Goal: Transaction & Acquisition: Book appointment/travel/reservation

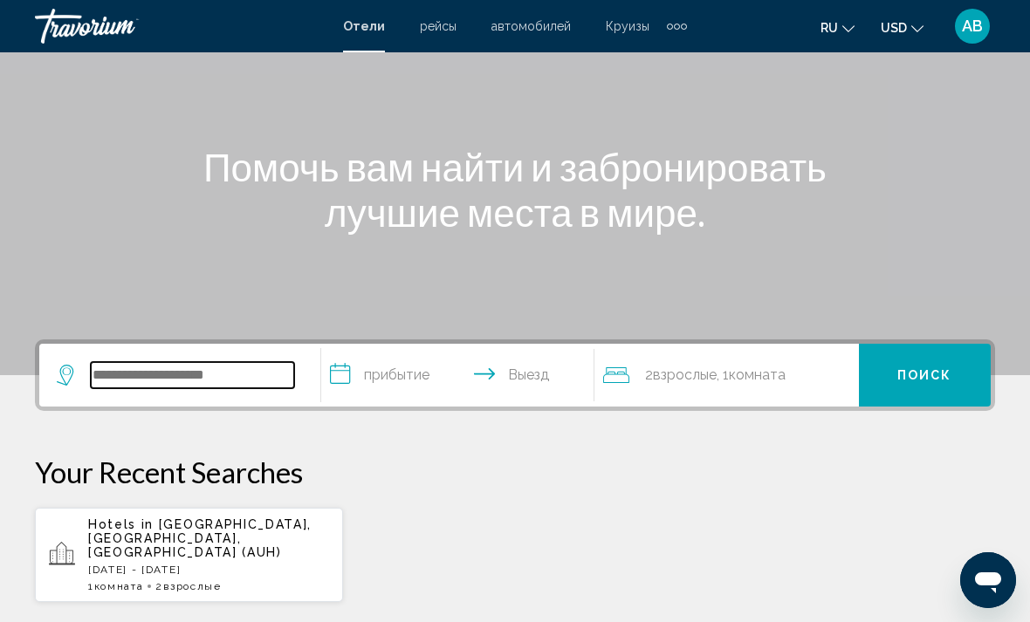
click at [233, 382] on input "Search widget" at bounding box center [192, 375] width 203 height 26
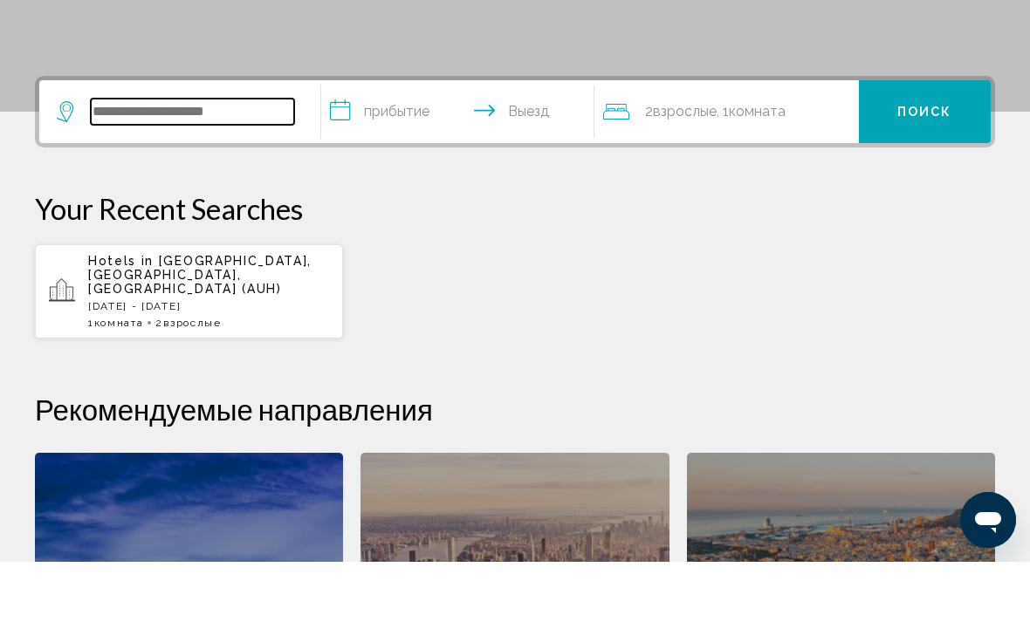
scroll to position [371, 0]
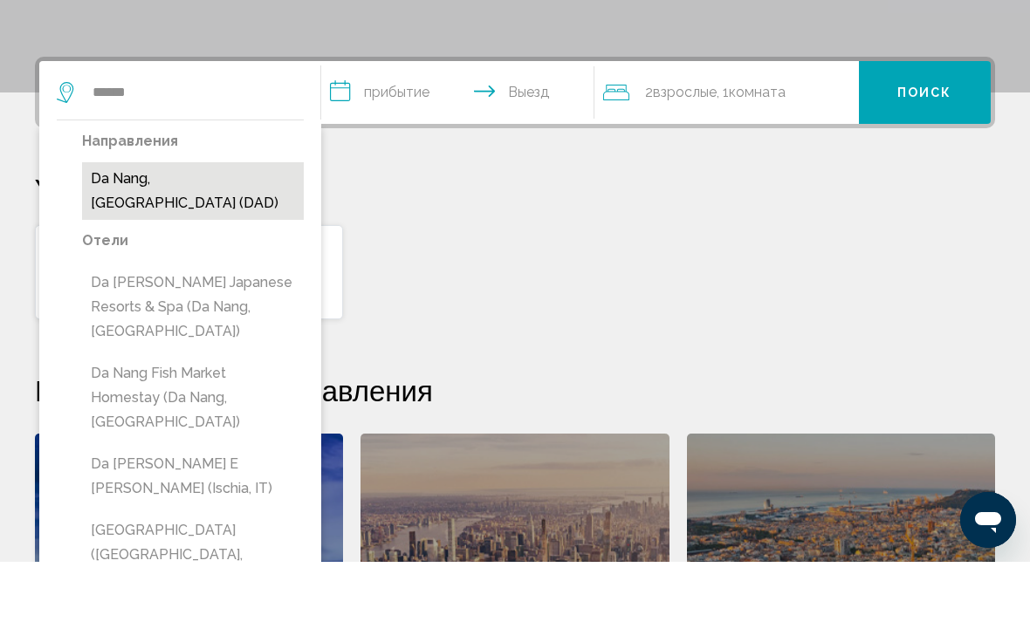
click at [206, 223] on button "Da Nang, [GEOGRAPHIC_DATA] (DAD)" at bounding box center [193, 252] width 222 height 58
type input "**********"
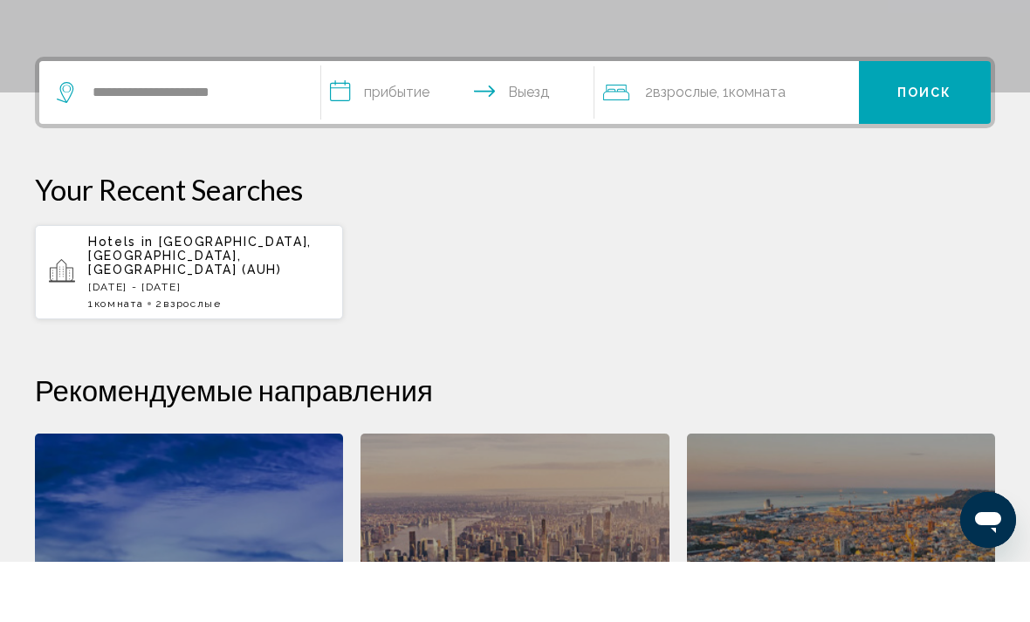
click at [415, 121] on input "**********" at bounding box center [461, 155] width 280 height 68
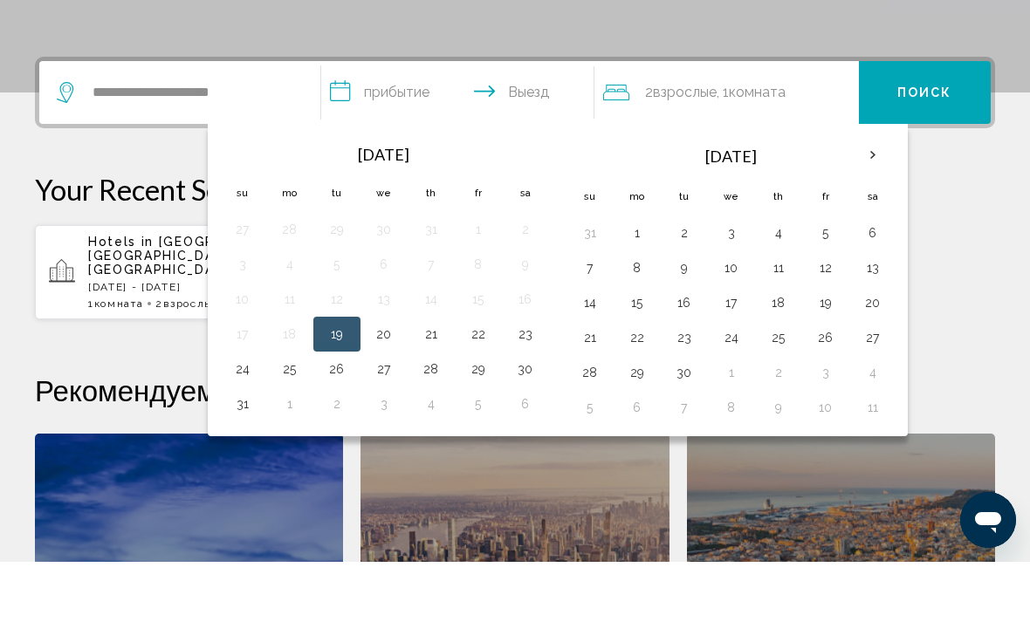
scroll to position [431, 0]
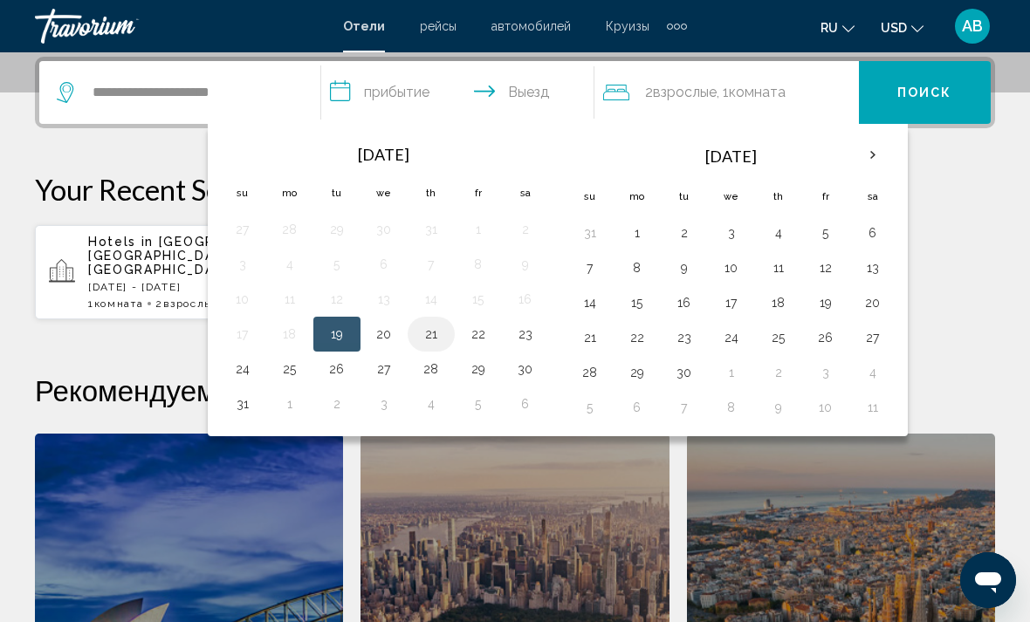
click at [443, 338] on button "21" at bounding box center [431, 334] width 28 height 24
click at [386, 370] on button "27" at bounding box center [384, 369] width 28 height 24
type input "**********"
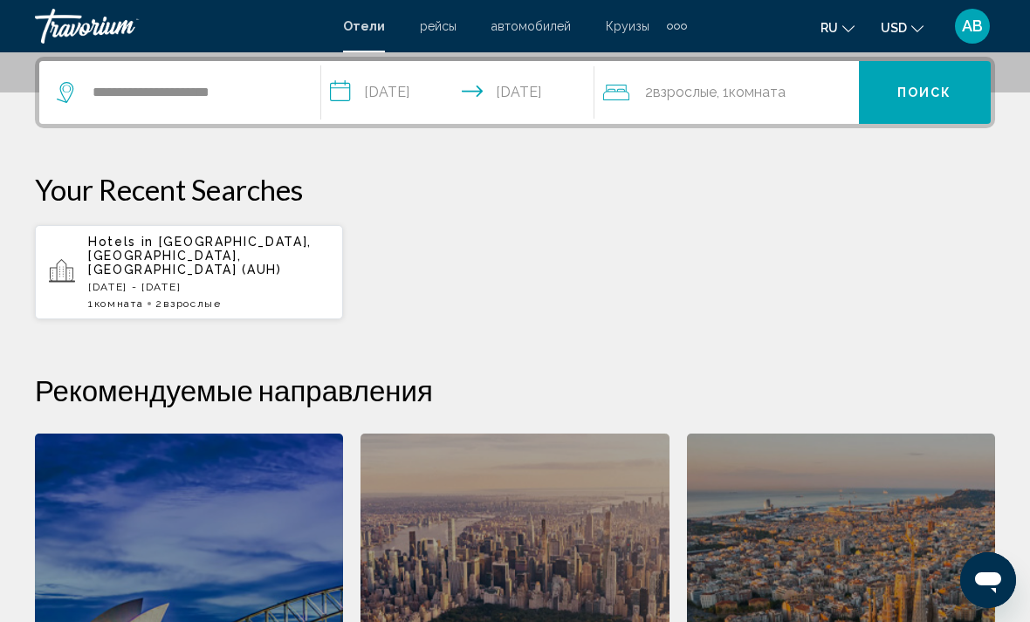
click at [937, 95] on span "Поиск" at bounding box center [924, 93] width 55 height 14
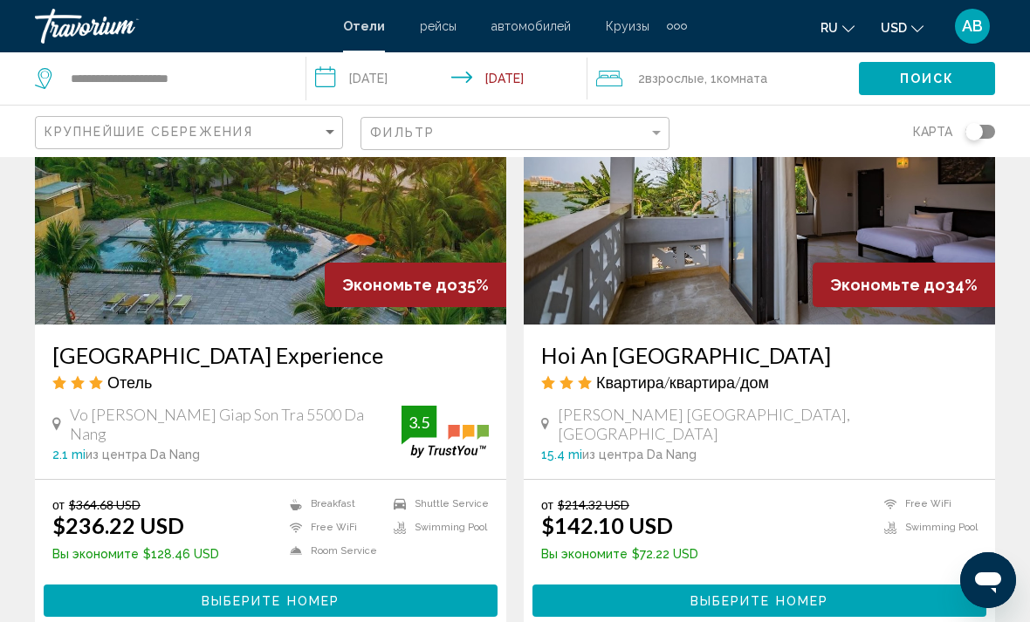
scroll to position [3293, 0]
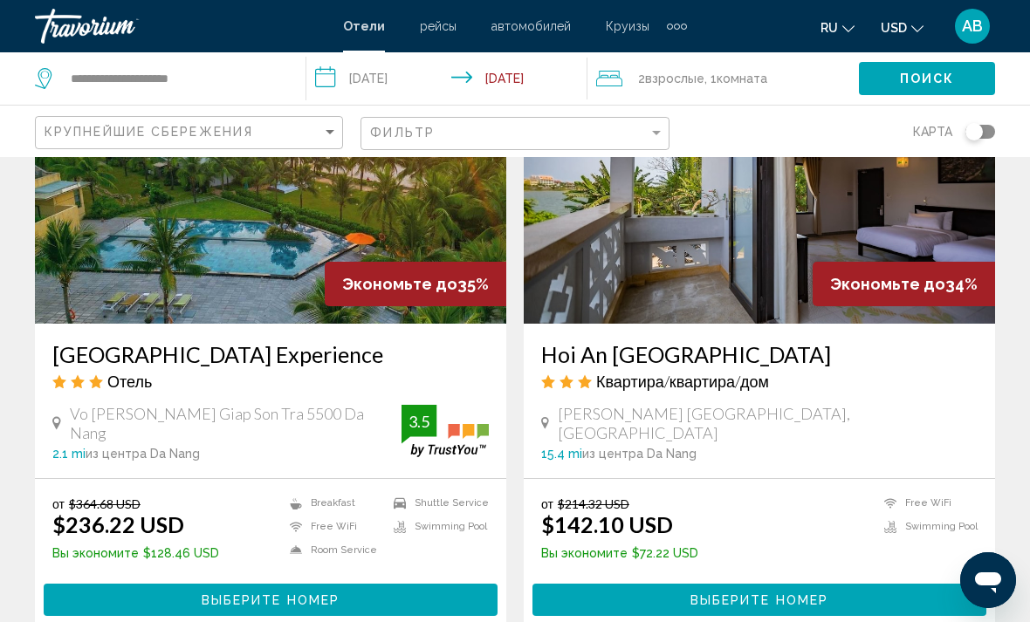
click at [298, 600] on span "Выберите номер" at bounding box center [271, 600] width 138 height 14
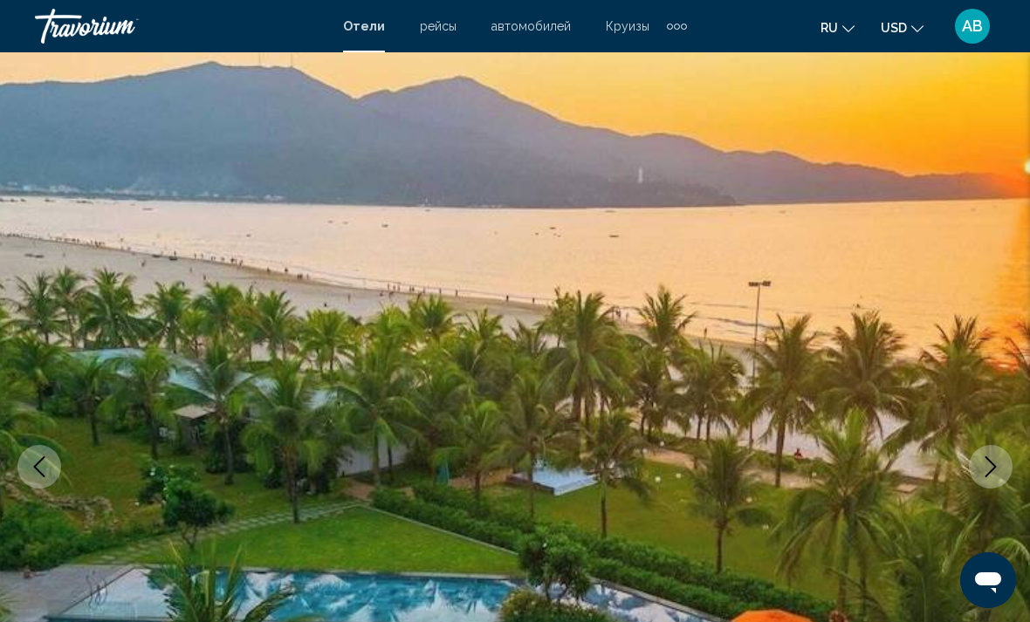
click at [995, 479] on button "Next image" at bounding box center [991, 467] width 44 height 44
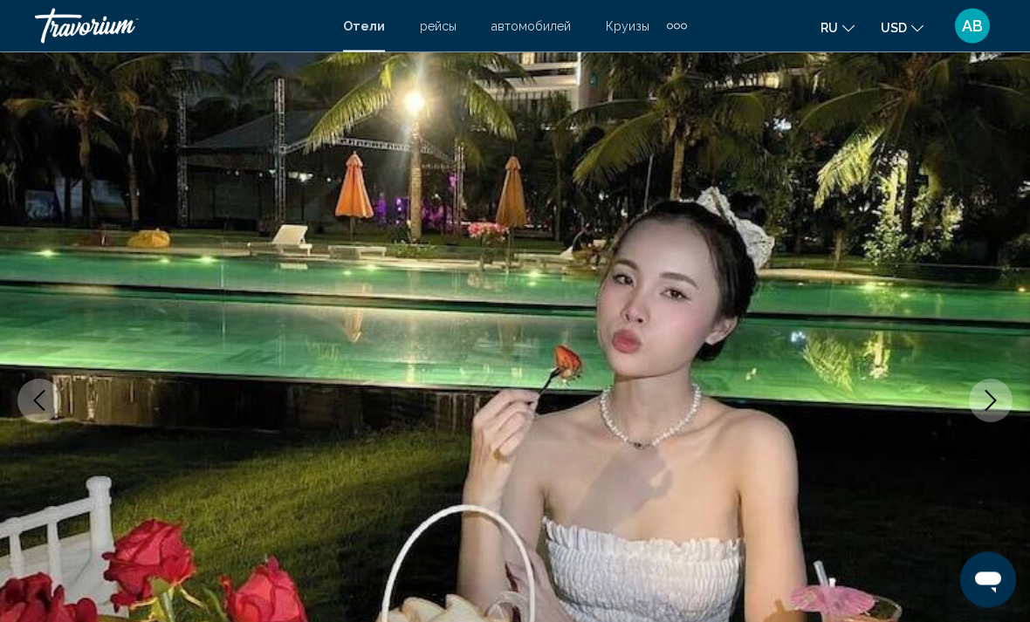
scroll to position [66, 0]
click at [998, 410] on icon "Next image" at bounding box center [990, 400] width 21 height 21
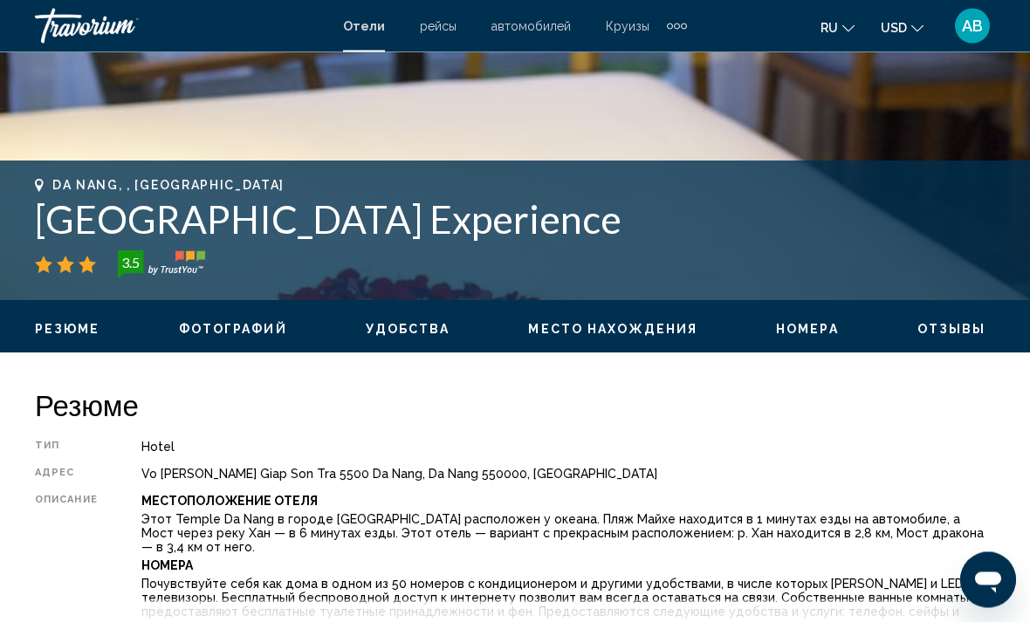
scroll to position [581, 0]
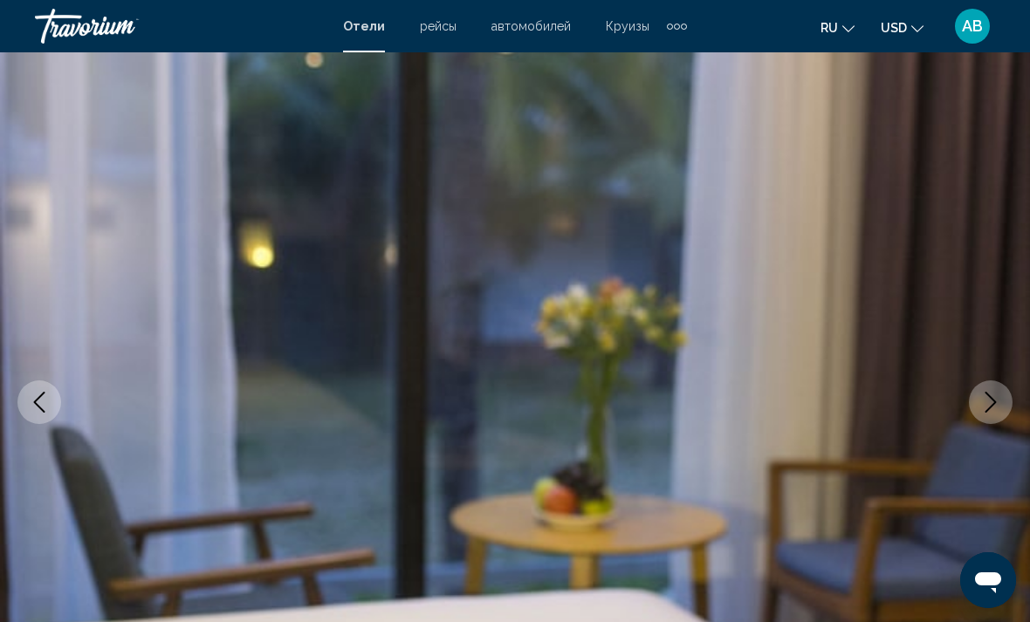
scroll to position [58, 0]
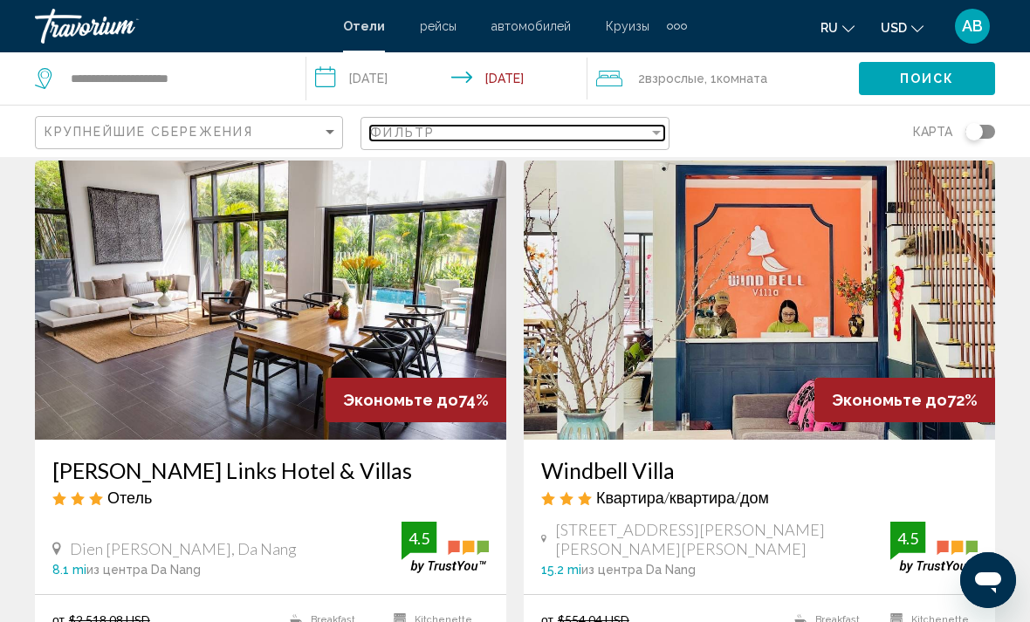
click at [504, 132] on div "Фильтр" at bounding box center [509, 133] width 278 height 14
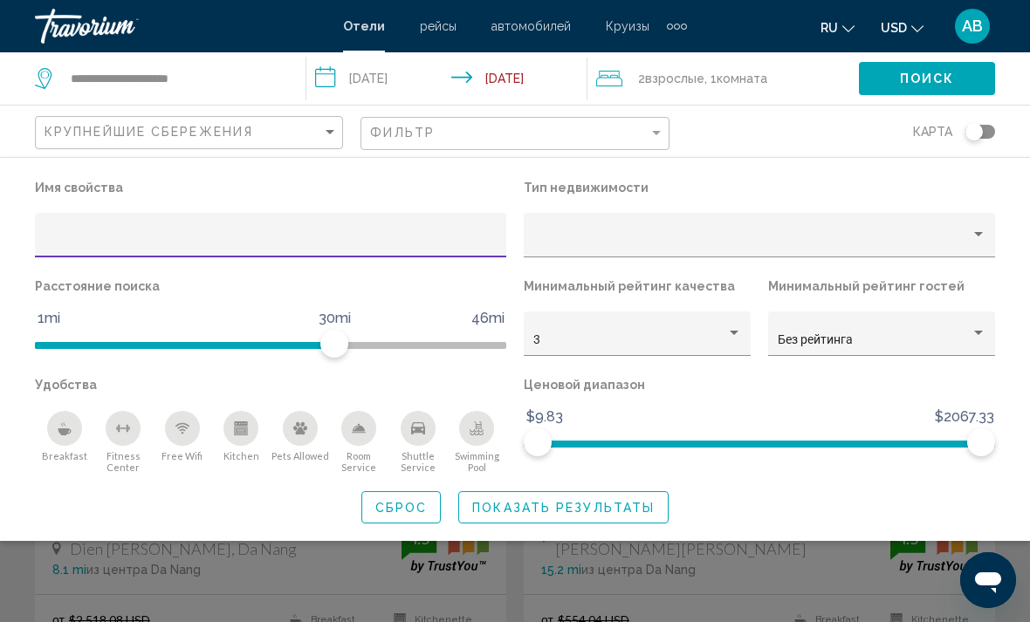
scroll to position [57, 0]
click at [625, 327] on div "3" at bounding box center [637, 339] width 209 height 36
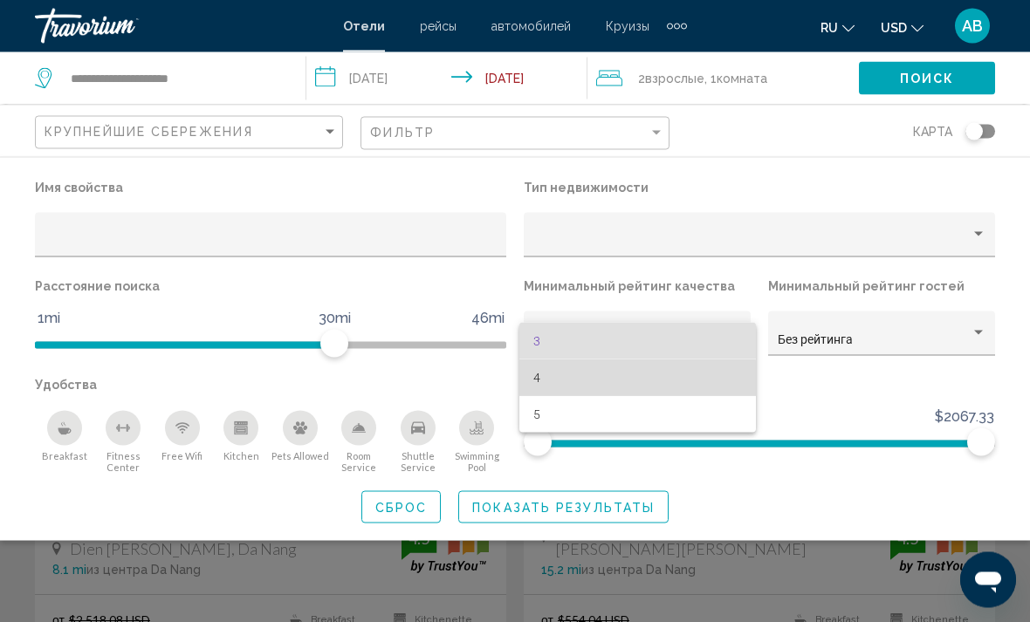
click at [557, 387] on span "4" at bounding box center [637, 378] width 209 height 37
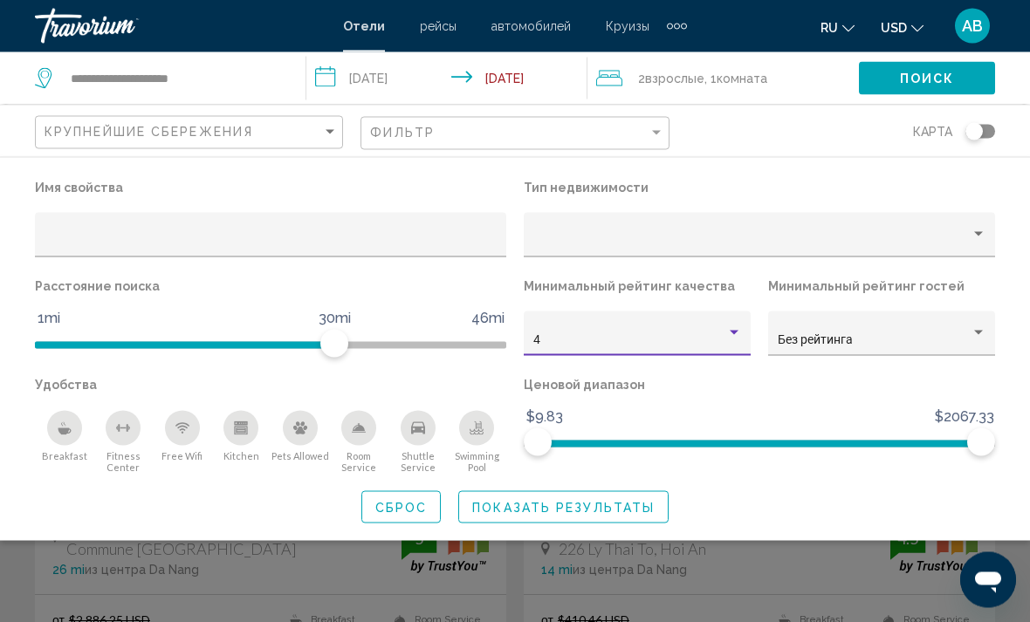
scroll to position [58, 0]
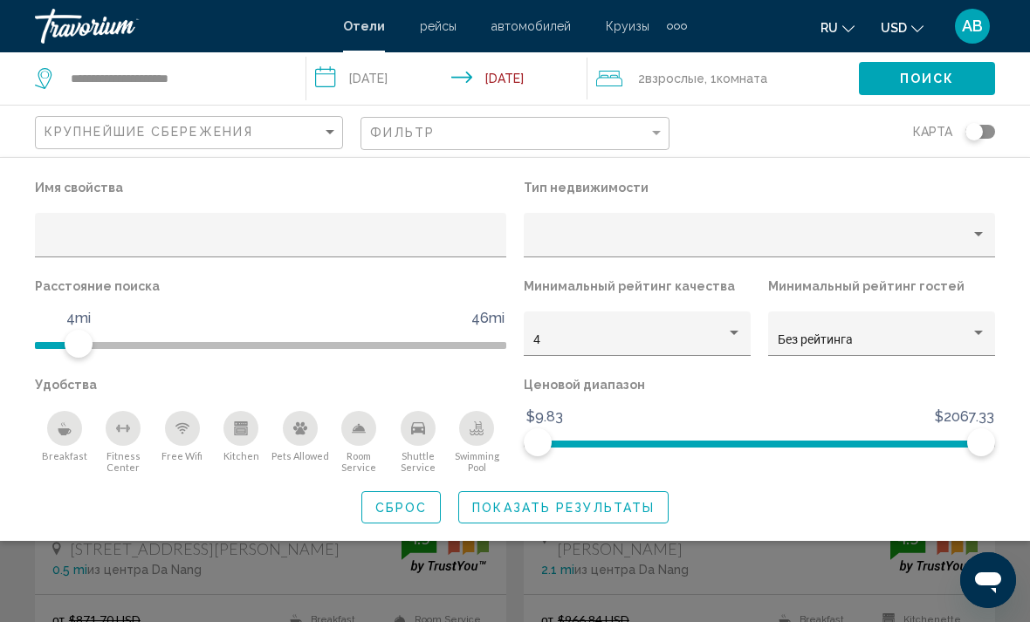
click at [588, 506] on span "Показать результаты" at bounding box center [563, 508] width 182 height 14
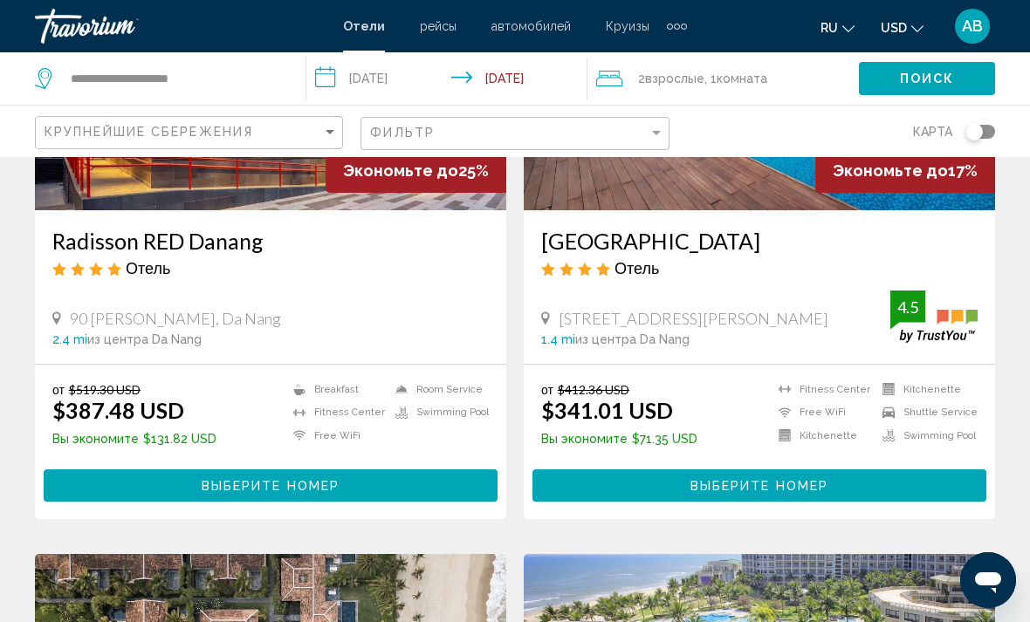
scroll to position [912, 0]
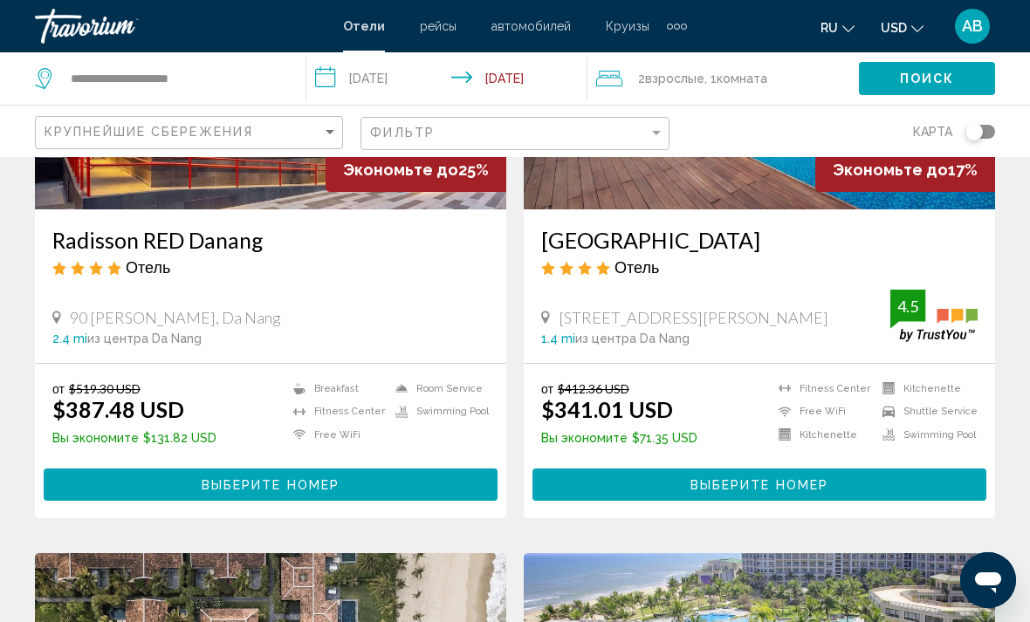
click at [312, 490] on span "Выберите номер" at bounding box center [271, 485] width 138 height 14
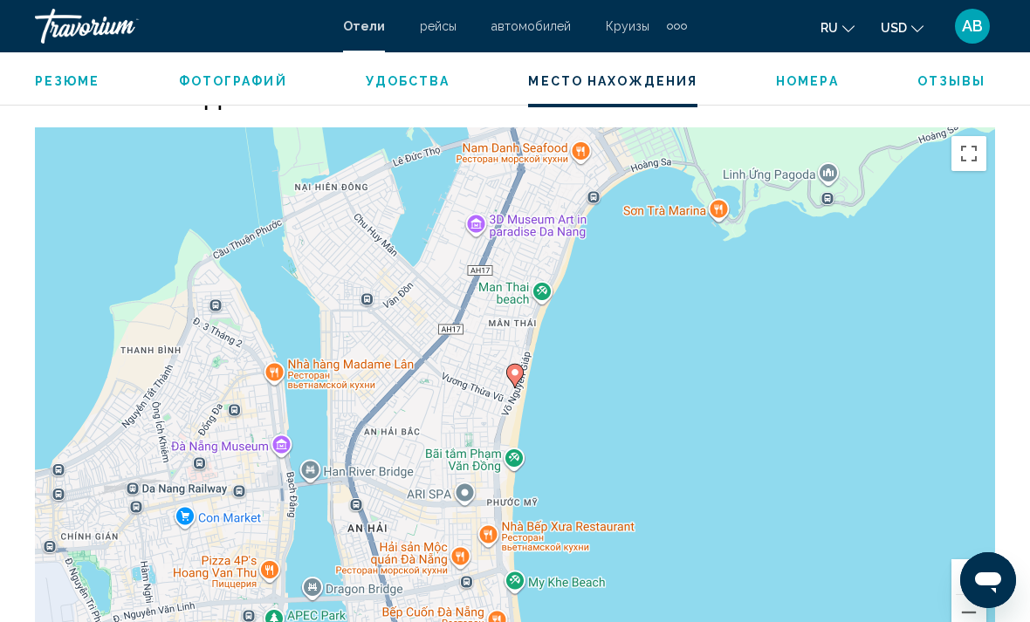
scroll to position [1933, 0]
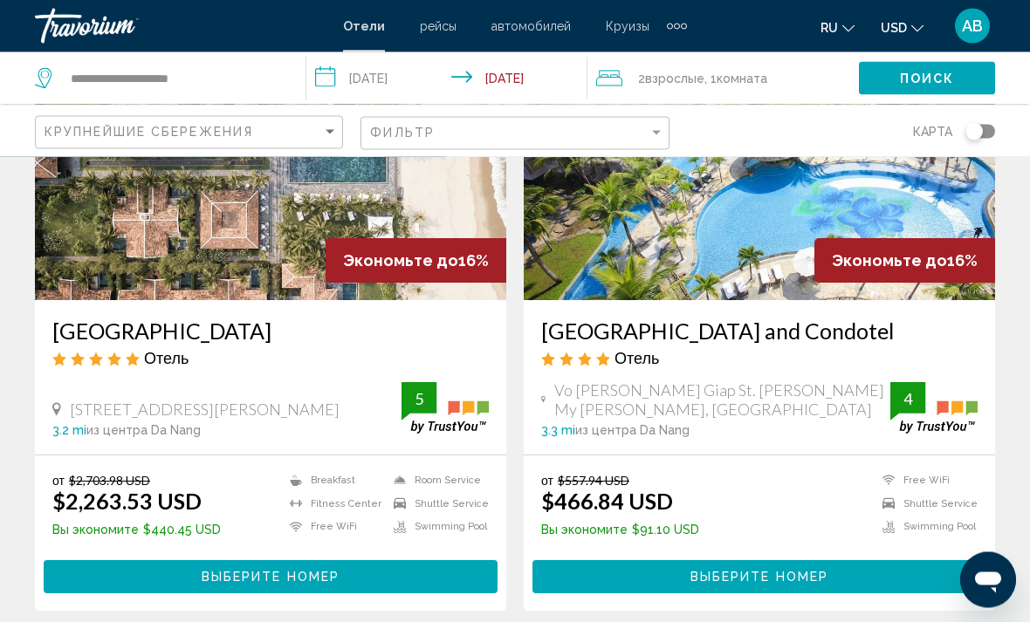
scroll to position [1444, 0]
click at [884, 571] on button "Выберите номер" at bounding box center [759, 576] width 454 height 32
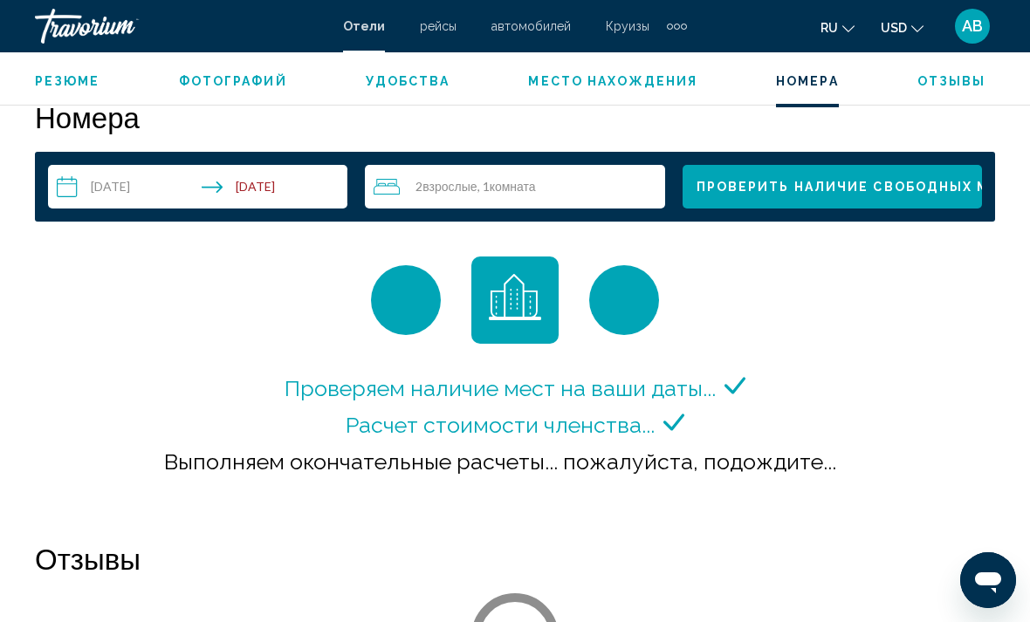
scroll to position [2520, 0]
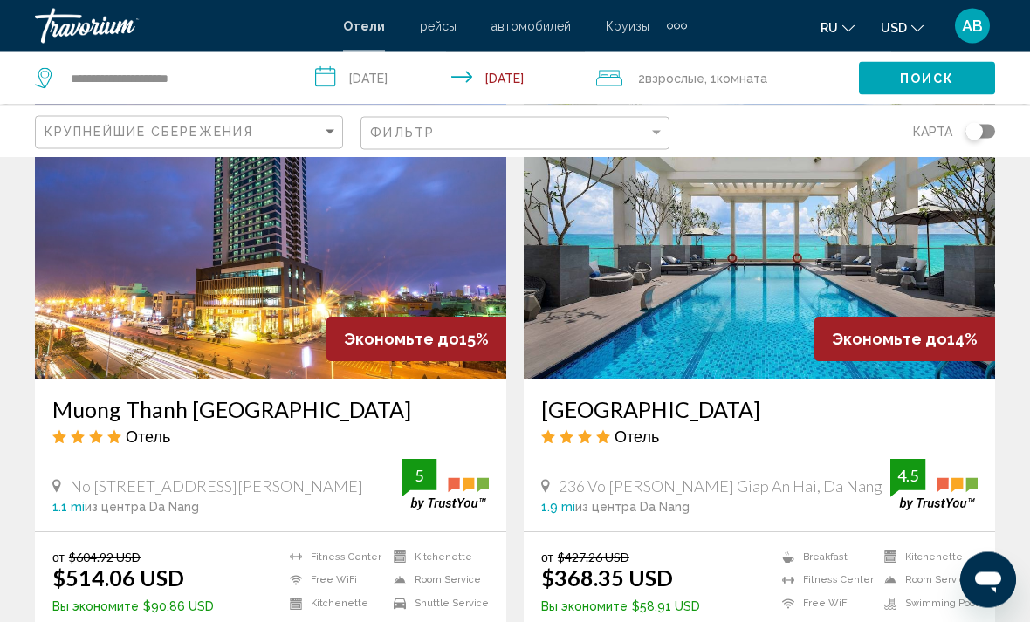
scroll to position [1991, 0]
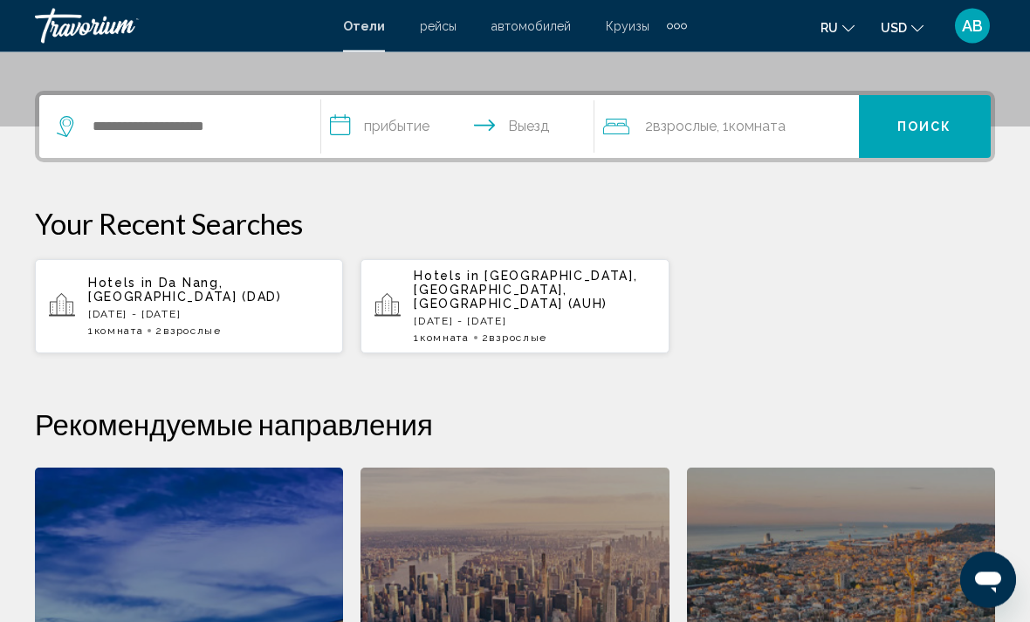
scroll to position [397, 0]
click at [257, 312] on p "[DATE] - [DATE]" at bounding box center [208, 314] width 241 height 12
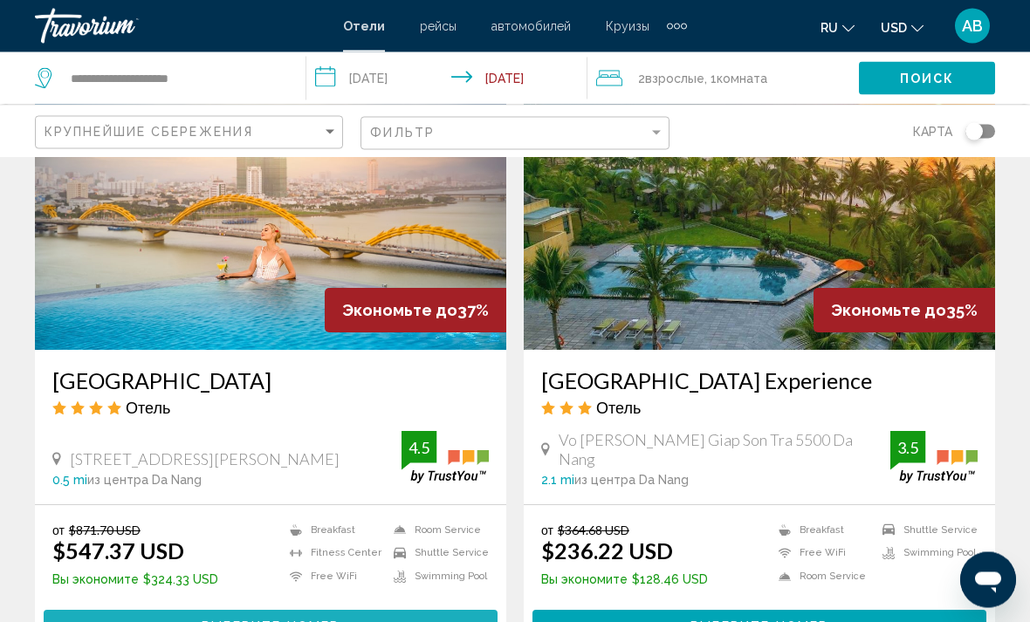
scroll to position [2644, 0]
click at [267, 621] on button "Выберите номер" at bounding box center [271, 626] width 454 height 32
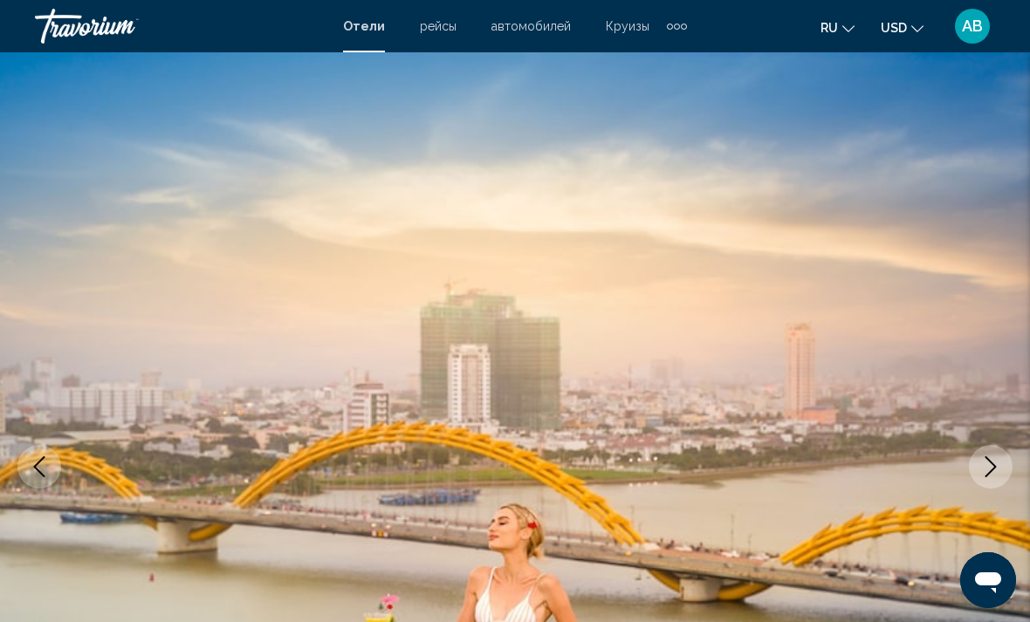
click at [998, 474] on icon "Next image" at bounding box center [990, 466] width 21 height 21
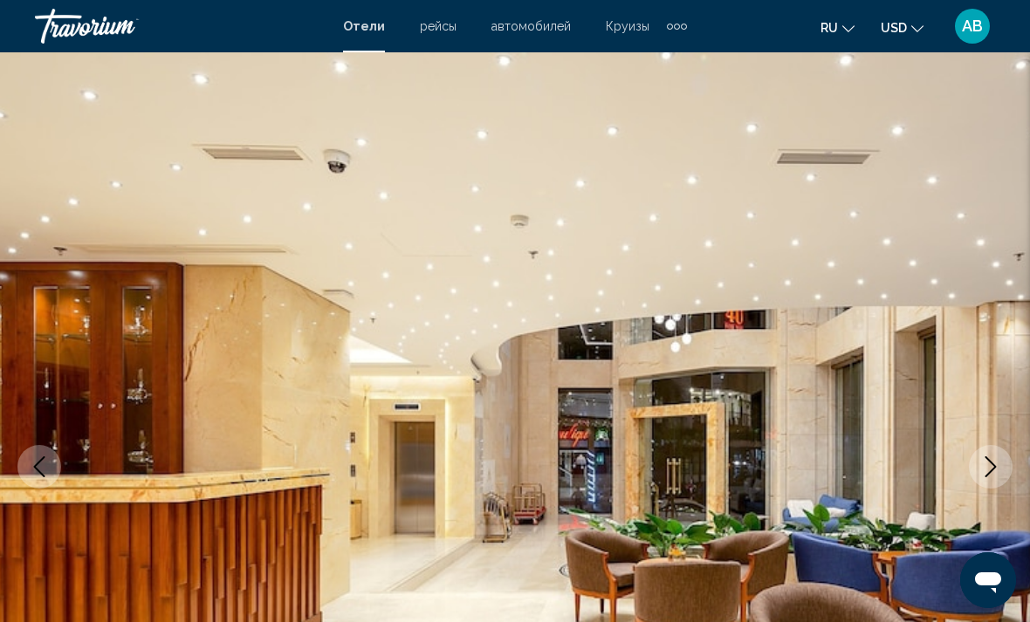
click at [996, 470] on icon "Next image" at bounding box center [990, 466] width 21 height 21
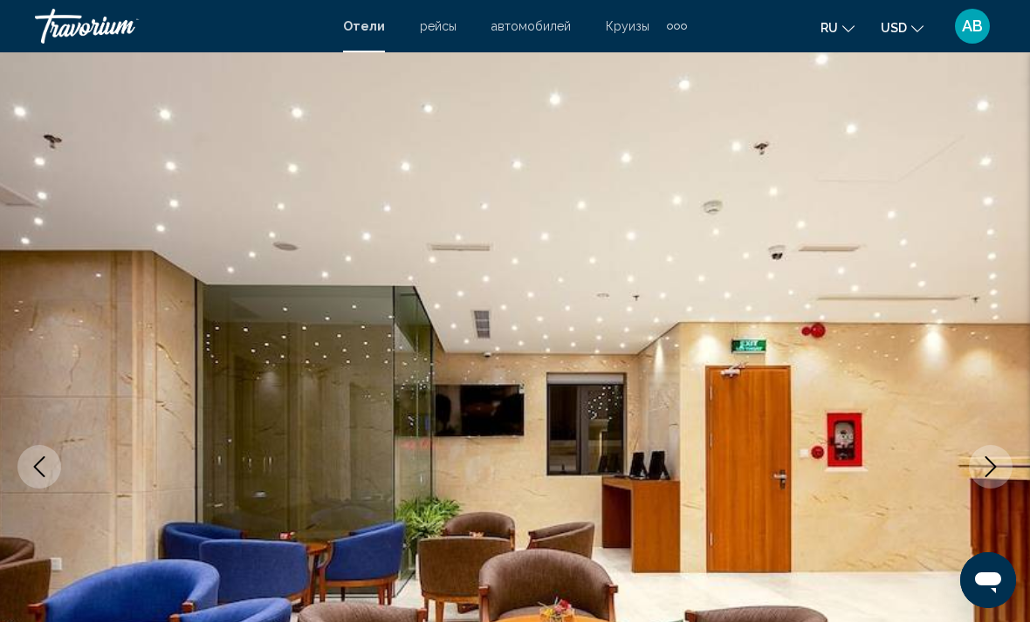
click at [993, 468] on icon "Next image" at bounding box center [990, 466] width 21 height 21
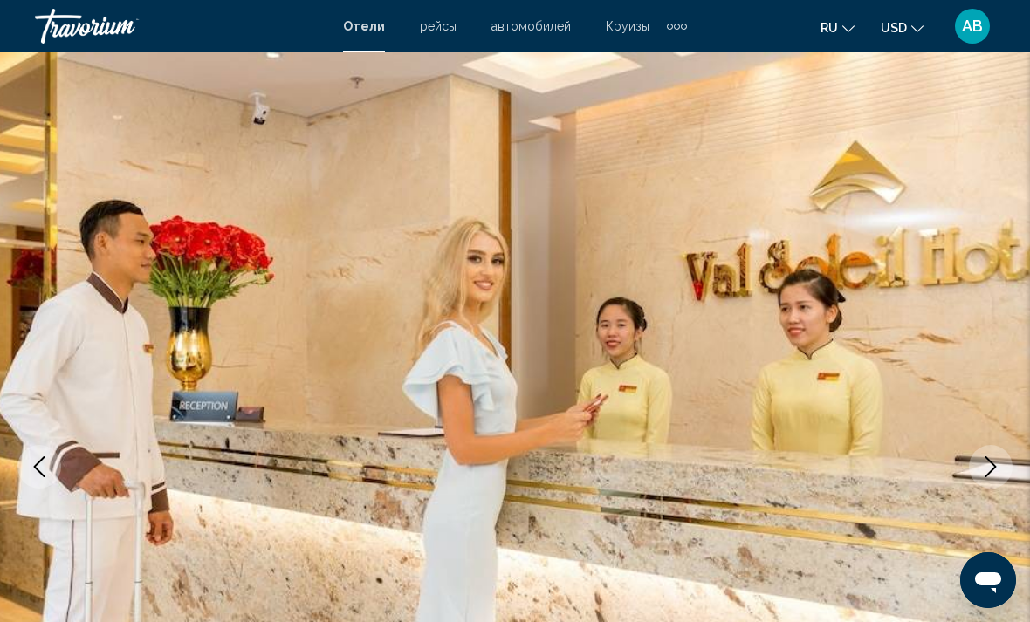
click at [995, 463] on icon "Next image" at bounding box center [990, 466] width 21 height 21
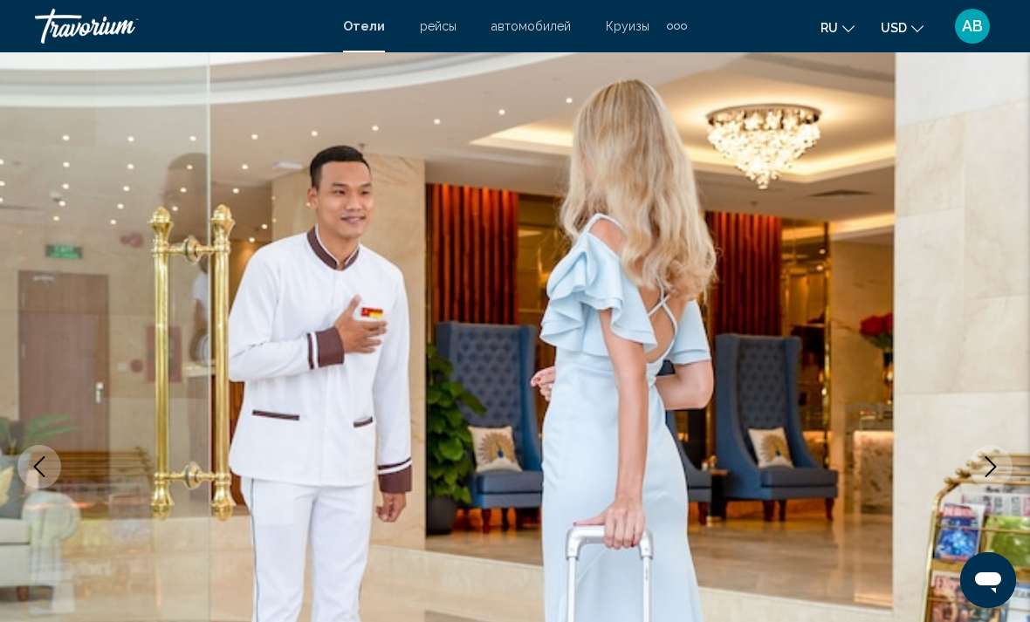
click at [992, 469] on icon "Next image" at bounding box center [990, 466] width 21 height 21
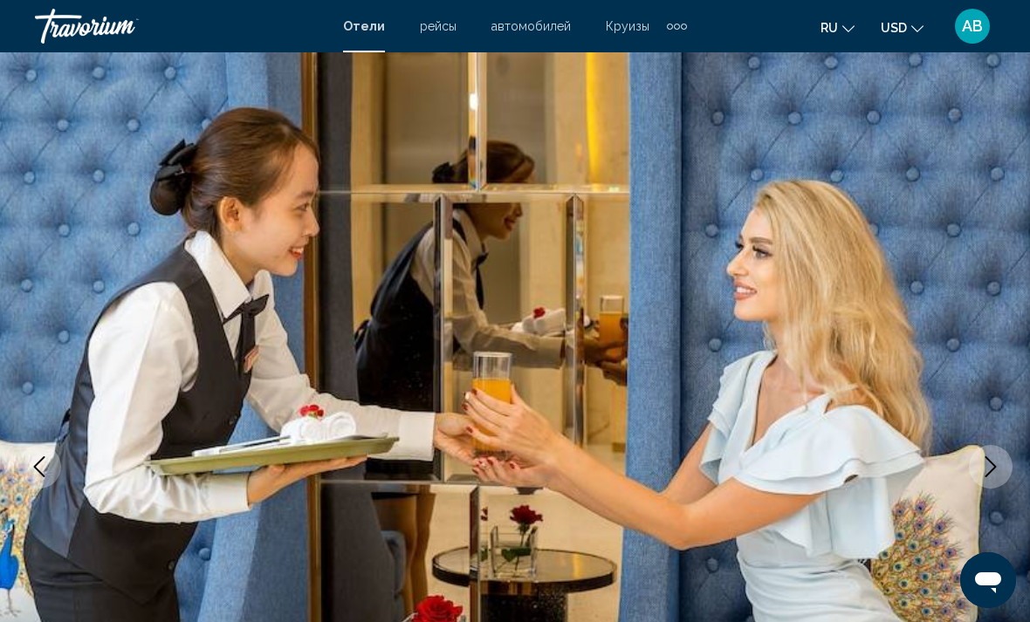
click at [1003, 452] on button "Next image" at bounding box center [991, 467] width 44 height 44
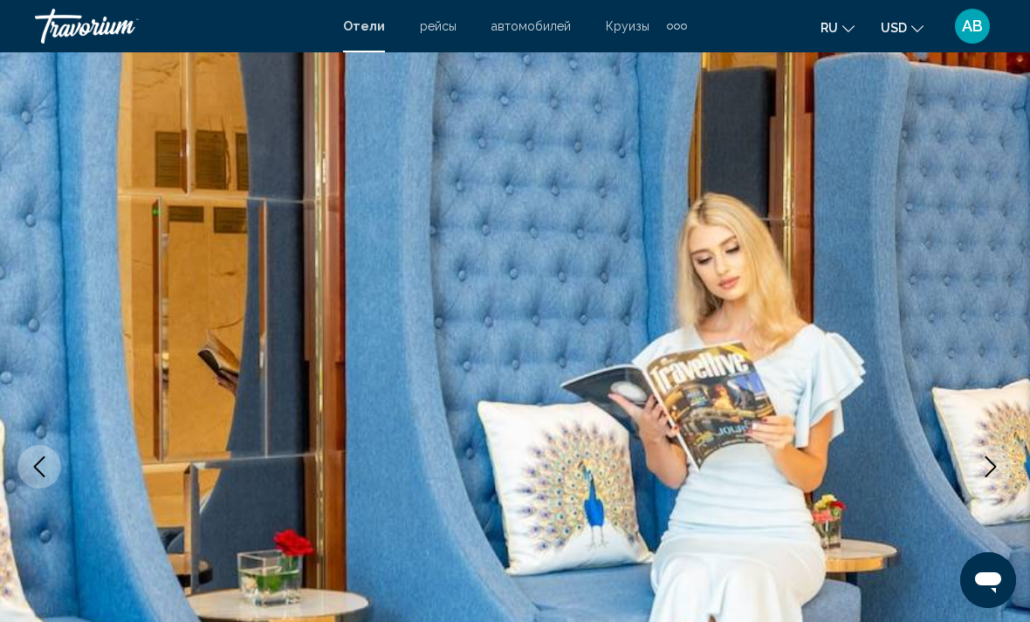
click at [990, 469] on icon "Next image" at bounding box center [990, 466] width 21 height 21
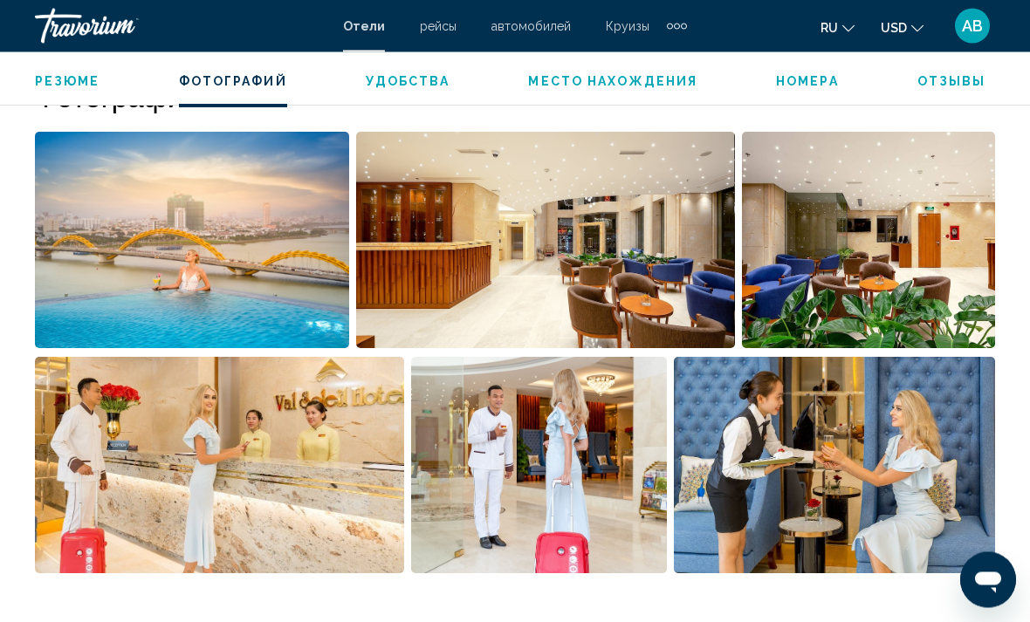
scroll to position [1155, 0]
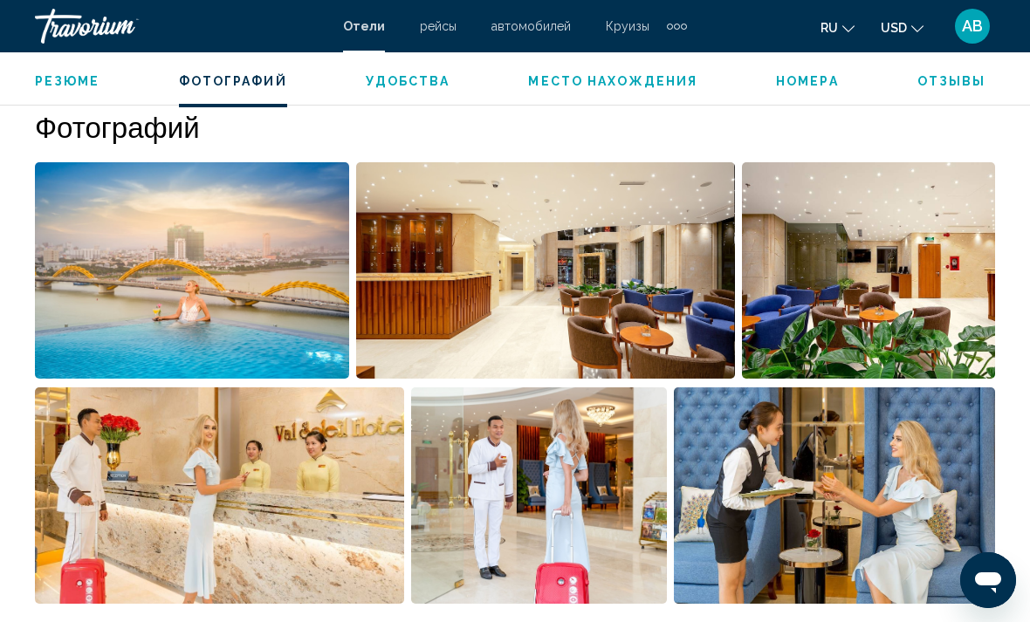
click at [231, 278] on img "Open full-screen image slider" at bounding box center [192, 270] width 314 height 216
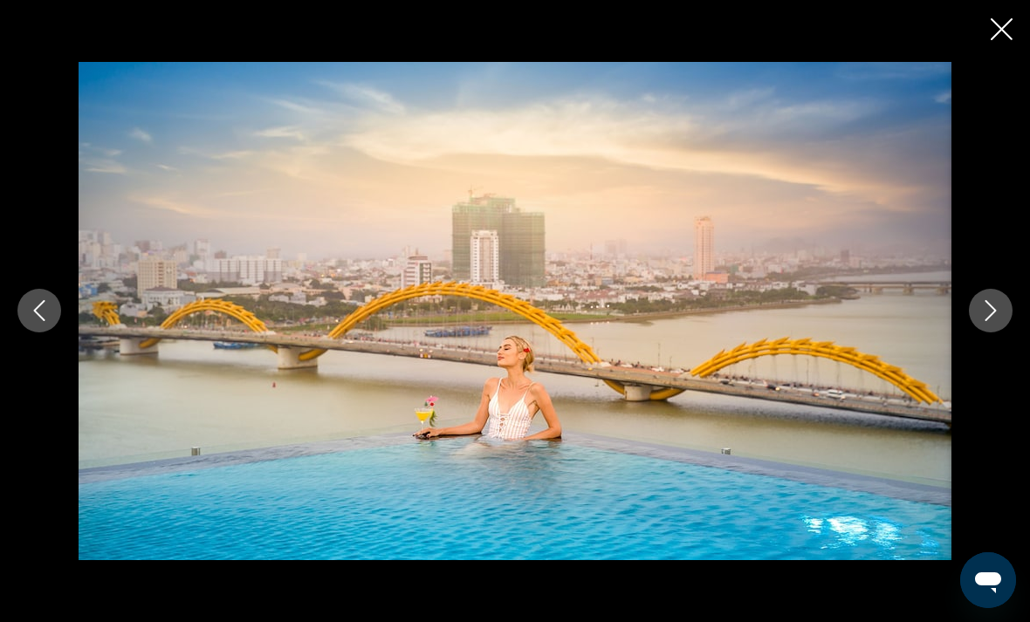
click at [990, 332] on button "Next image" at bounding box center [991, 311] width 44 height 44
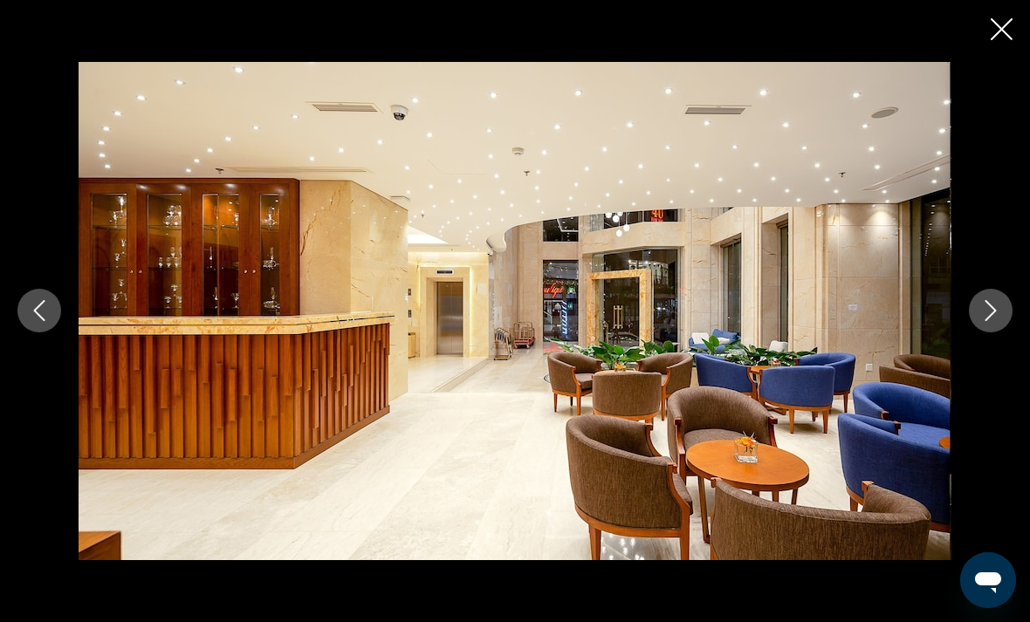
click at [984, 331] on button "Next image" at bounding box center [991, 311] width 44 height 44
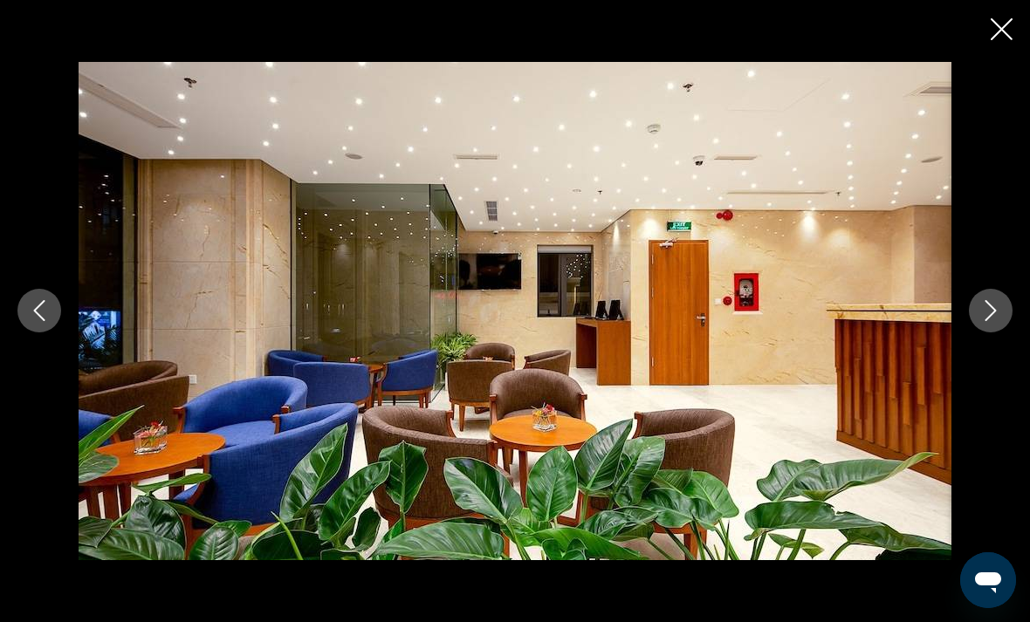
click at [990, 331] on button "Next image" at bounding box center [991, 311] width 44 height 44
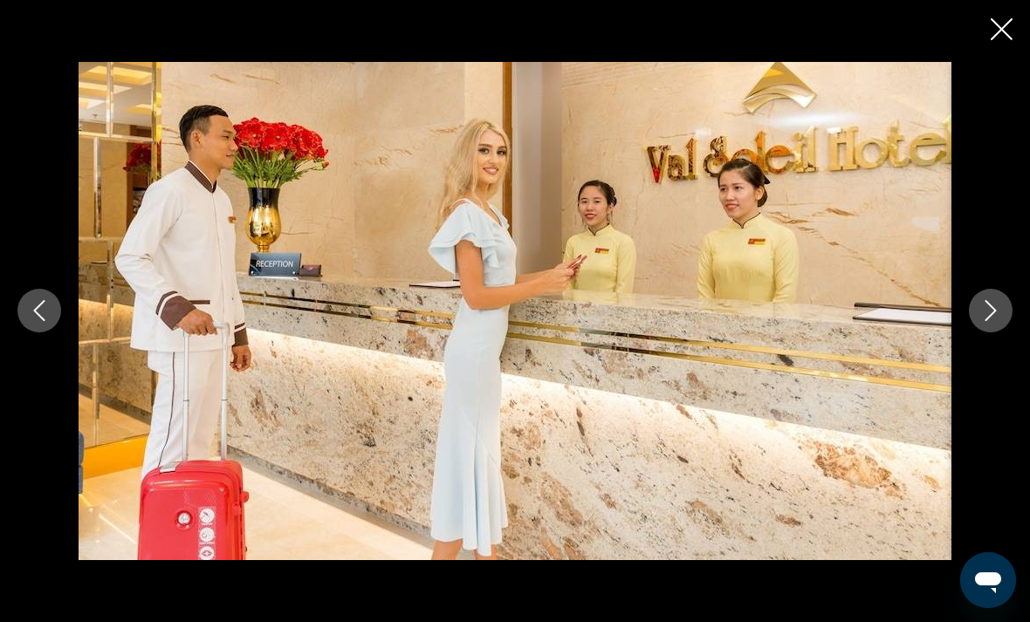
click at [982, 331] on button "Next image" at bounding box center [991, 311] width 44 height 44
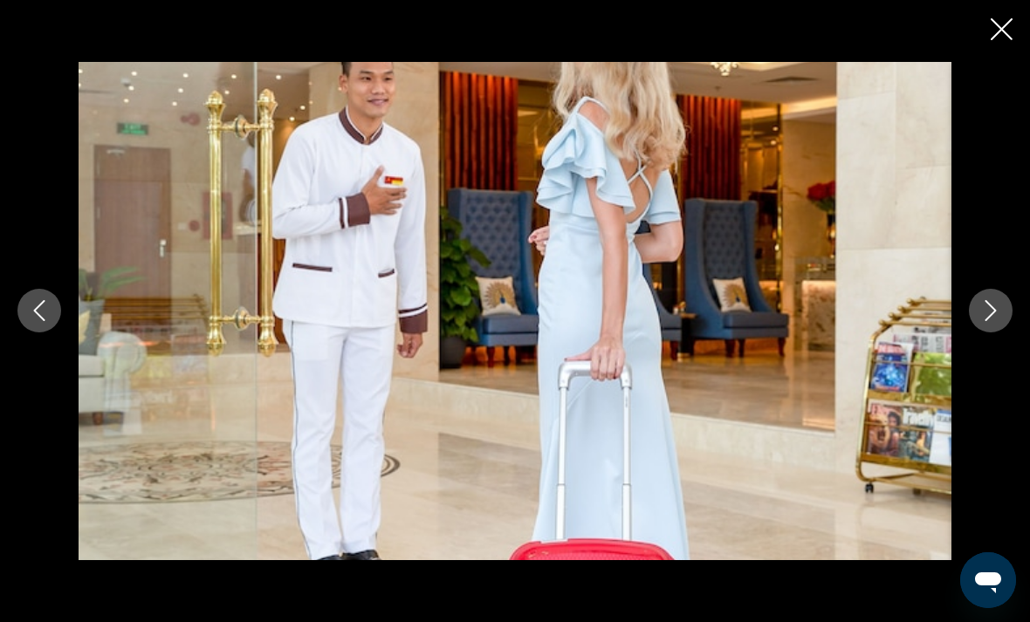
click at [988, 332] on button "Next image" at bounding box center [991, 311] width 44 height 44
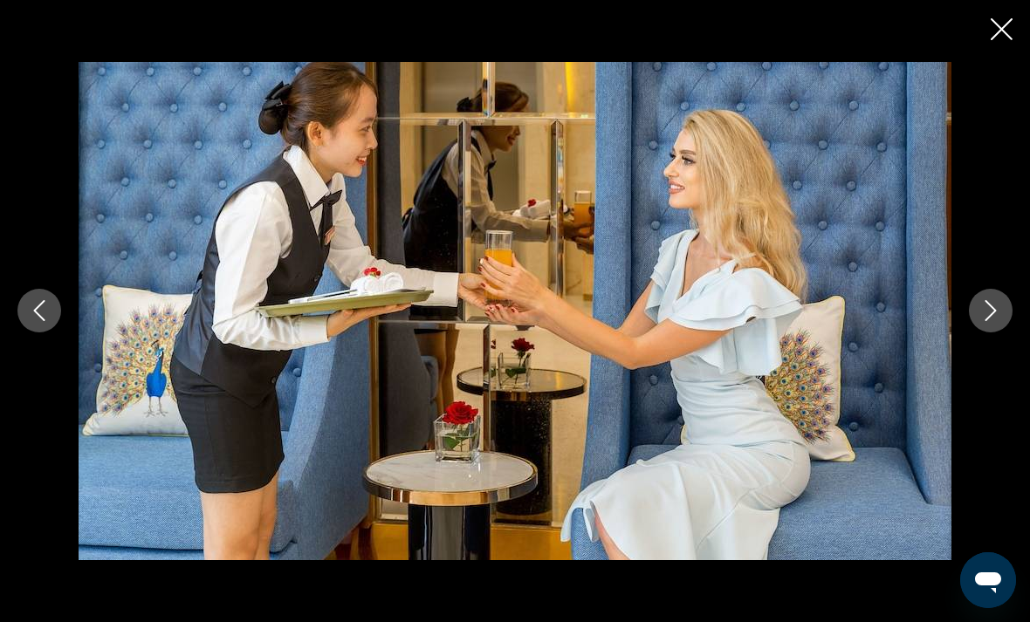
click at [990, 331] on button "Next image" at bounding box center [991, 311] width 44 height 44
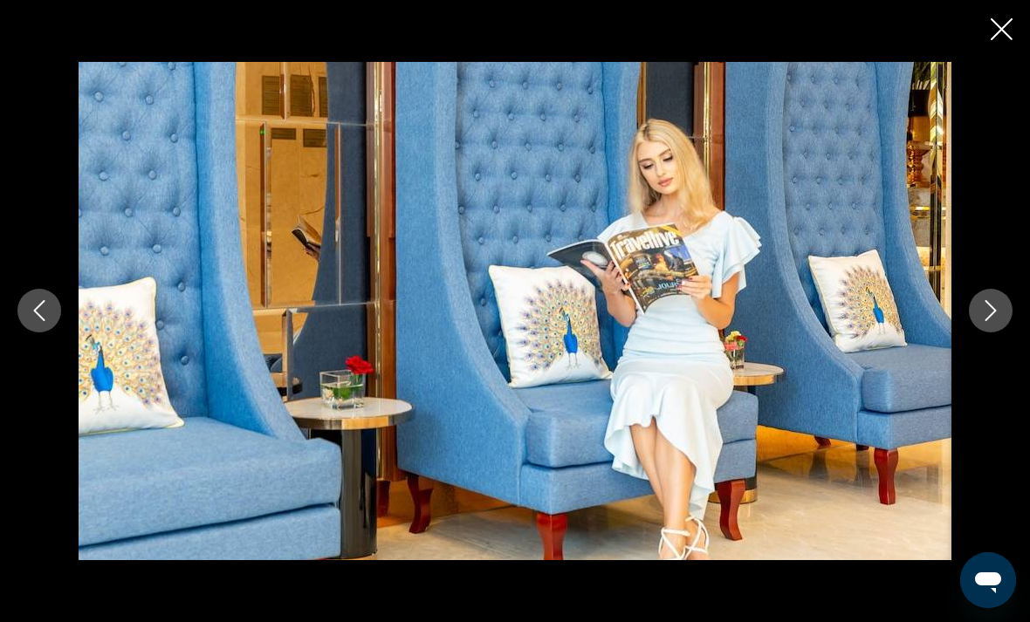
click at [991, 332] on button "Next image" at bounding box center [991, 311] width 44 height 44
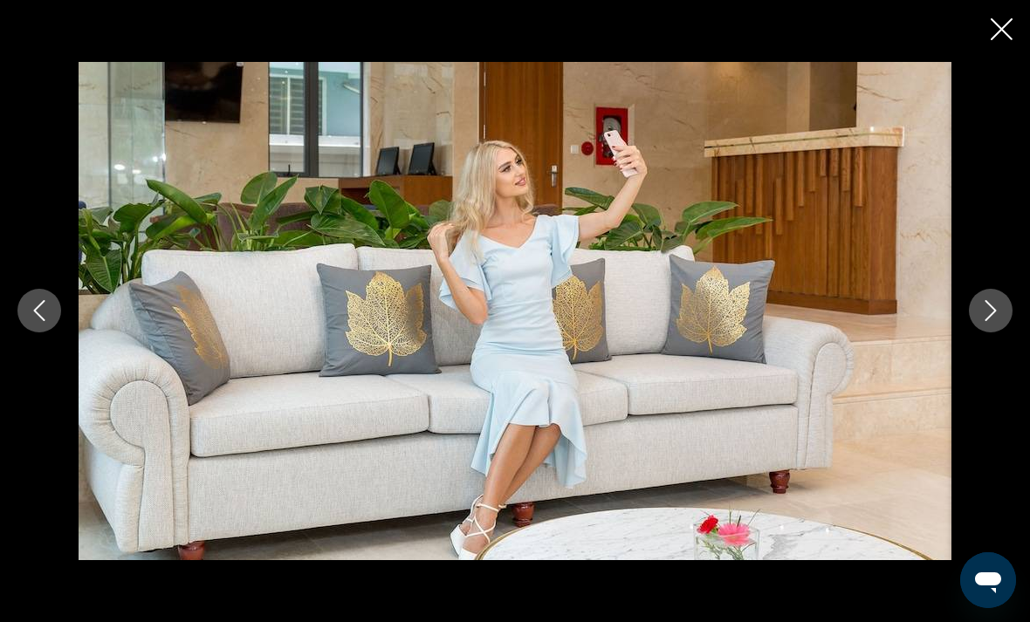
click at [990, 332] on button "Next image" at bounding box center [991, 311] width 44 height 44
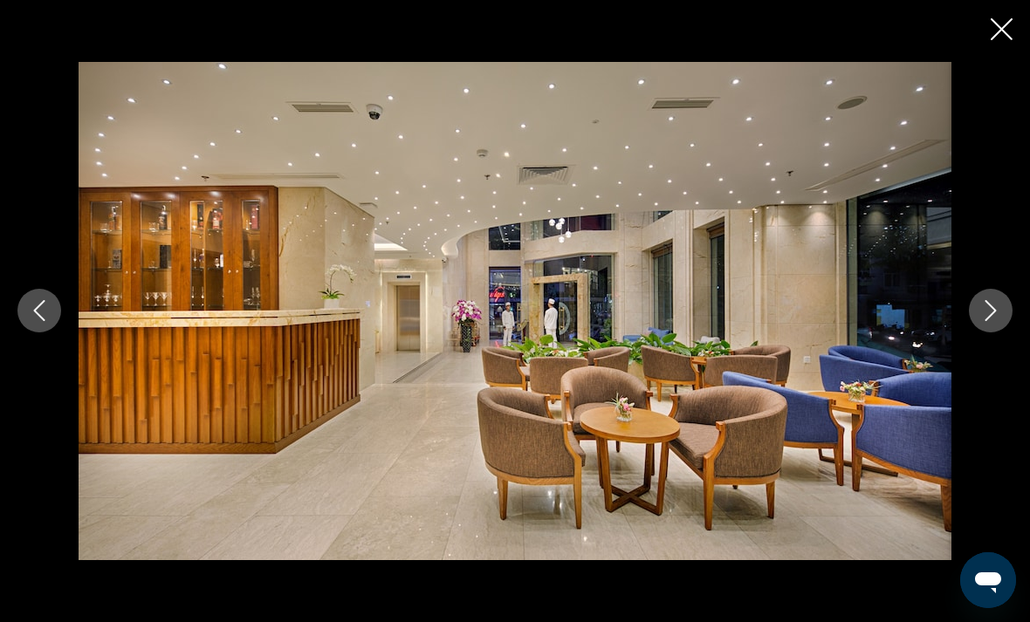
click at [991, 331] on button "Next image" at bounding box center [991, 311] width 44 height 44
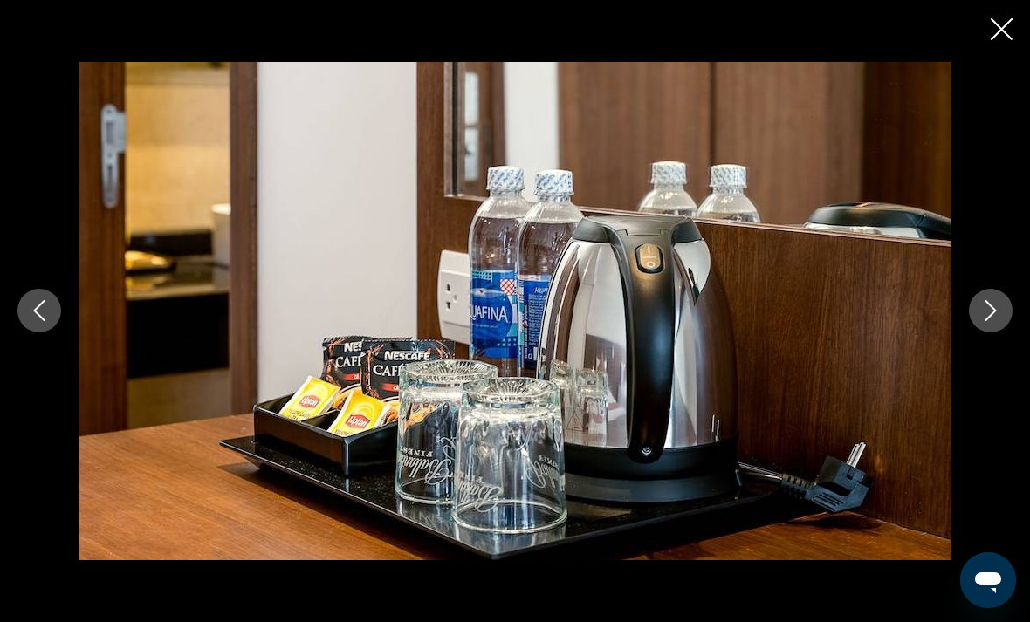
click at [985, 331] on button "Next image" at bounding box center [991, 311] width 44 height 44
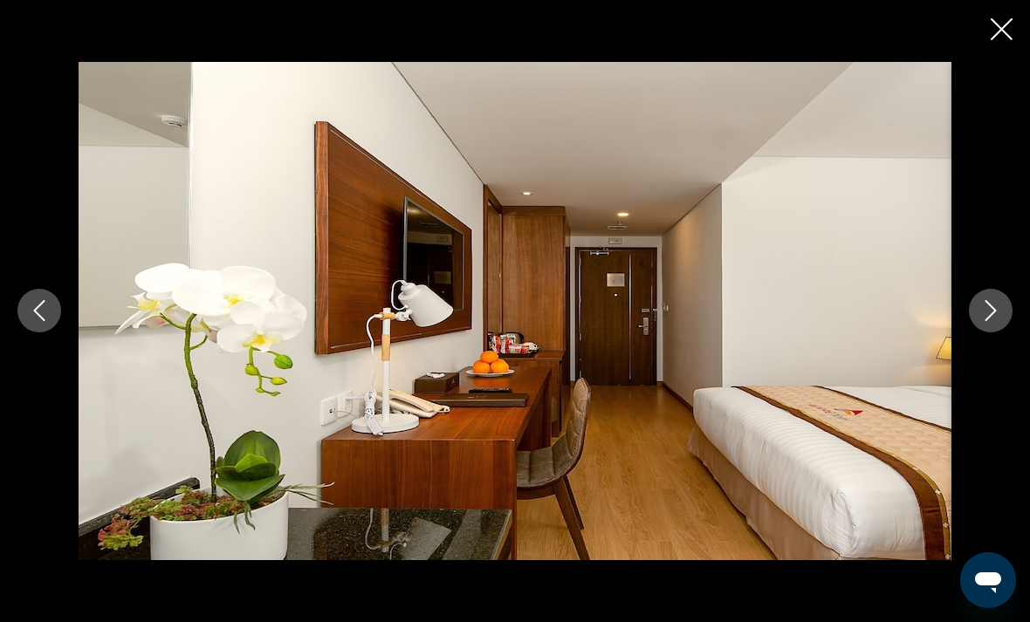
click at [992, 332] on button "Next image" at bounding box center [991, 311] width 44 height 44
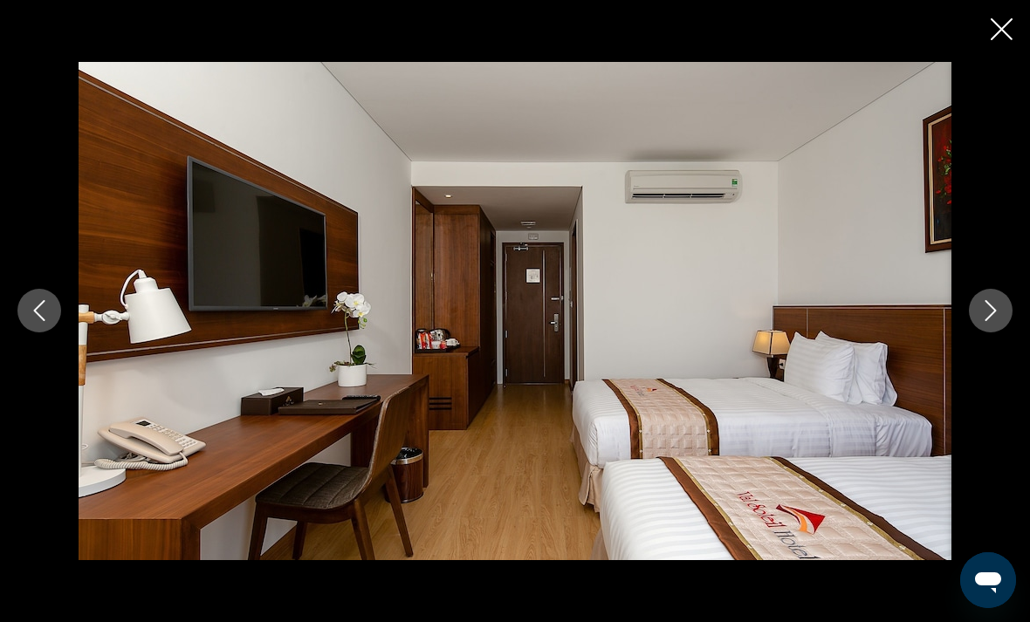
click at [994, 331] on button "Next image" at bounding box center [991, 311] width 44 height 44
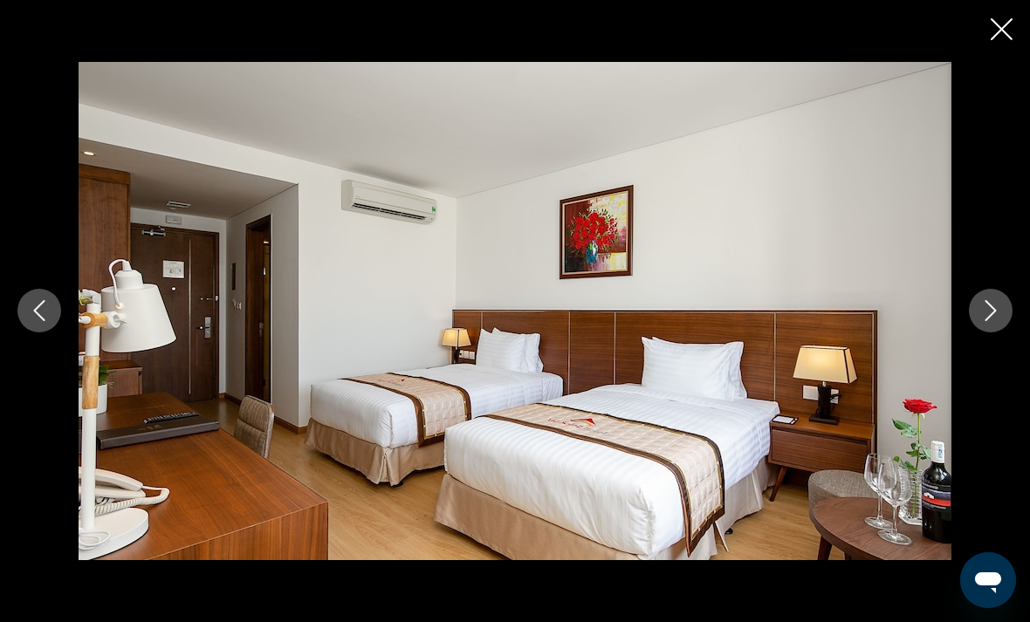
click at [993, 332] on button "Next image" at bounding box center [991, 311] width 44 height 44
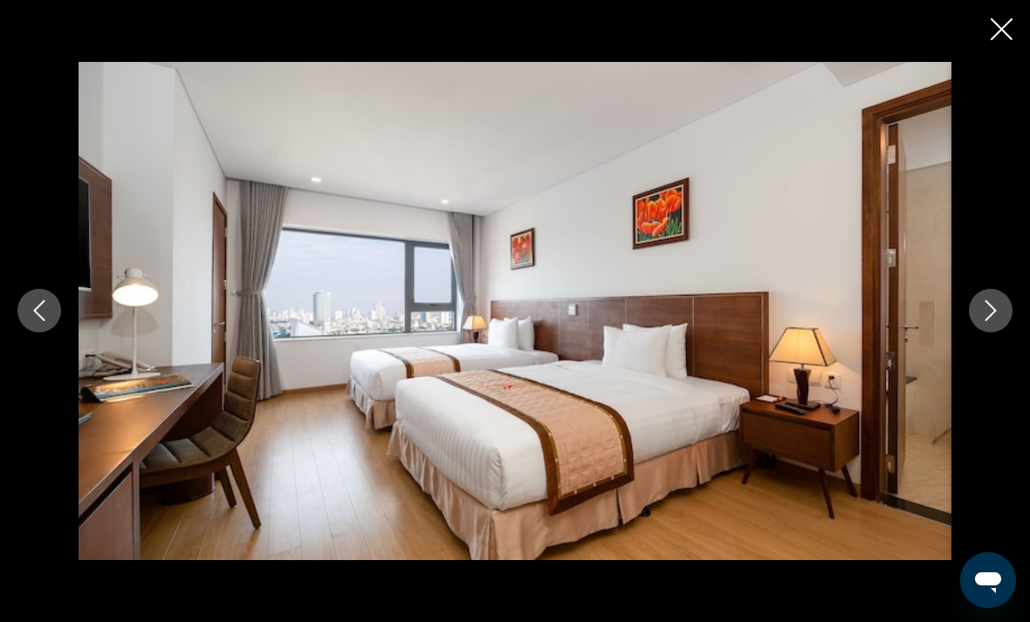
click at [993, 331] on button "Next image" at bounding box center [991, 311] width 44 height 44
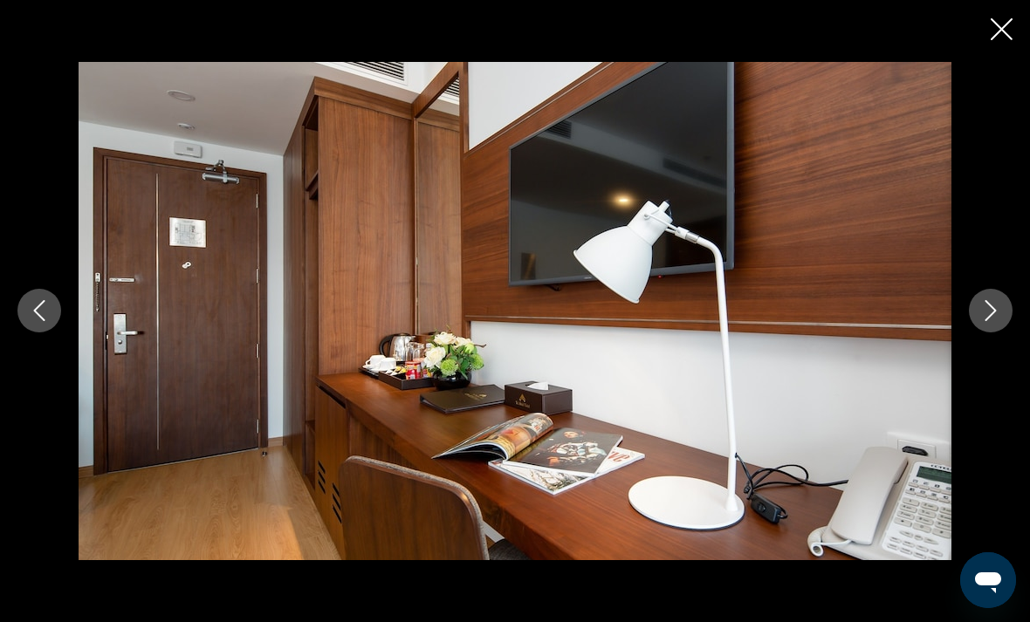
click at [997, 333] on button "Next image" at bounding box center [991, 311] width 44 height 44
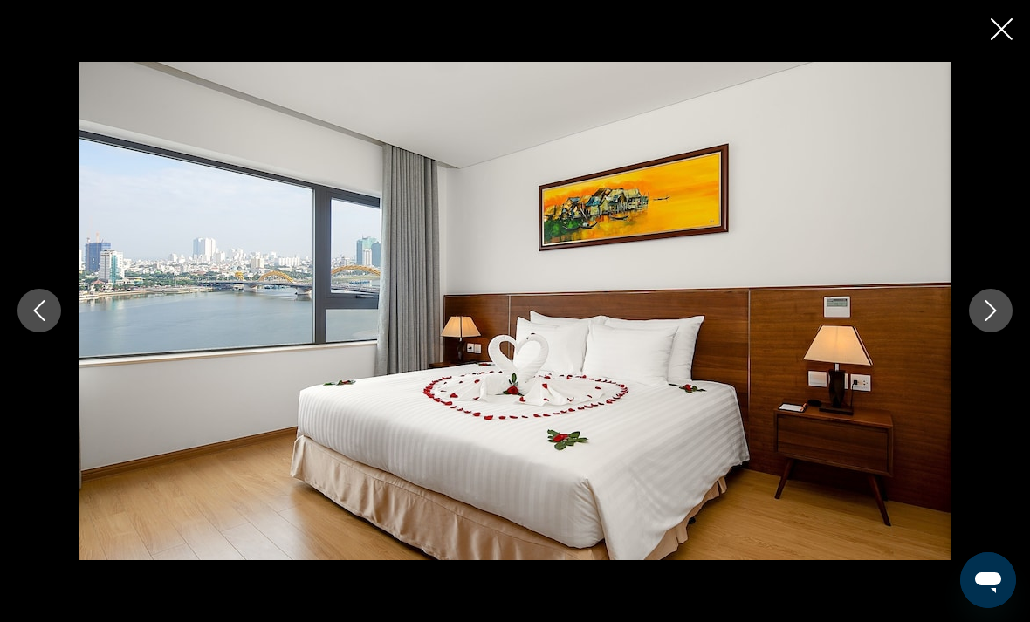
click at [997, 332] on button "Next image" at bounding box center [991, 311] width 44 height 44
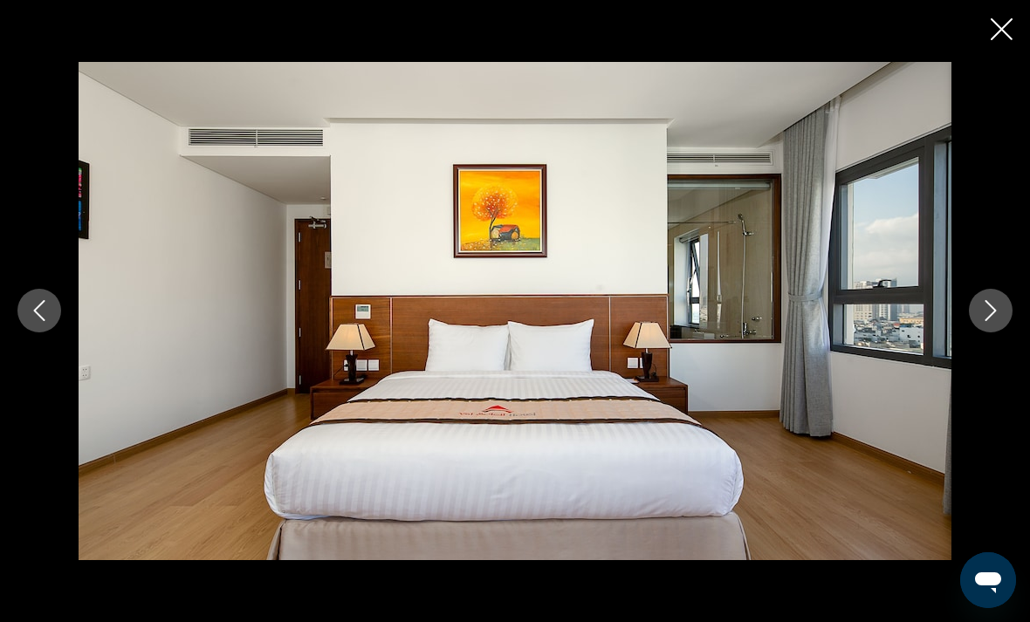
click at [997, 333] on button "Next image" at bounding box center [991, 311] width 44 height 44
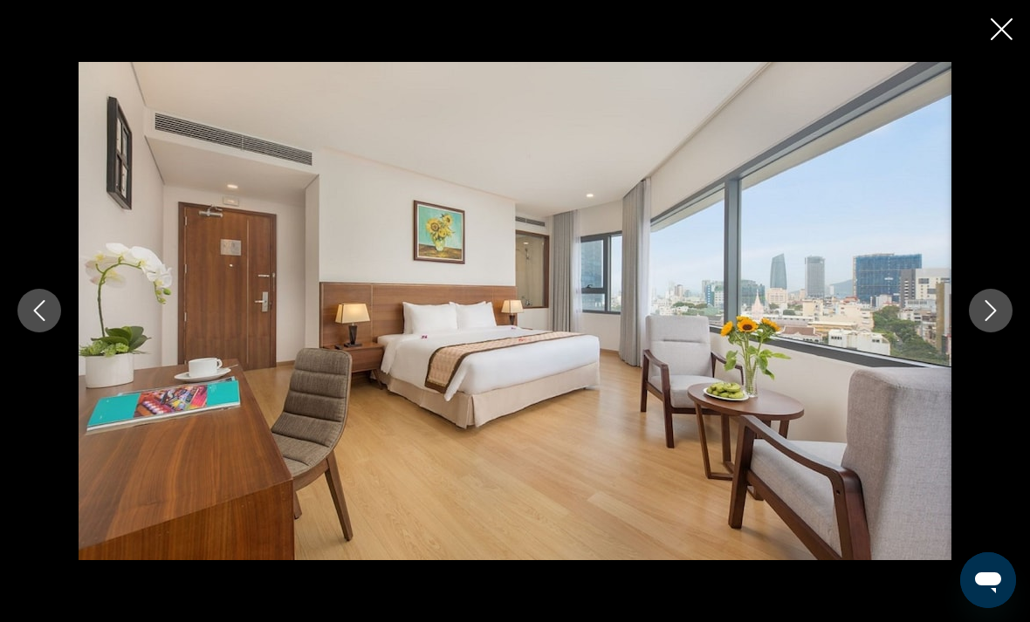
click at [1012, 27] on icon "Close slideshow" at bounding box center [1002, 29] width 22 height 22
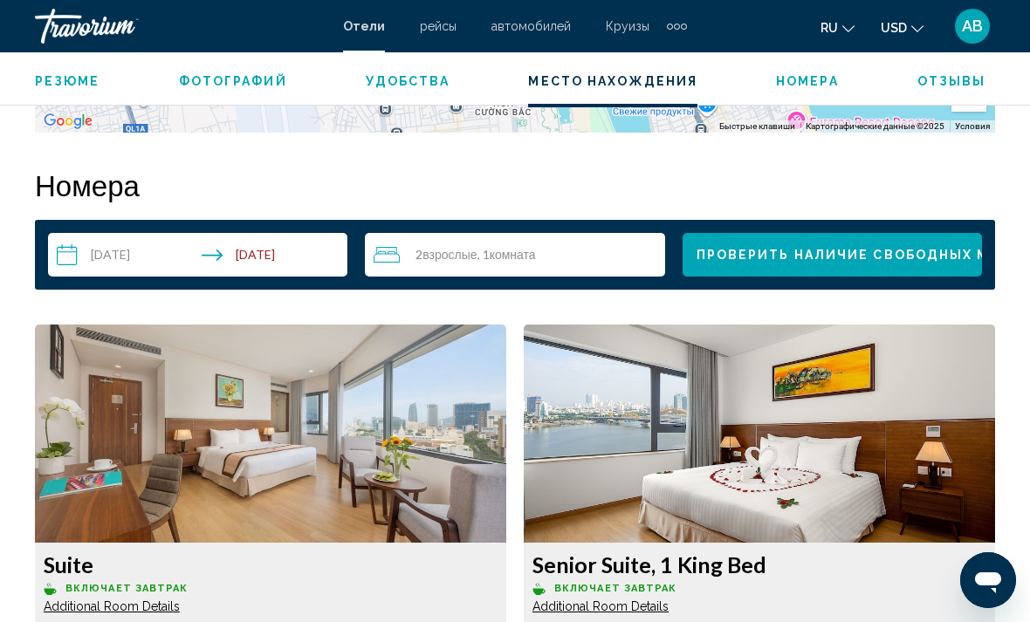
scroll to position [2444, 0]
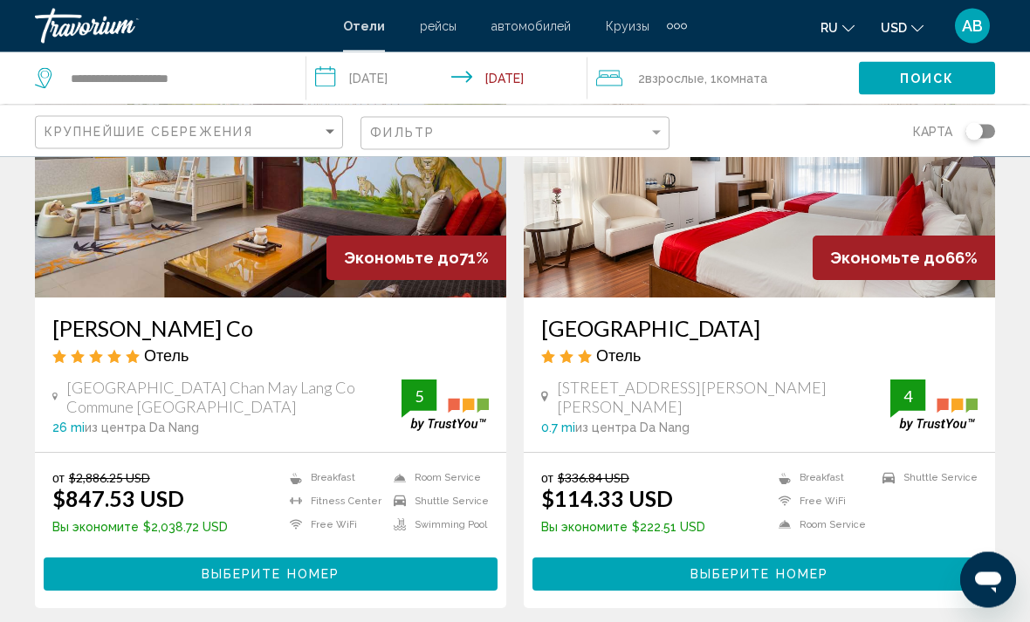
scroll to position [830, 0]
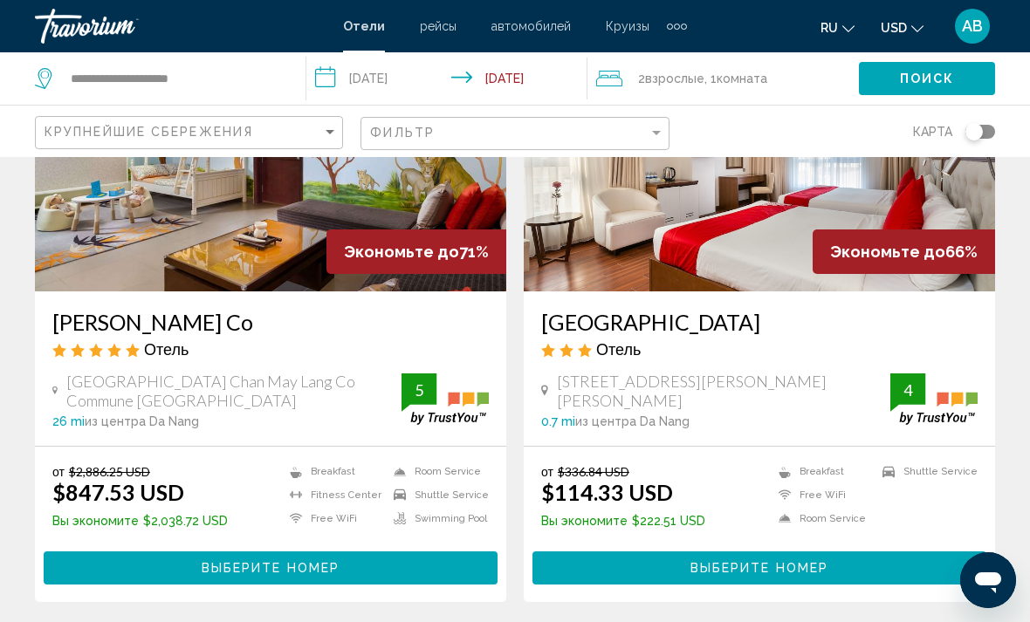
click at [875, 574] on button "Выберите номер" at bounding box center [759, 568] width 454 height 32
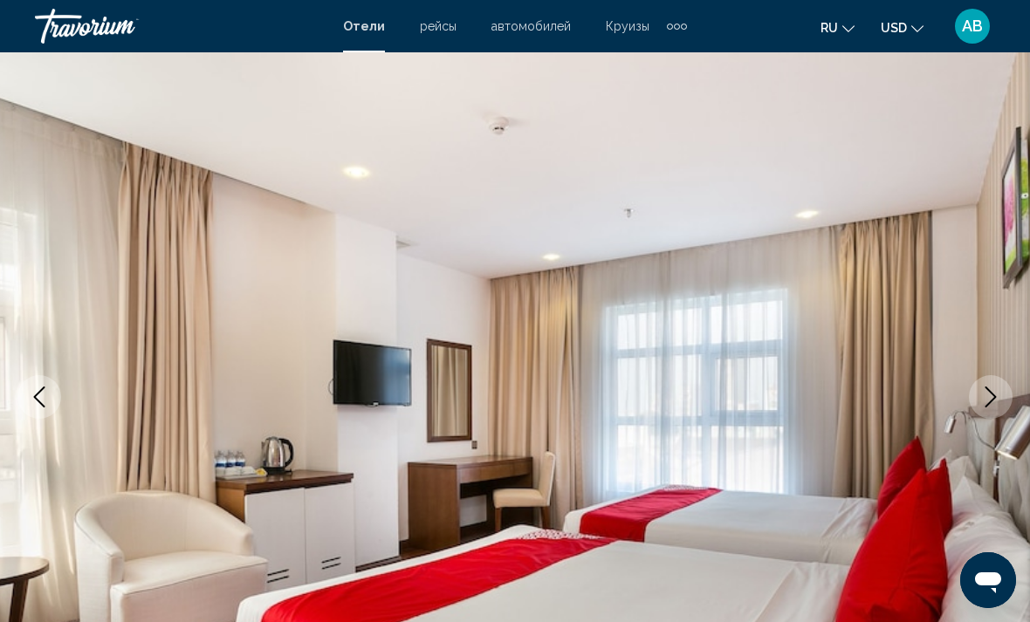
scroll to position [318, 0]
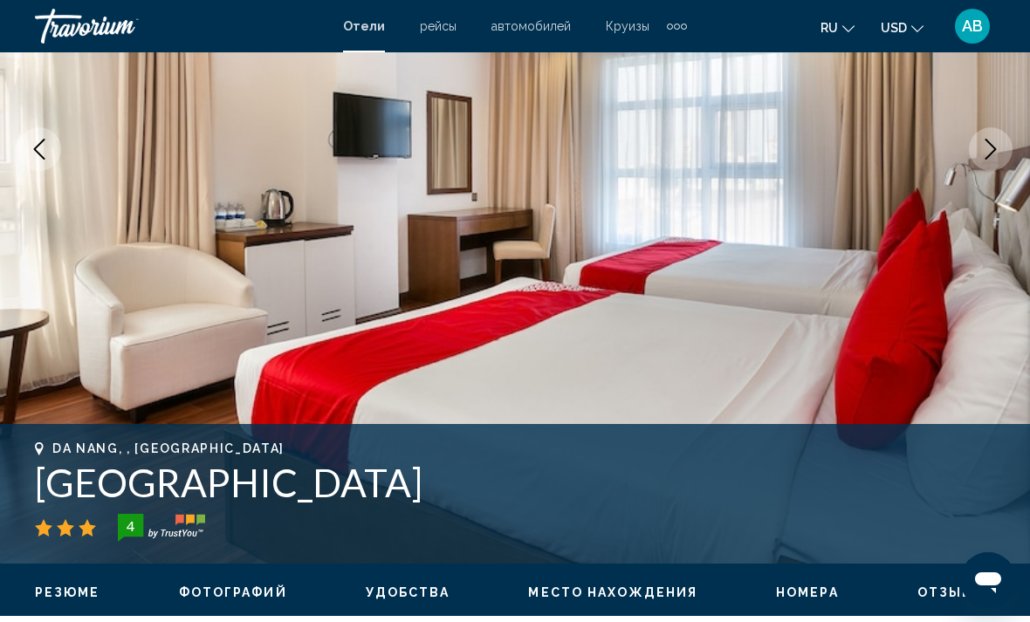
click at [995, 291] on img "Main content" at bounding box center [515, 149] width 1030 height 829
click at [999, 160] on button "Next image" at bounding box center [991, 149] width 44 height 44
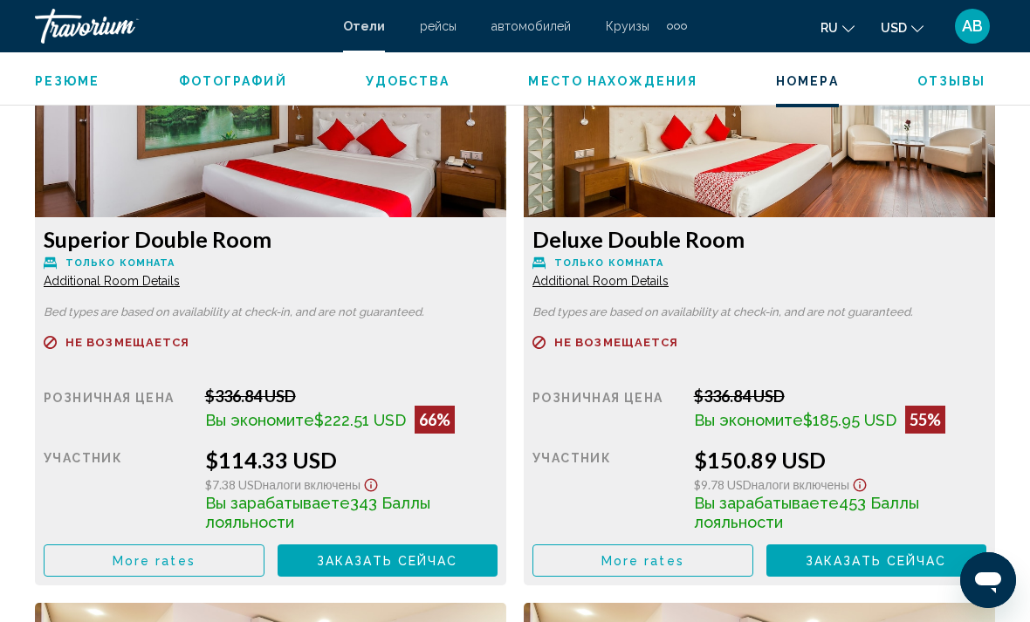
scroll to position [2786, 0]
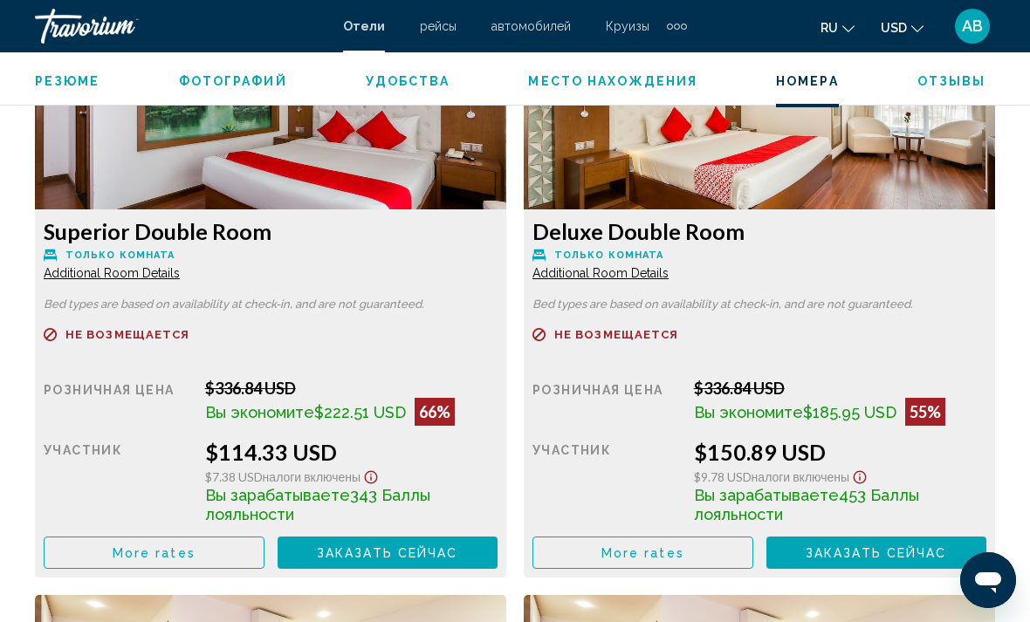
click at [264, 562] on button "More rates" at bounding box center [154, 553] width 221 height 32
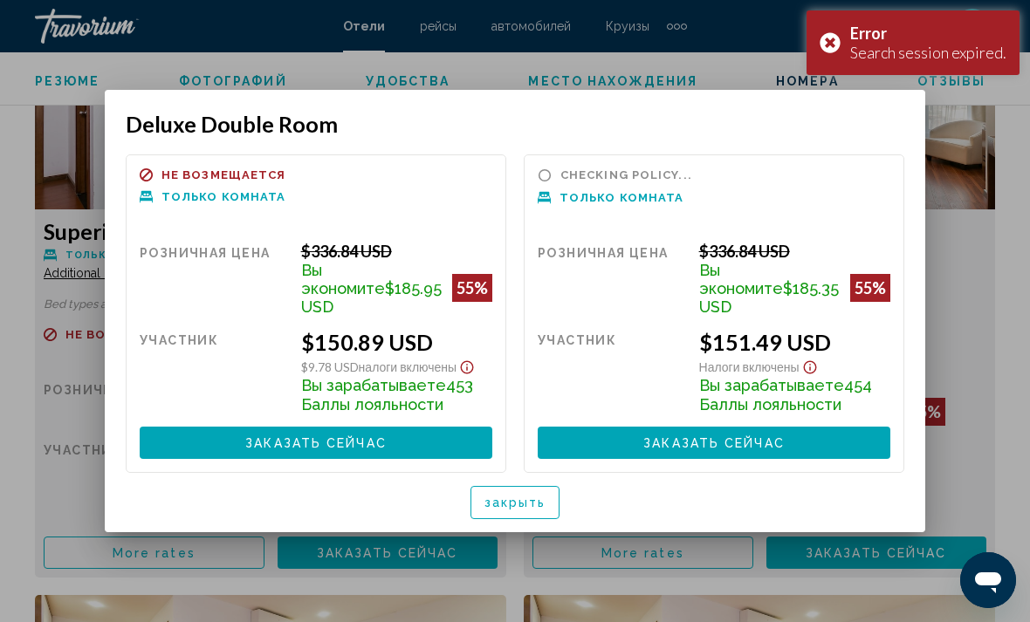
click at [543, 499] on span "закрыть" at bounding box center [515, 504] width 62 height 14
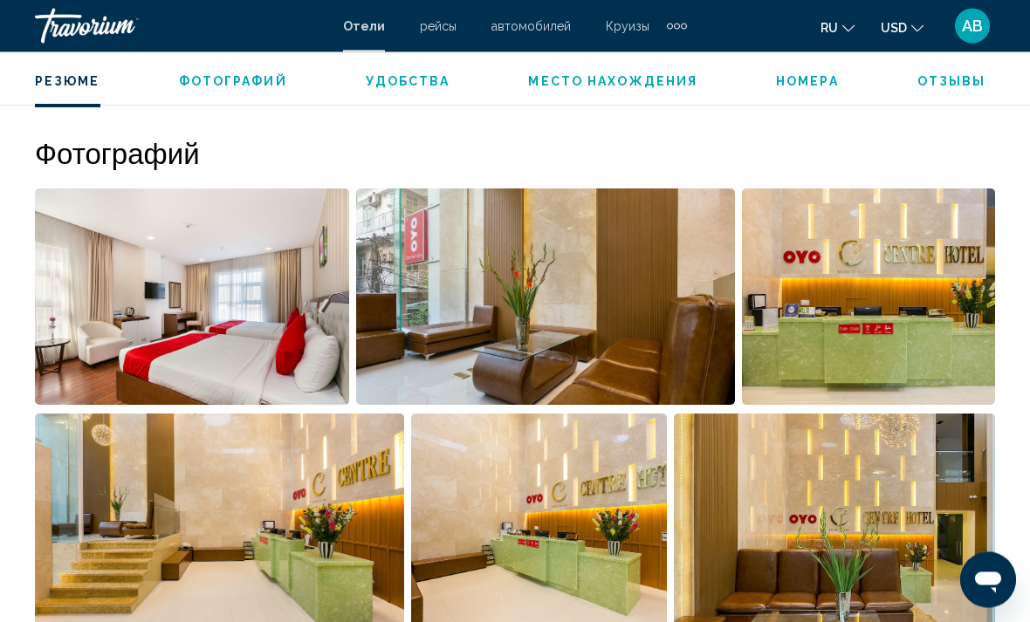
scroll to position [1139, 0]
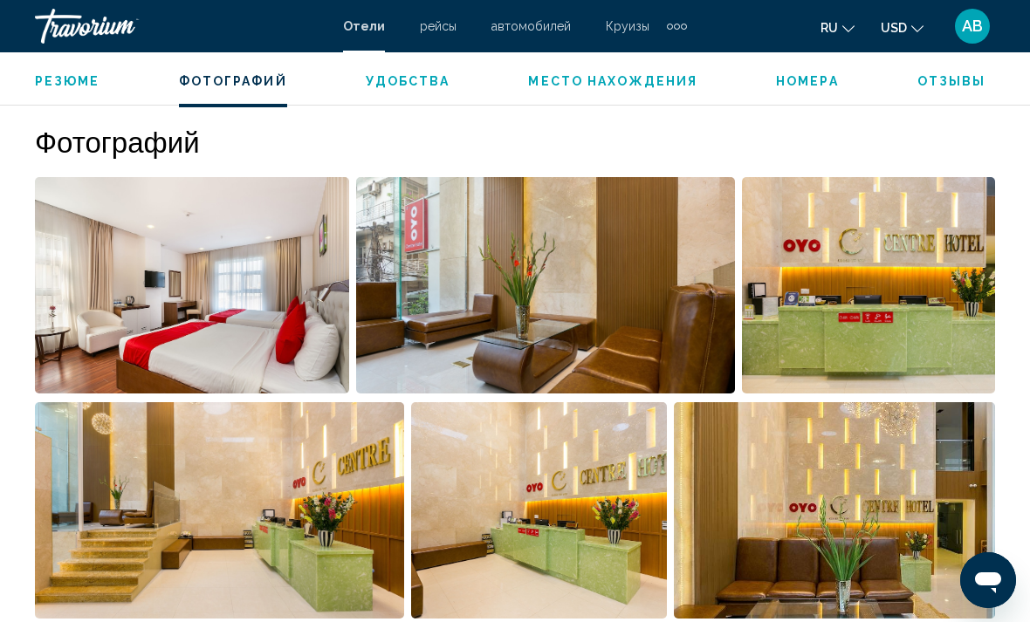
click at [61, 298] on img "Open full-screen image slider" at bounding box center [192, 285] width 314 height 216
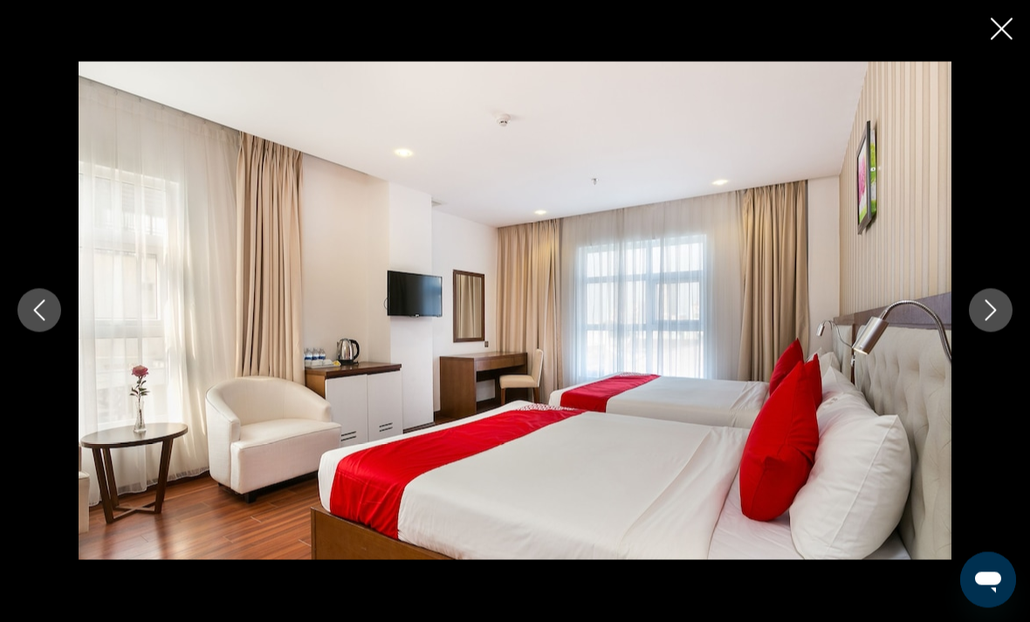
scroll to position [1300, 0]
click at [28, 333] on button "Previous image" at bounding box center [39, 311] width 44 height 44
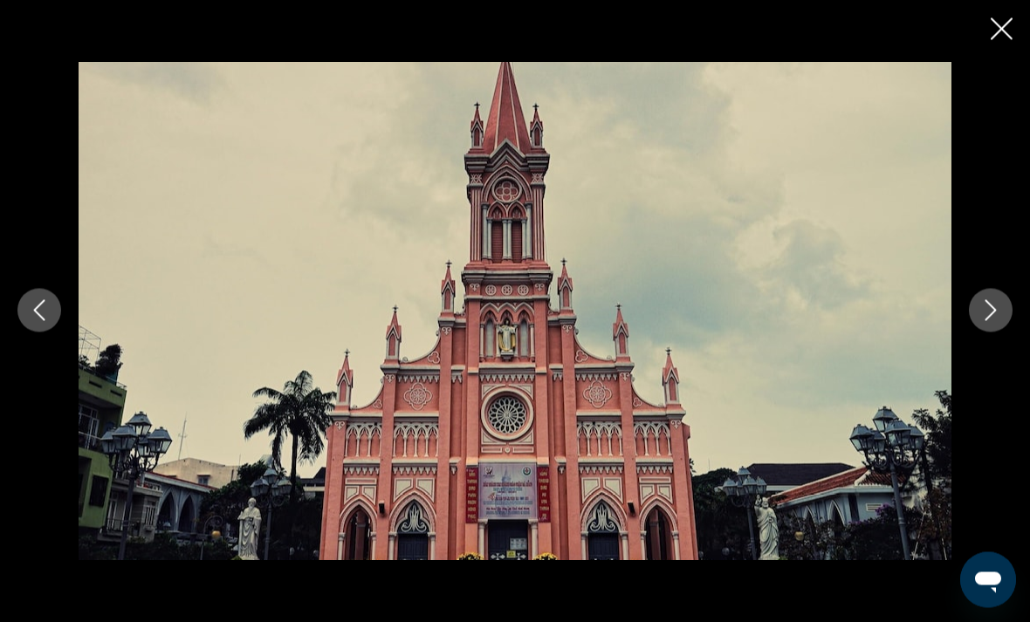
scroll to position [1063, 0]
click at [991, 38] on icon "Close slideshow" at bounding box center [1002, 29] width 22 height 22
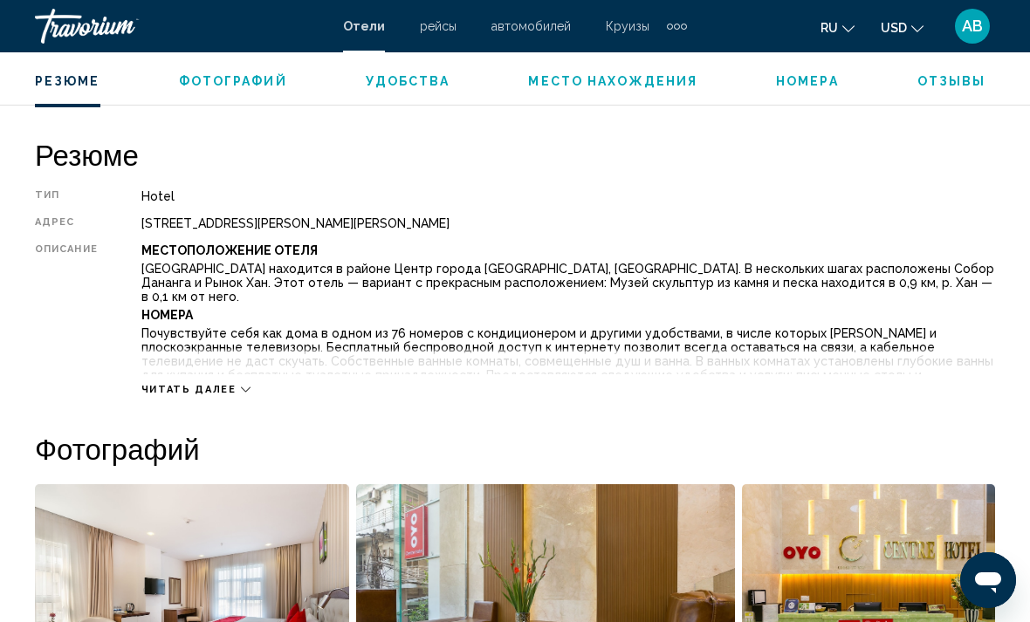
scroll to position [817, 0]
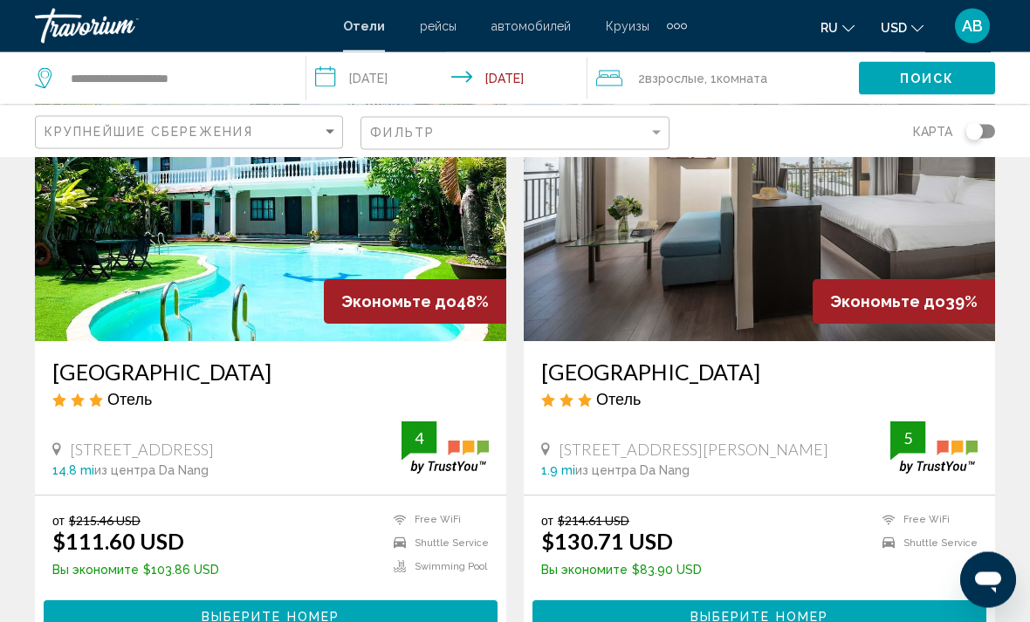
scroll to position [2029, 0]
click at [879, 620] on button "Выберите номер" at bounding box center [759, 616] width 454 height 32
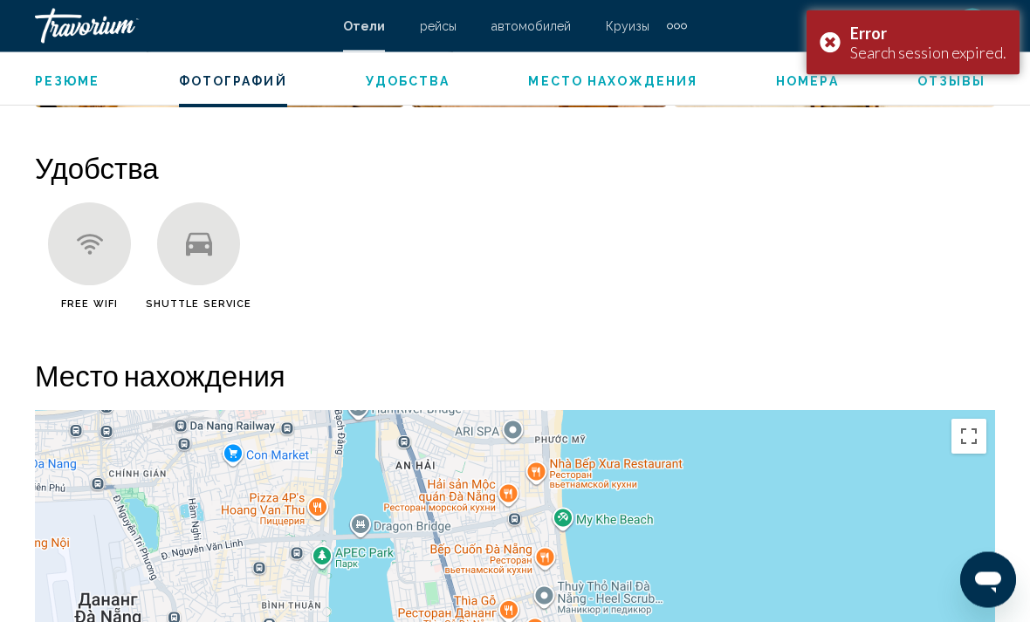
scroll to position [1634, 0]
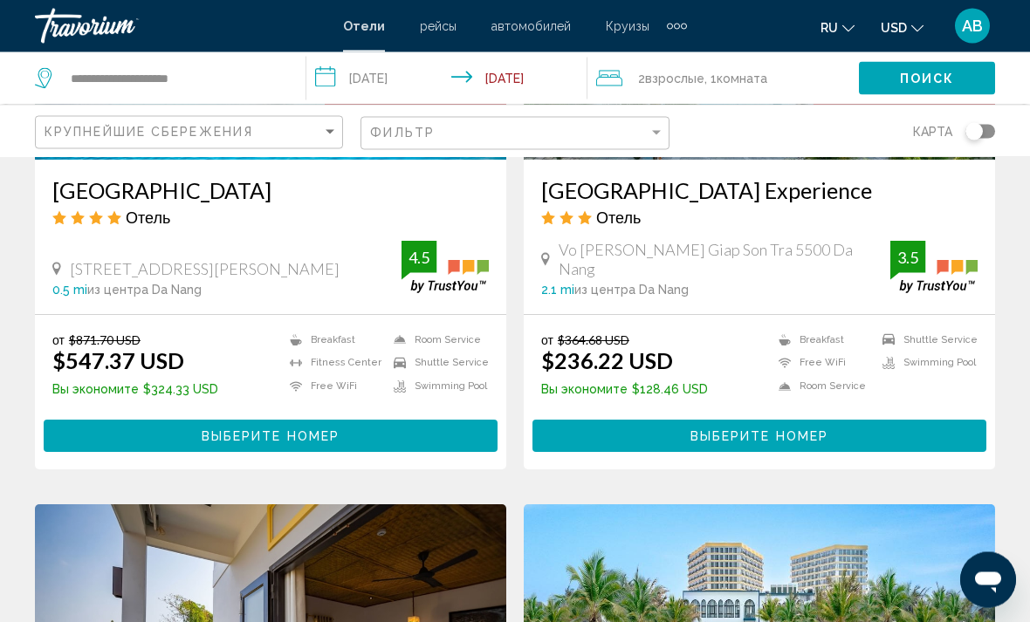
scroll to position [2840, 0]
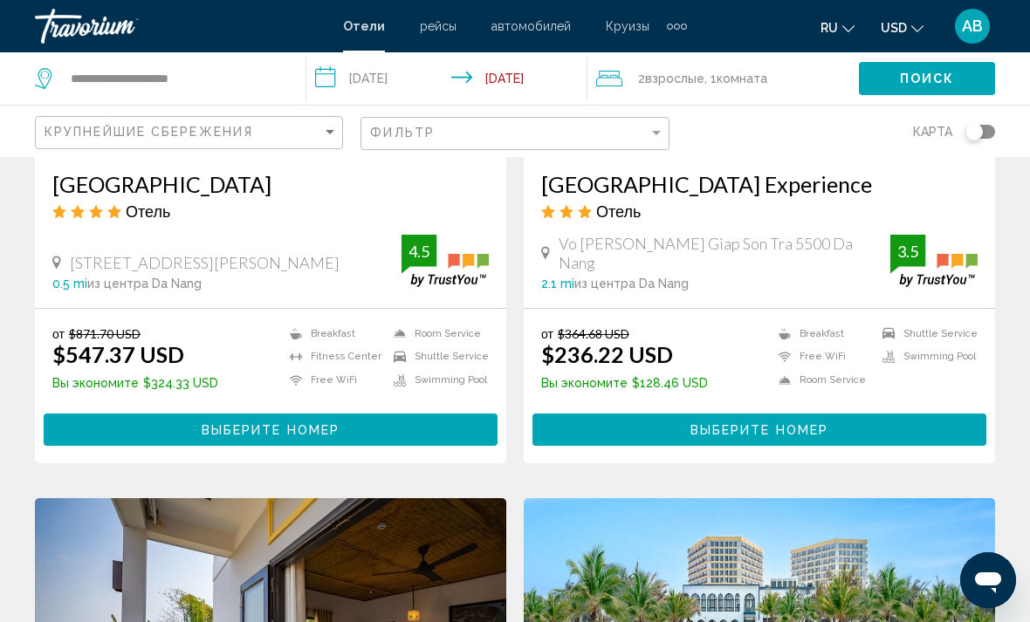
click at [920, 433] on button "Выберите номер" at bounding box center [759, 430] width 454 height 32
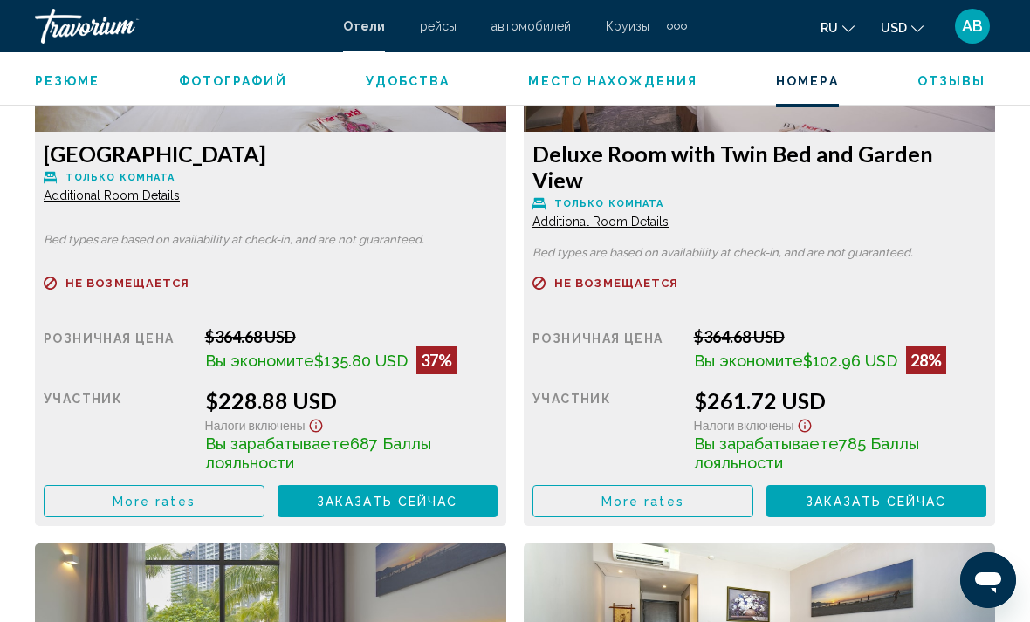
scroll to position [2850, 0]
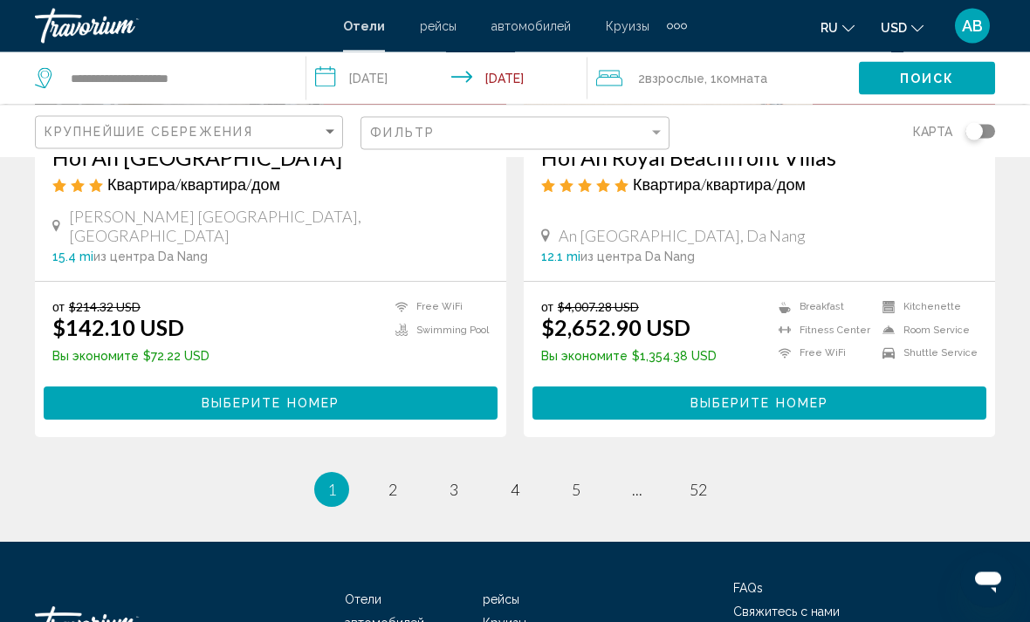
scroll to position [3544, 0]
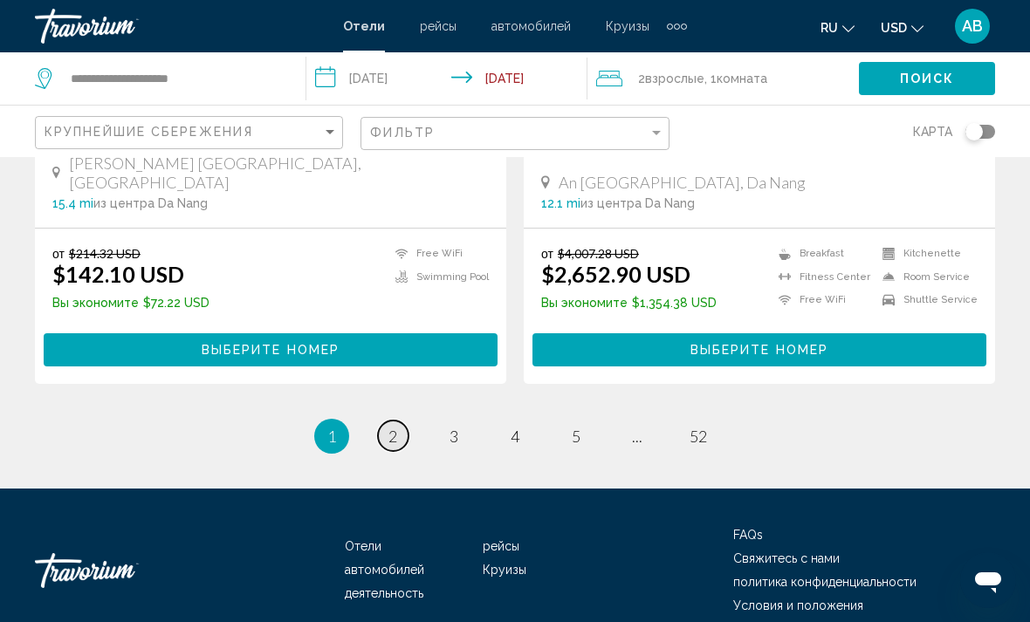
click at [388, 427] on span "2" at bounding box center [392, 436] width 9 height 19
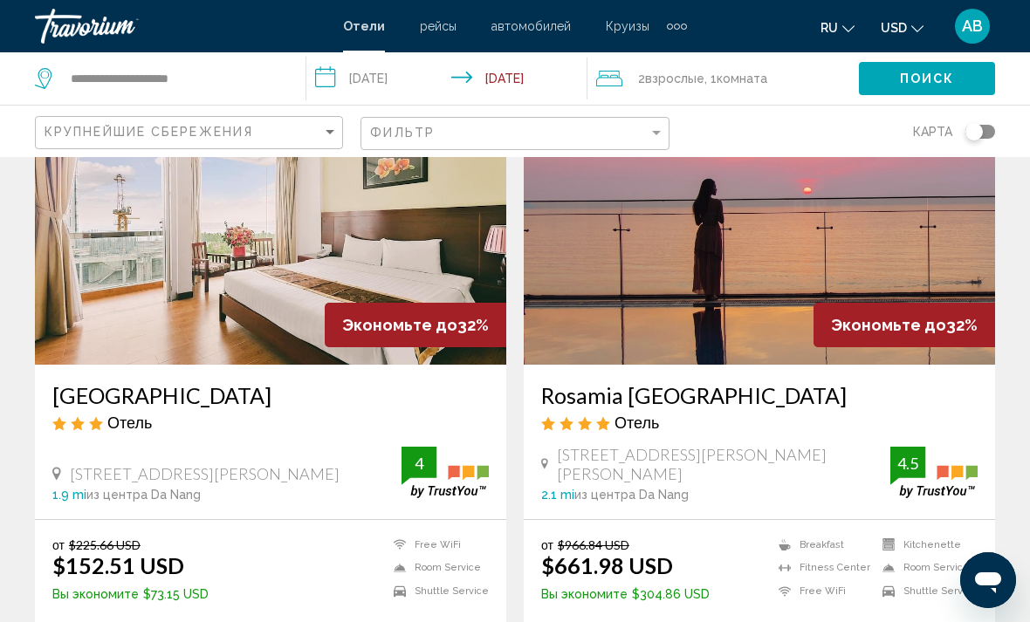
scroll to position [216, 0]
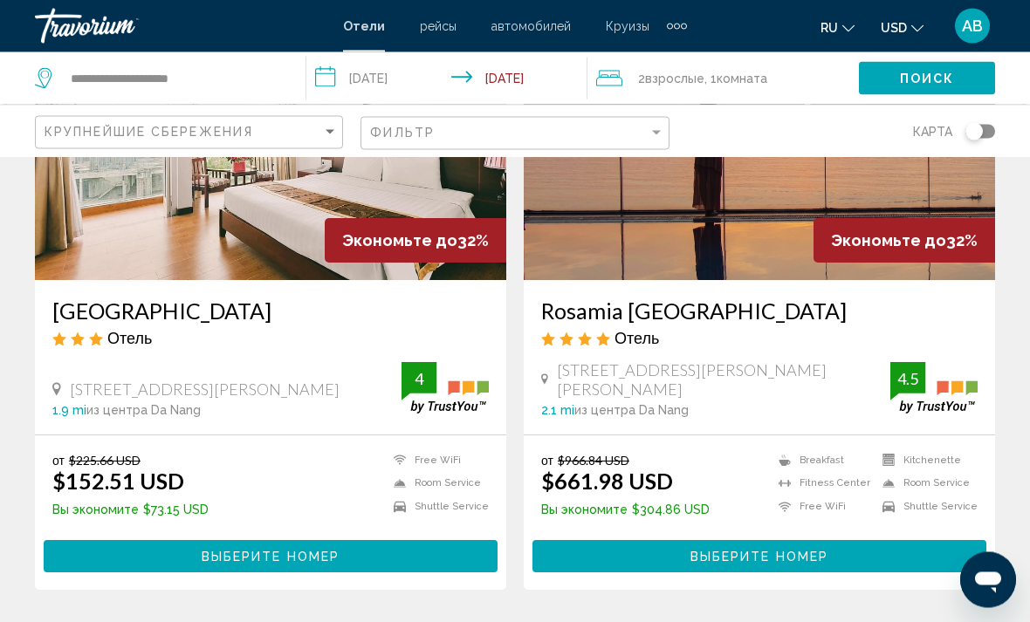
click at [871, 551] on button "Выберите номер" at bounding box center [759, 557] width 454 height 32
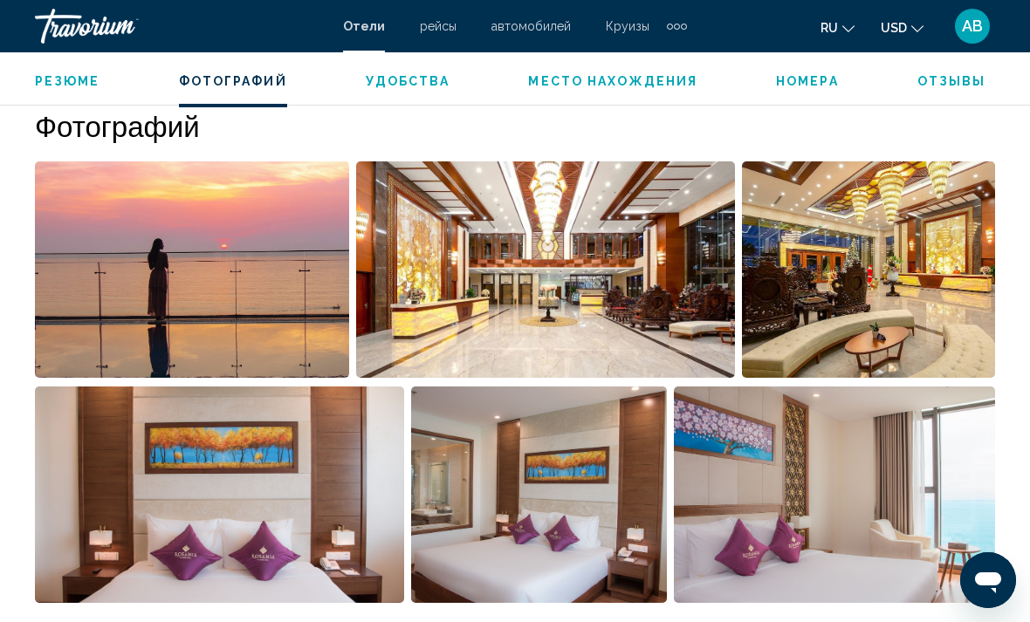
scroll to position [1154, 0]
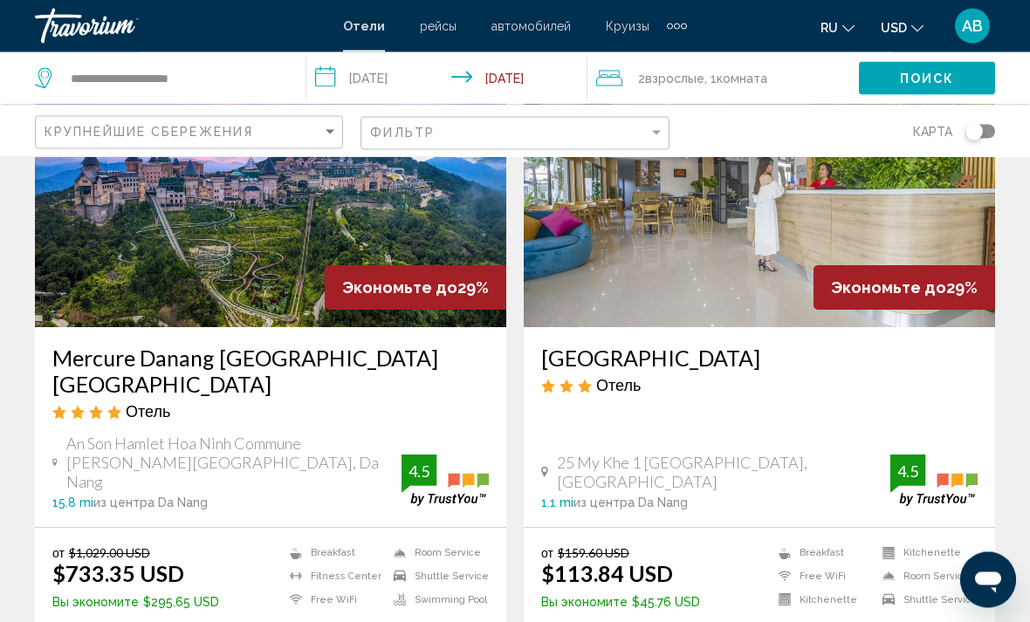
scroll to position [832, 0]
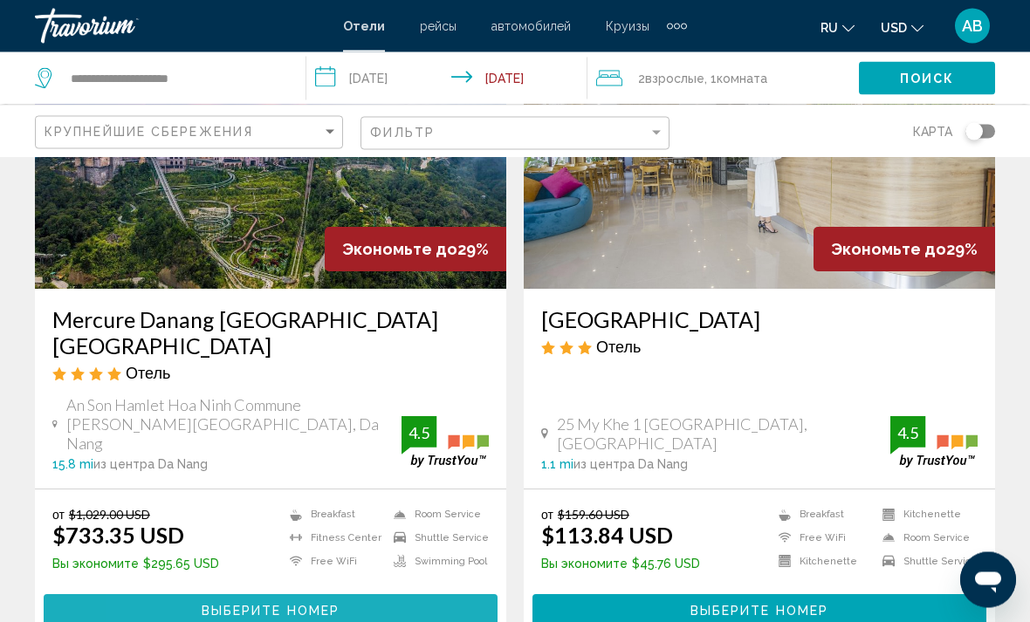
click at [192, 595] on button "Выберите номер" at bounding box center [271, 611] width 454 height 32
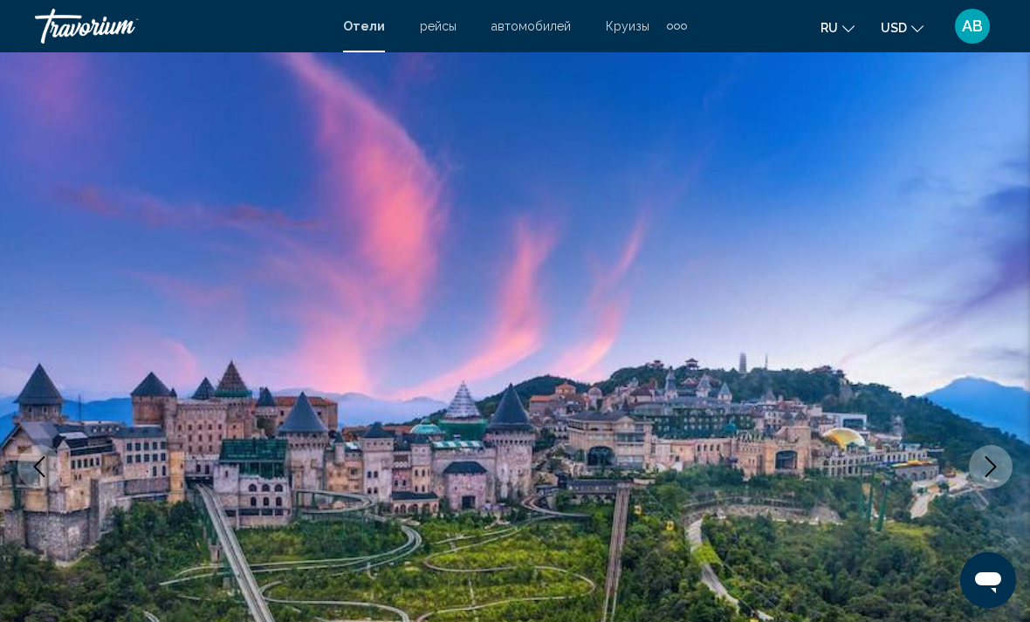
click at [988, 473] on icon "Next image" at bounding box center [990, 466] width 21 height 21
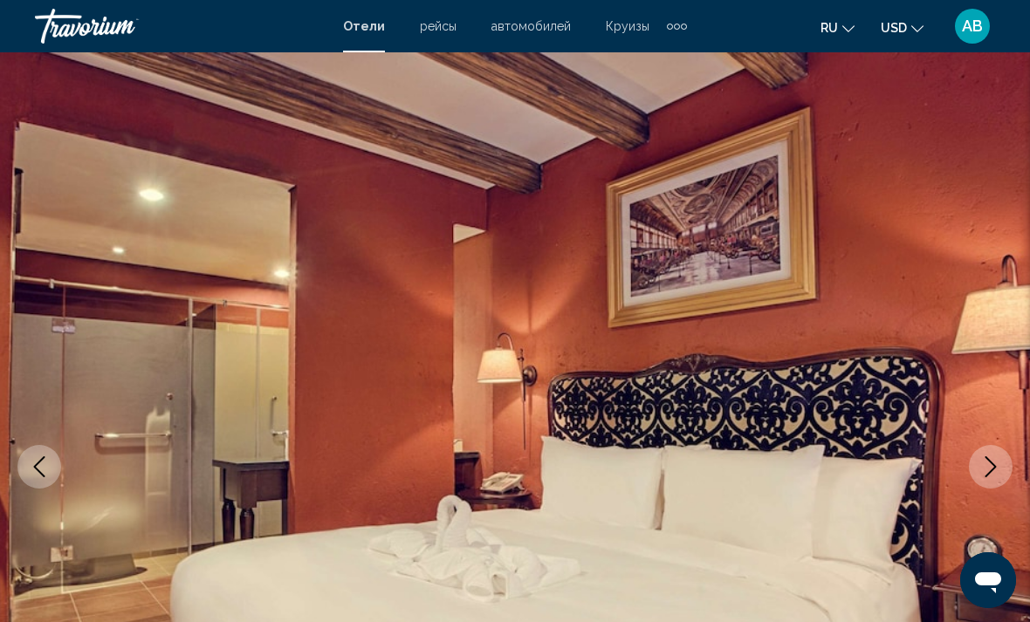
click at [989, 479] on button "Next image" at bounding box center [991, 467] width 44 height 44
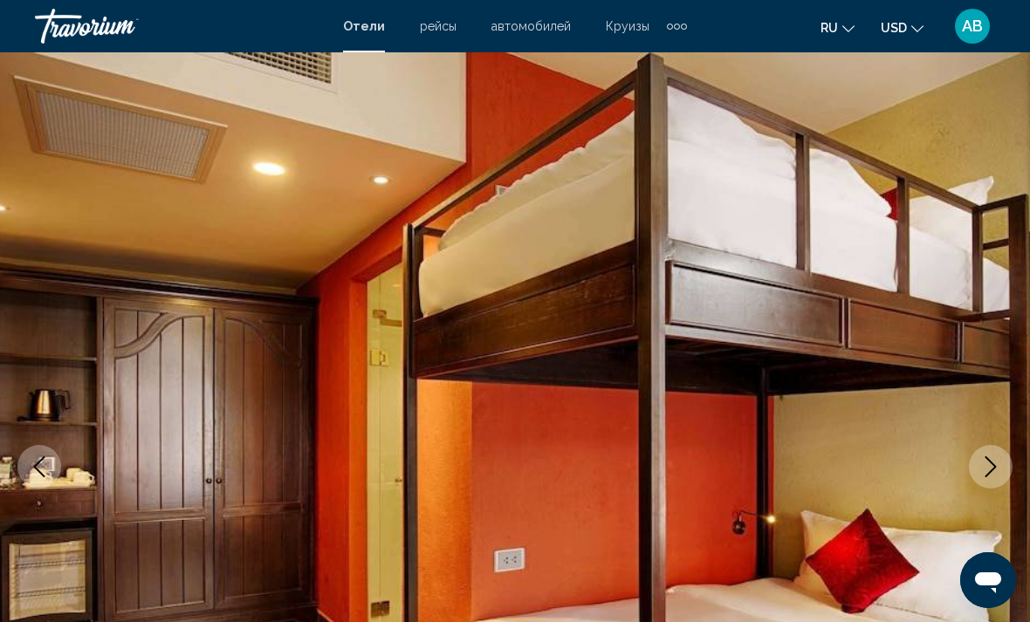
click at [991, 474] on icon "Next image" at bounding box center [990, 466] width 21 height 21
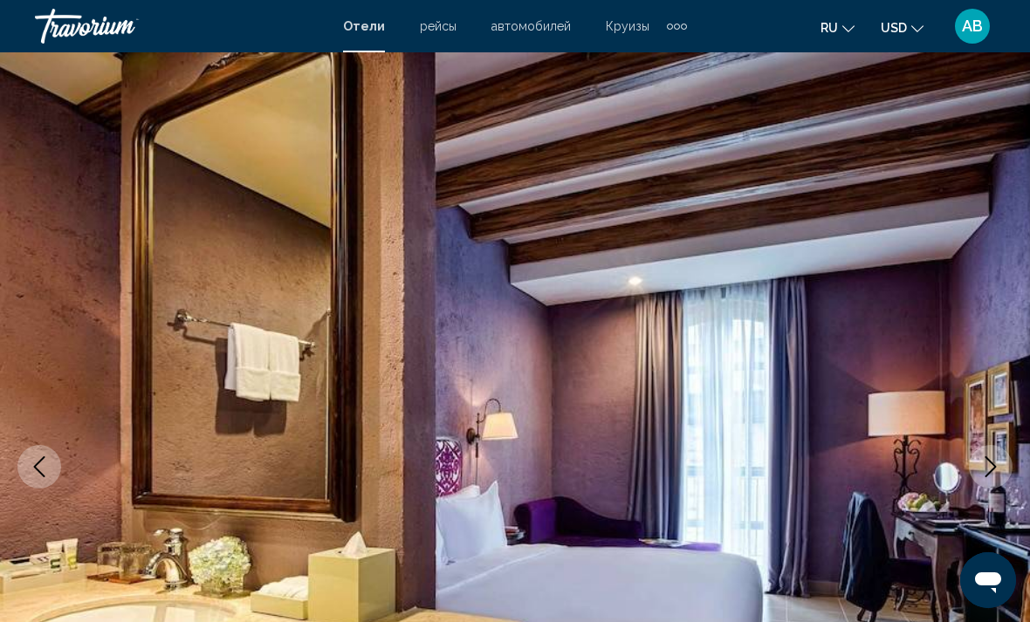
click at [990, 477] on button "Next image" at bounding box center [991, 467] width 44 height 44
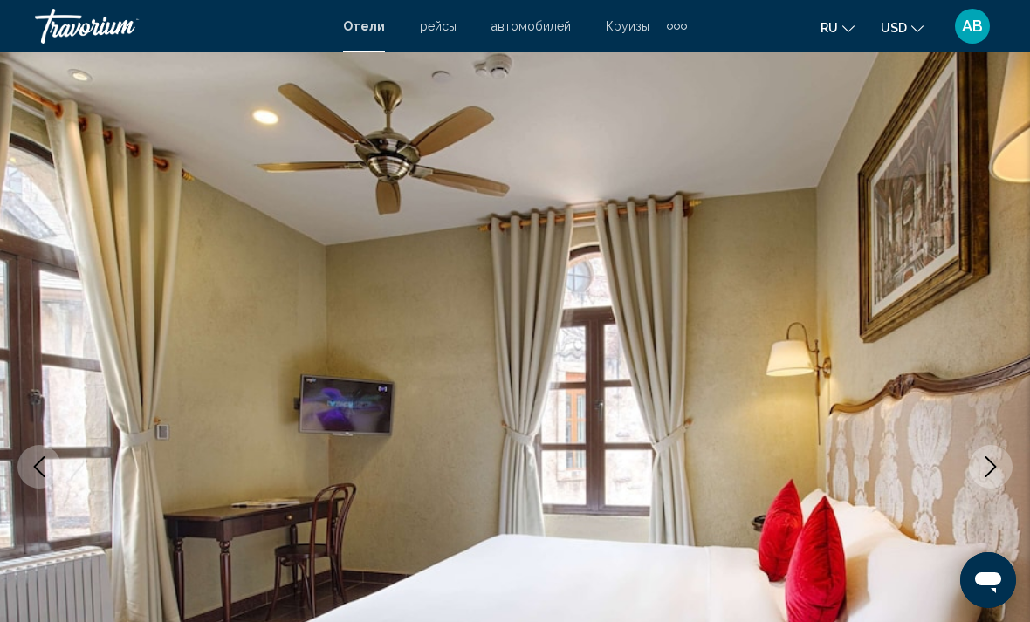
click at [994, 464] on icon "Next image" at bounding box center [990, 466] width 21 height 21
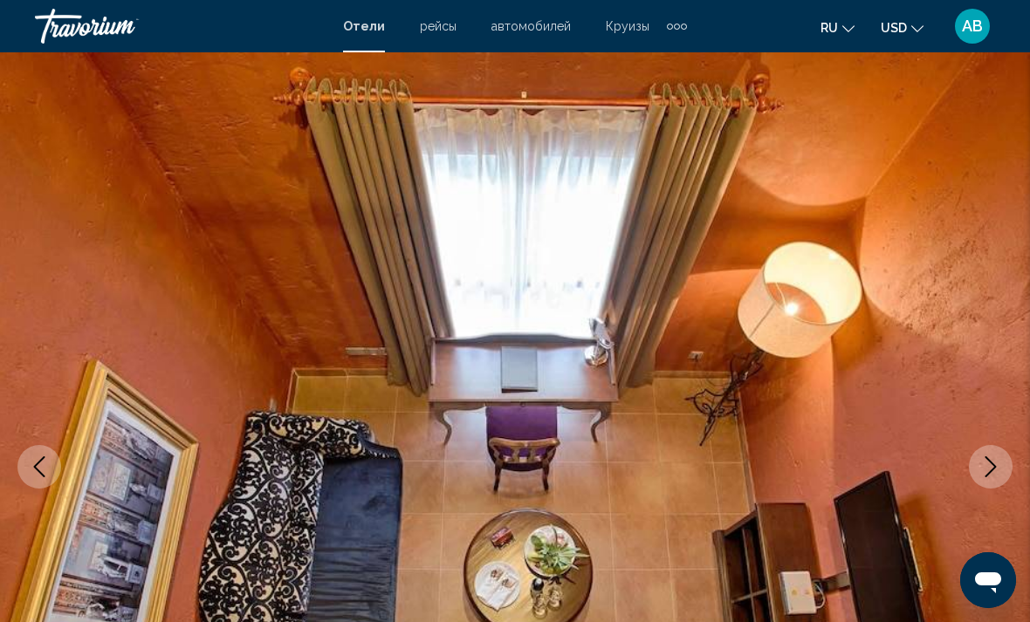
click at [984, 458] on icon "Next image" at bounding box center [990, 466] width 21 height 21
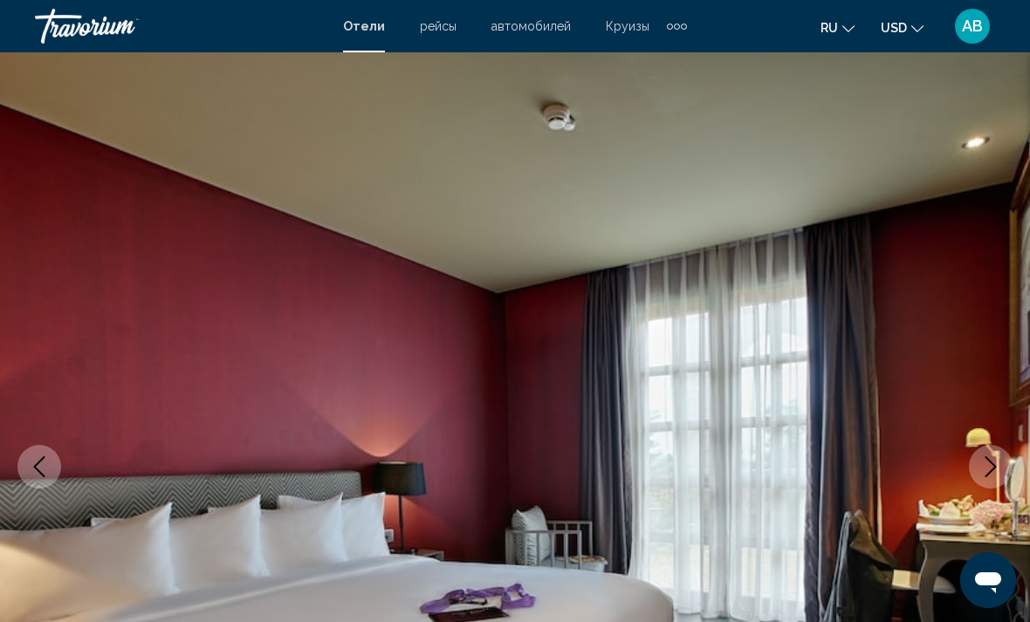
click at [984, 463] on icon "Next image" at bounding box center [990, 466] width 21 height 21
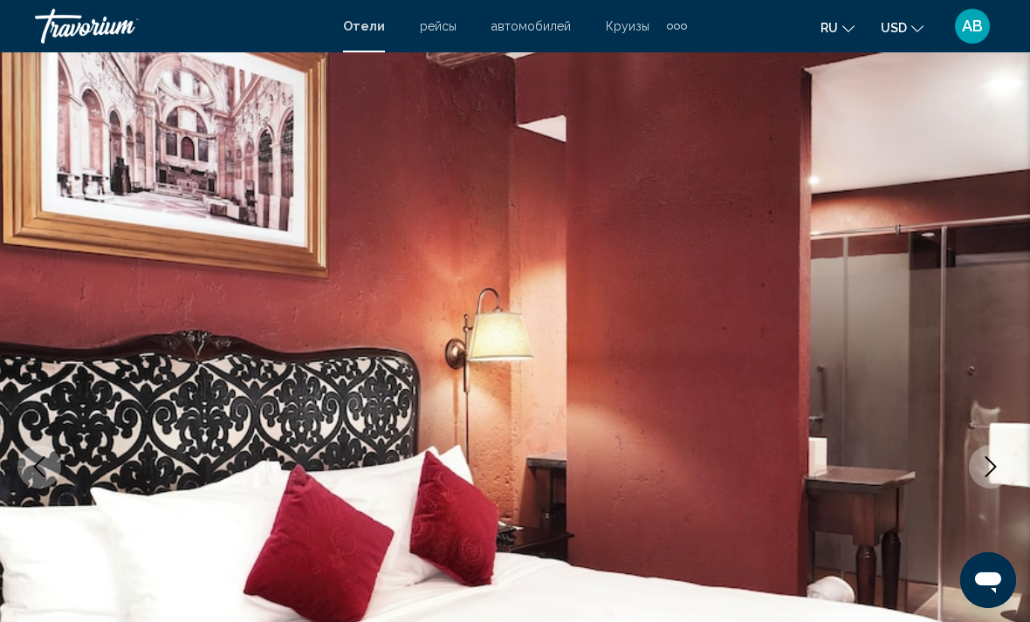
click at [977, 468] on button "Next image" at bounding box center [991, 467] width 44 height 44
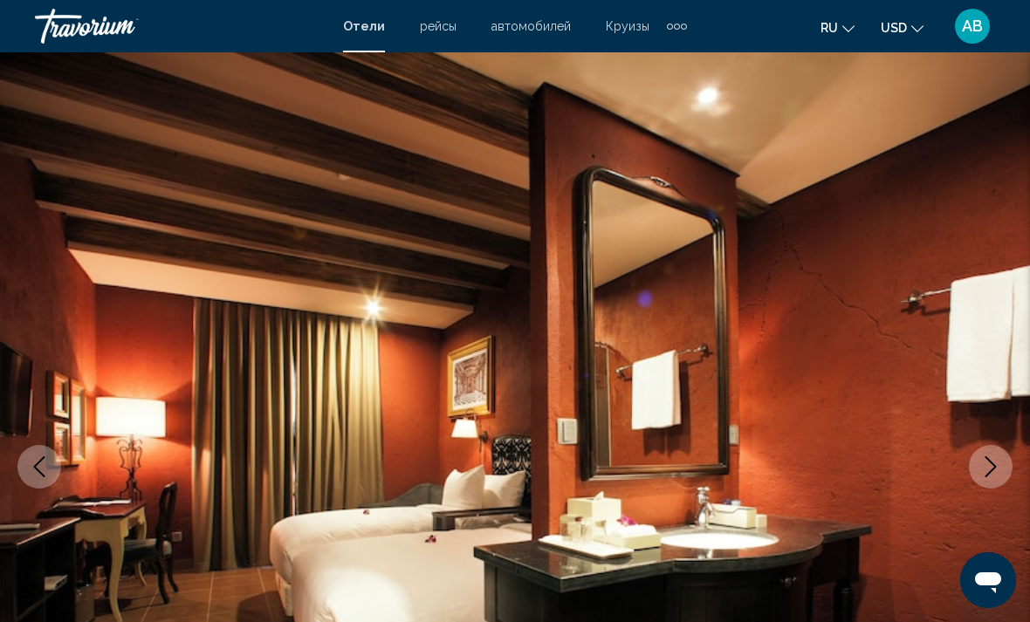
click at [984, 460] on icon "Next image" at bounding box center [990, 466] width 21 height 21
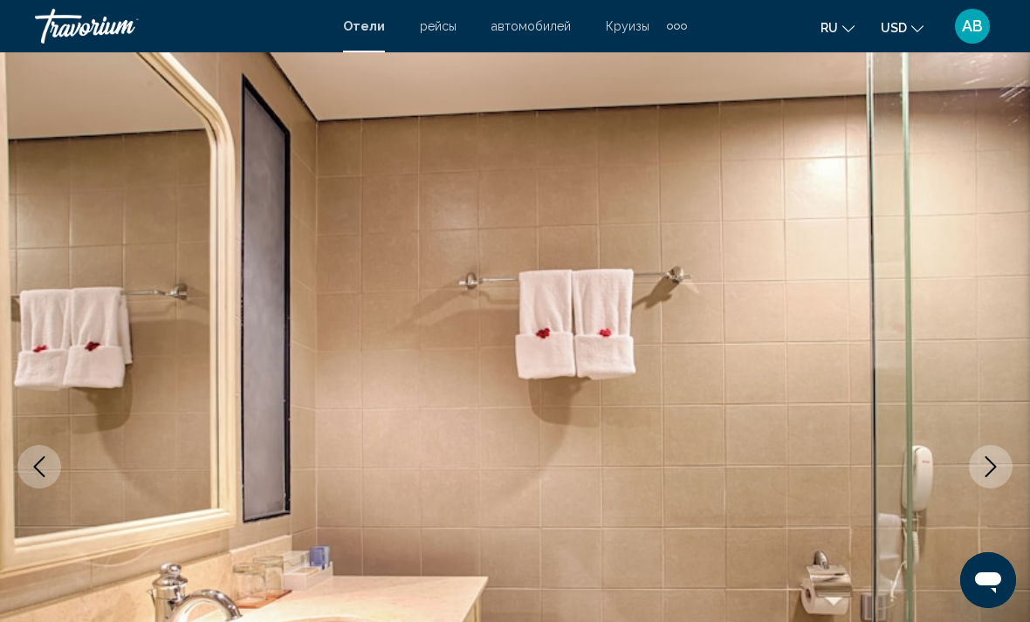
click at [986, 463] on icon "Next image" at bounding box center [990, 466] width 21 height 21
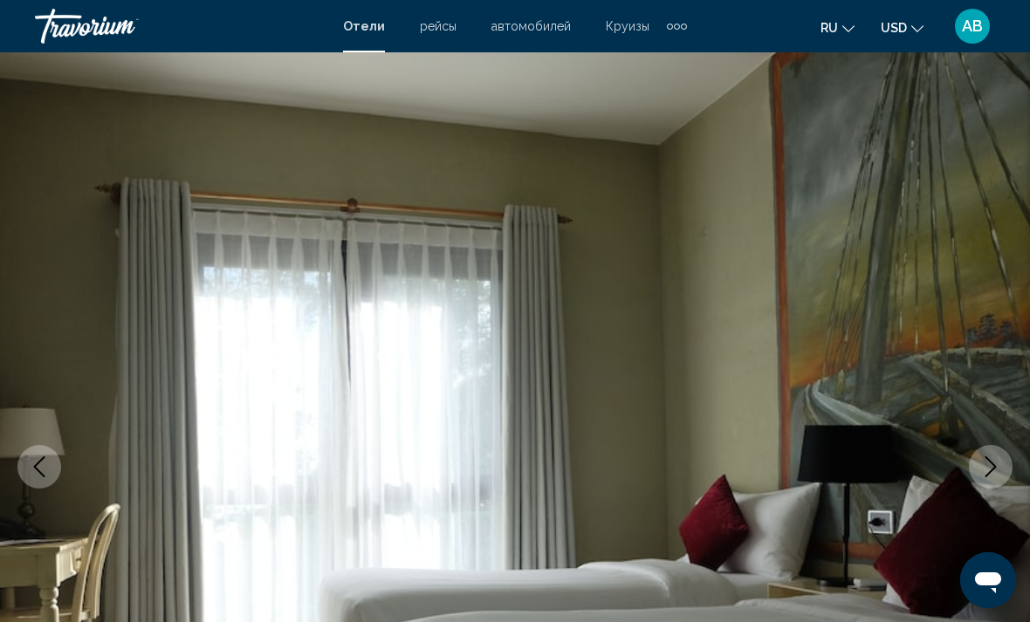
click at [988, 465] on icon "Next image" at bounding box center [990, 466] width 21 height 21
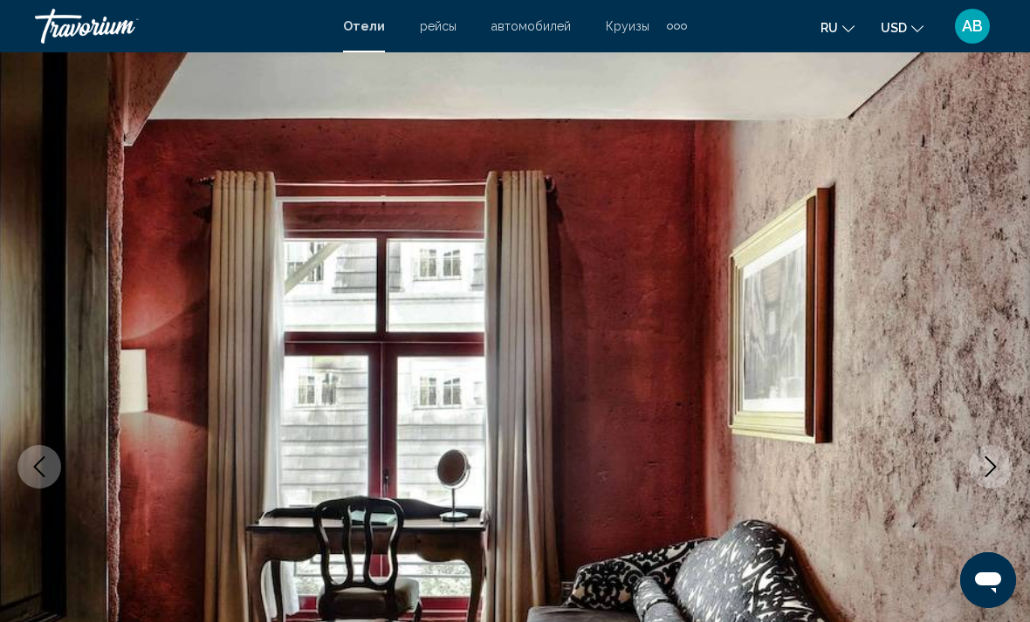
click at [984, 473] on icon "Next image" at bounding box center [990, 466] width 21 height 21
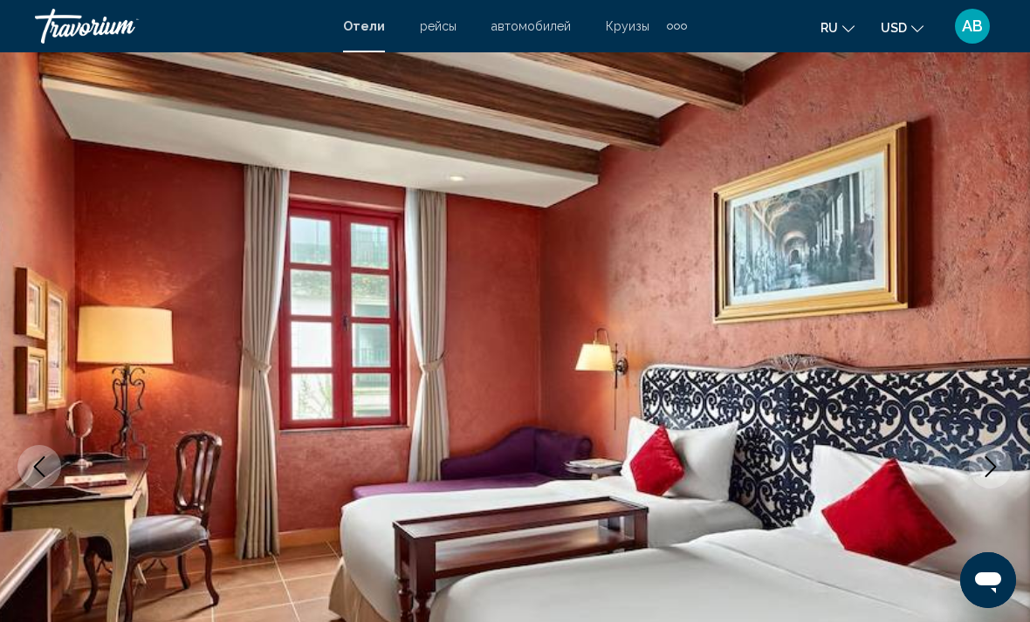
click at [982, 475] on icon "Next image" at bounding box center [990, 466] width 21 height 21
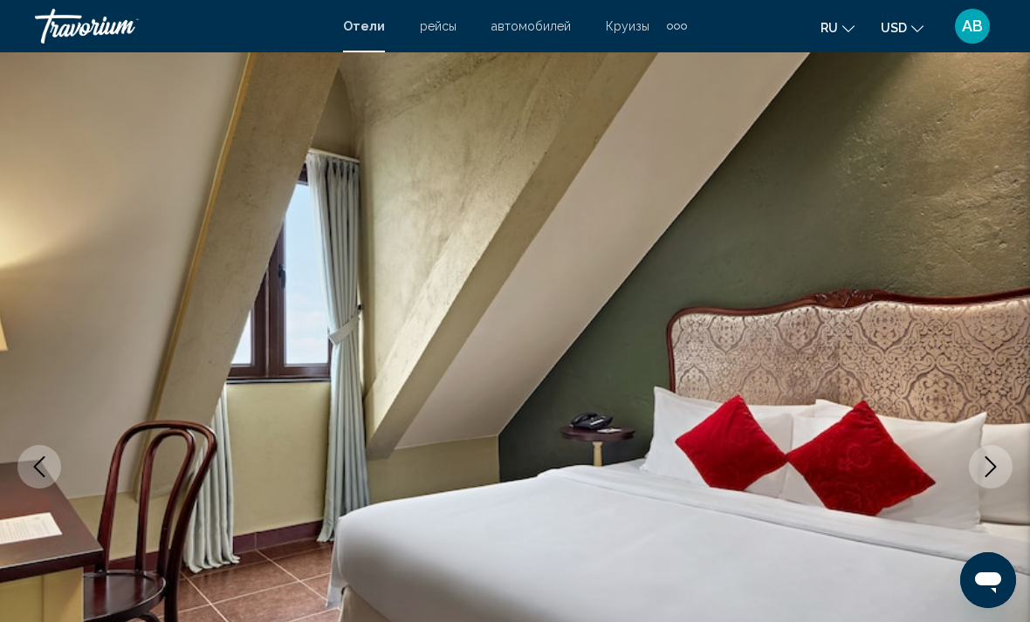
click at [979, 476] on button "Next image" at bounding box center [991, 467] width 44 height 44
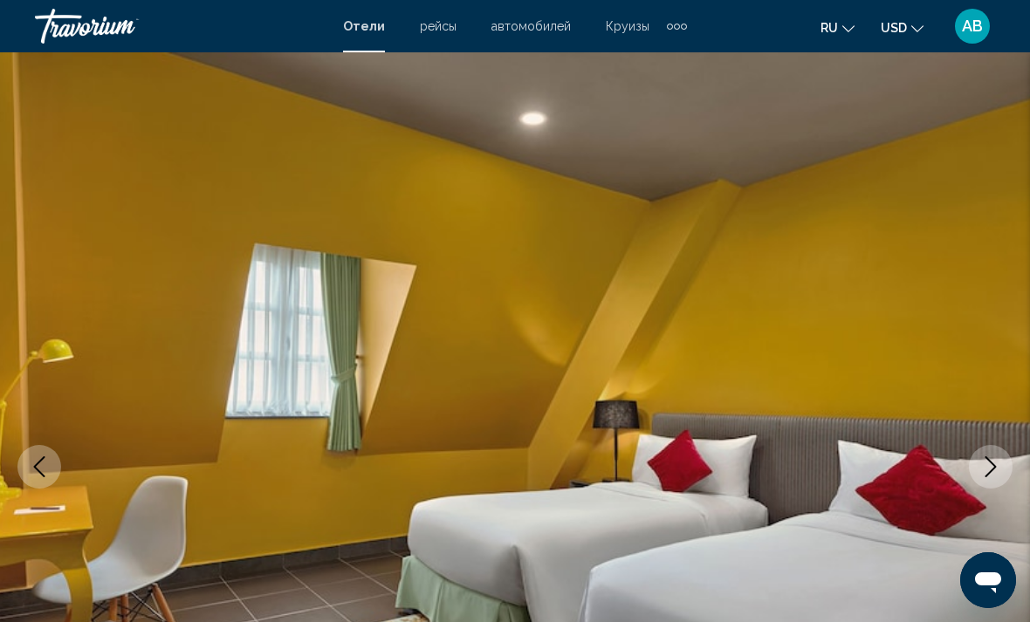
click at [985, 471] on icon "Next image" at bounding box center [990, 466] width 21 height 21
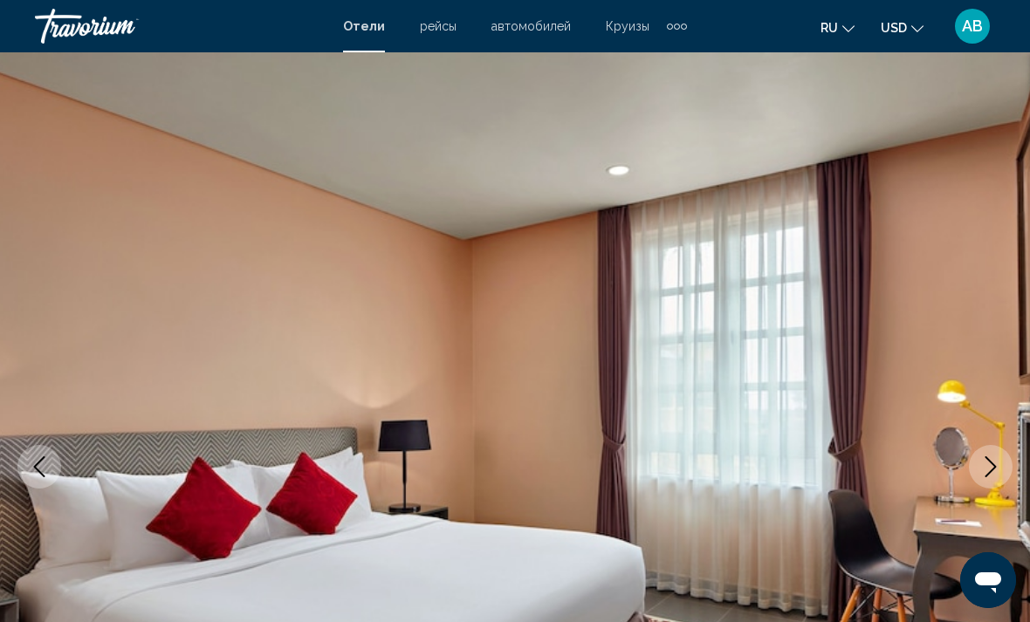
click at [980, 477] on button "Next image" at bounding box center [991, 467] width 44 height 44
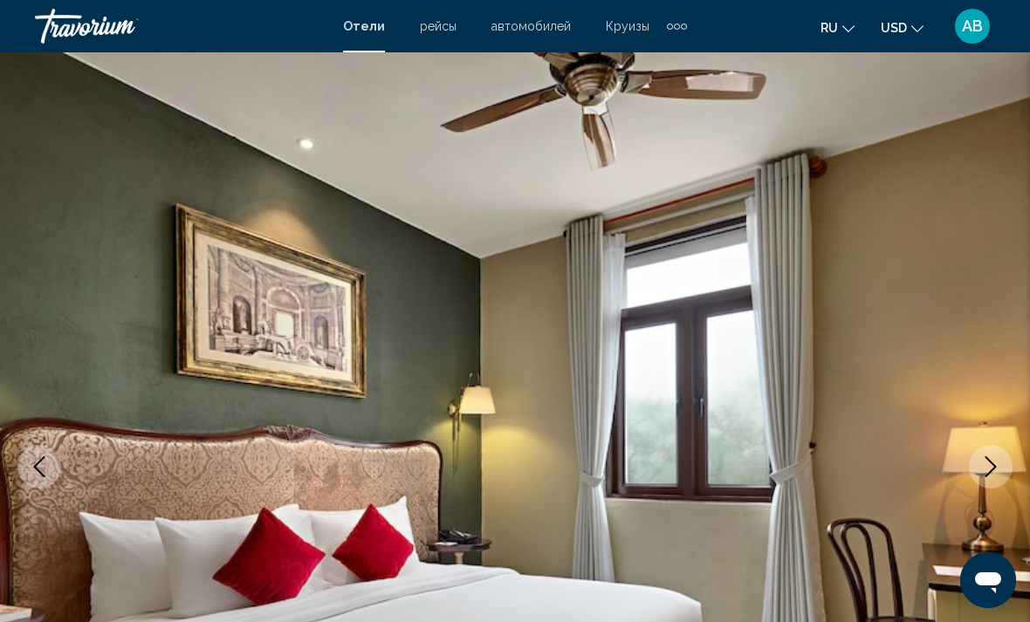
click at [982, 475] on icon "Next image" at bounding box center [990, 466] width 21 height 21
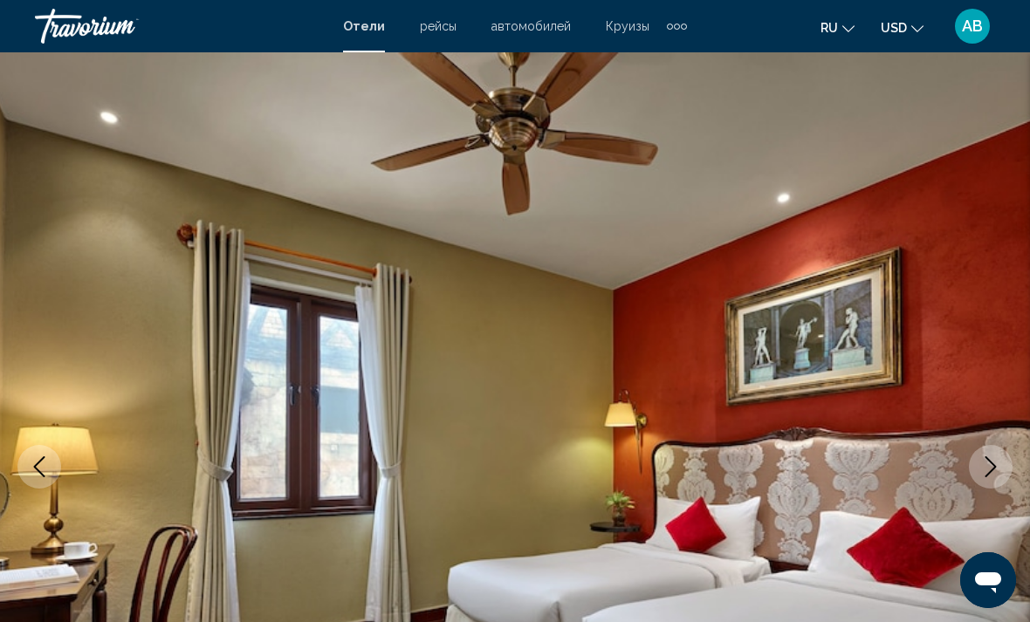
click at [993, 464] on icon "Next image" at bounding box center [990, 466] width 11 height 21
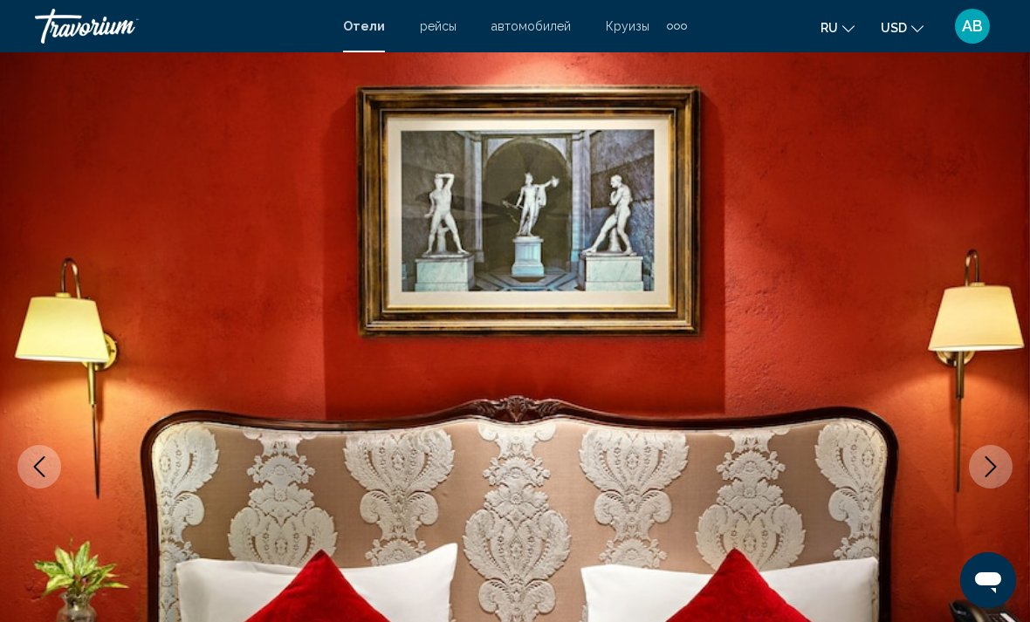
click at [984, 476] on icon "Next image" at bounding box center [990, 466] width 21 height 21
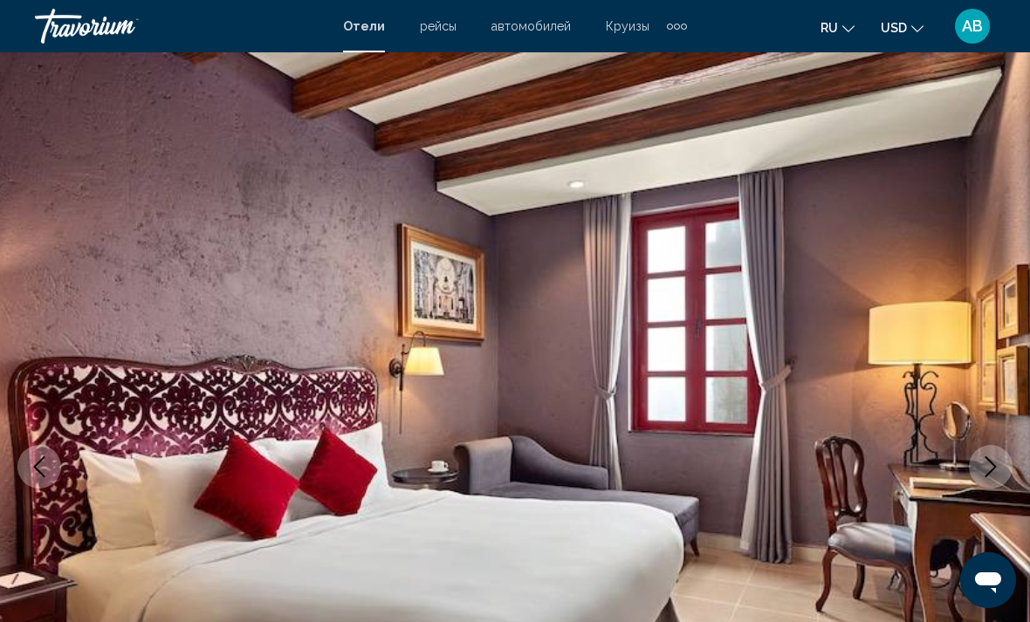
click at [984, 473] on icon "Next image" at bounding box center [990, 466] width 21 height 21
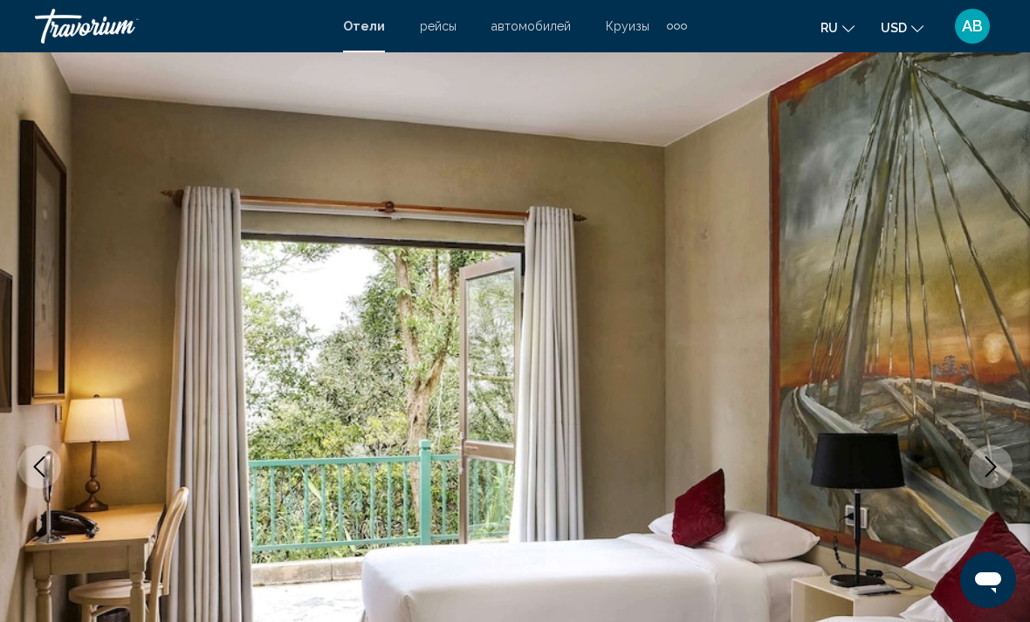
click at [989, 469] on icon "Next image" at bounding box center [990, 466] width 21 height 21
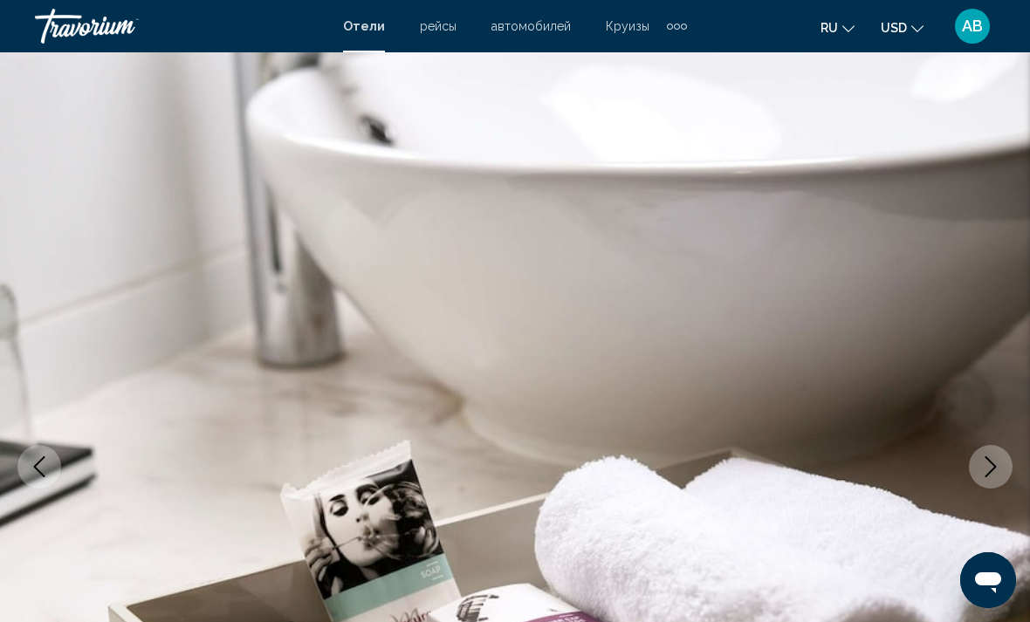
click at [991, 469] on icon "Next image" at bounding box center [990, 466] width 21 height 21
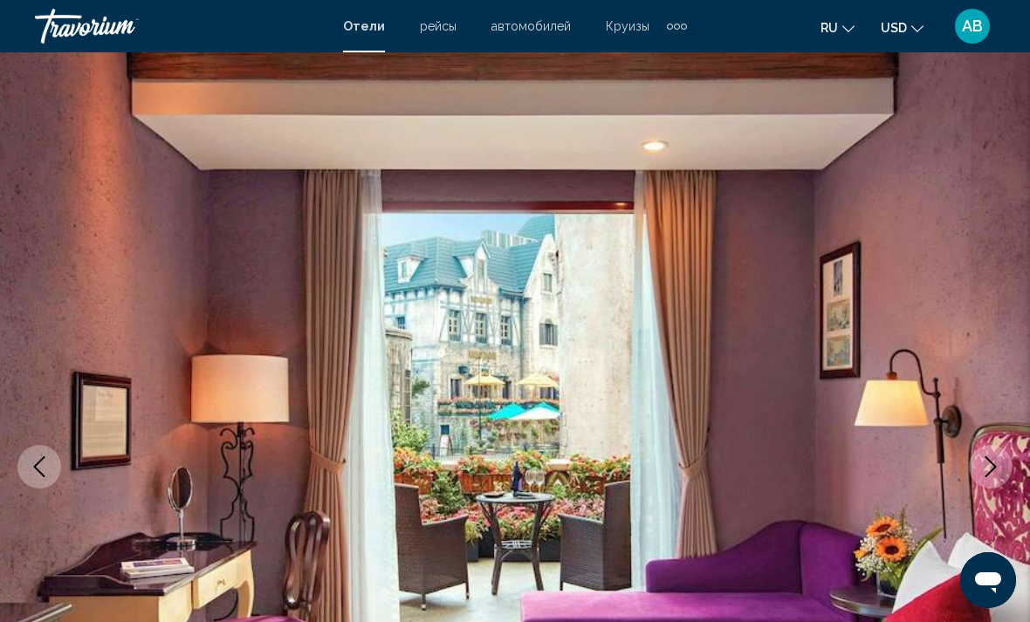
click at [991, 467] on icon "Next image" at bounding box center [990, 466] width 21 height 21
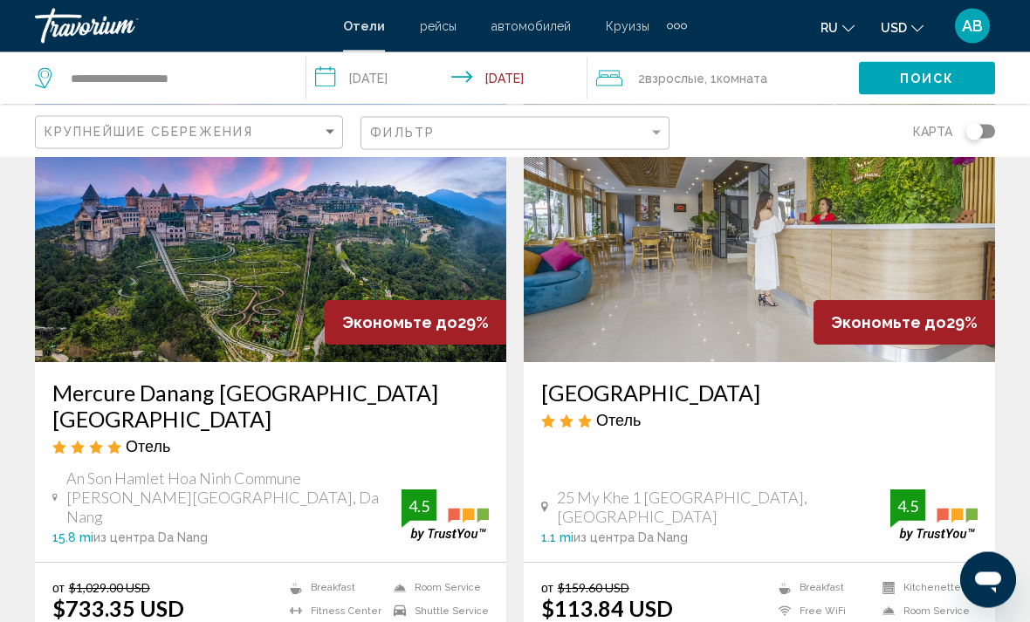
scroll to position [759, 0]
click at [327, 77] on input "**********" at bounding box center [449, 81] width 287 height 58
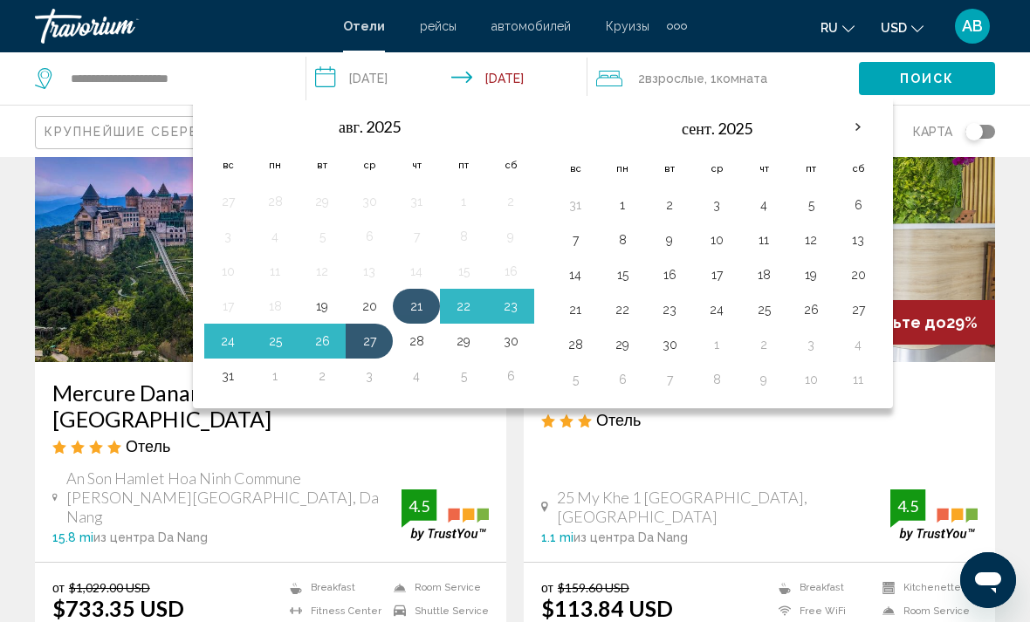
click at [422, 309] on button "21" at bounding box center [416, 306] width 28 height 24
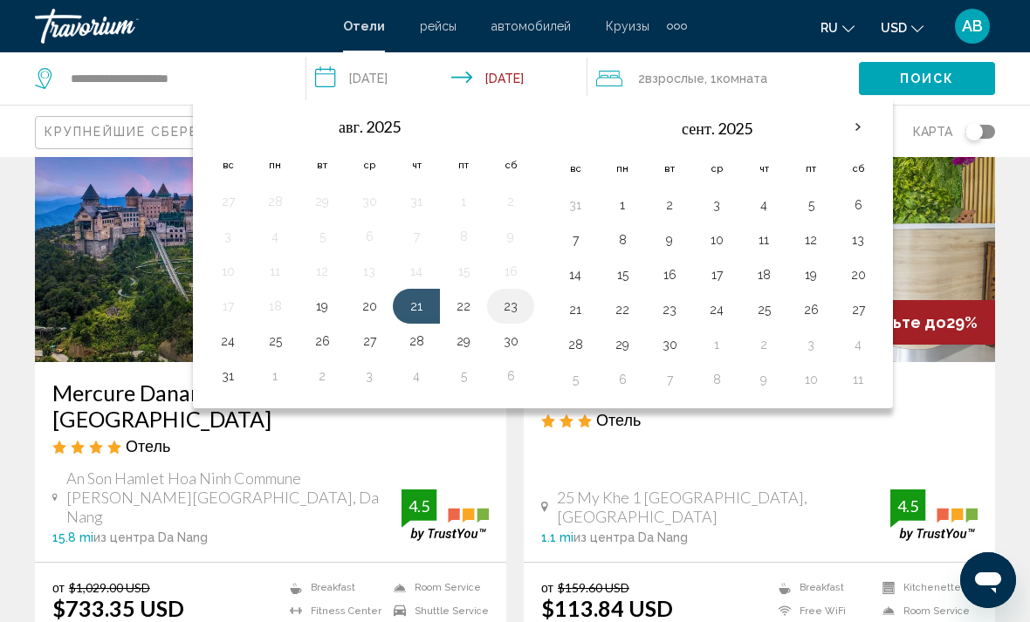
click at [521, 307] on button "23" at bounding box center [511, 306] width 28 height 24
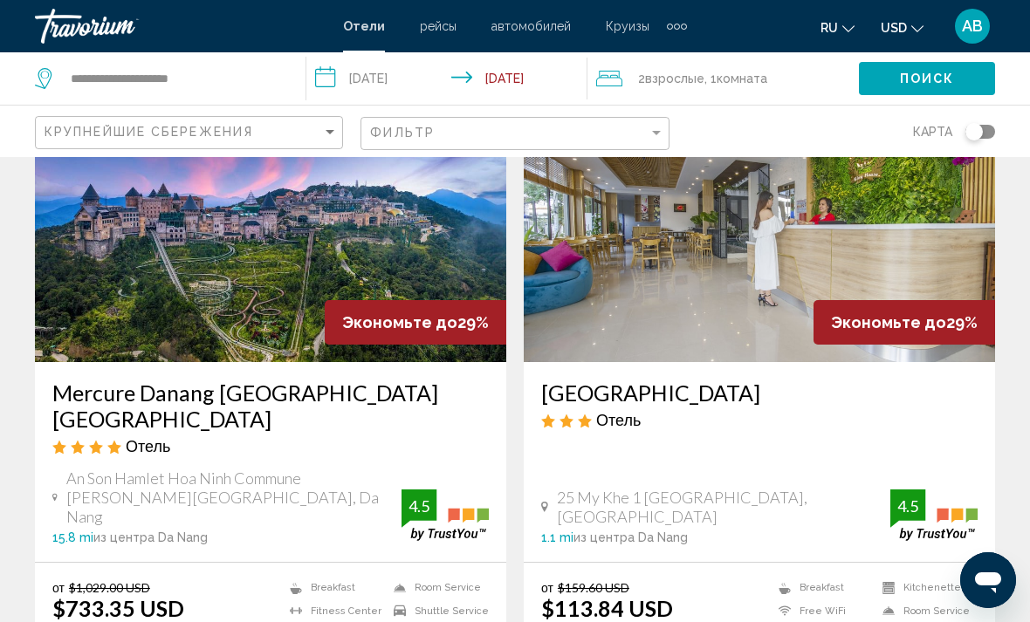
click at [333, 79] on input "**********" at bounding box center [449, 81] width 287 height 58
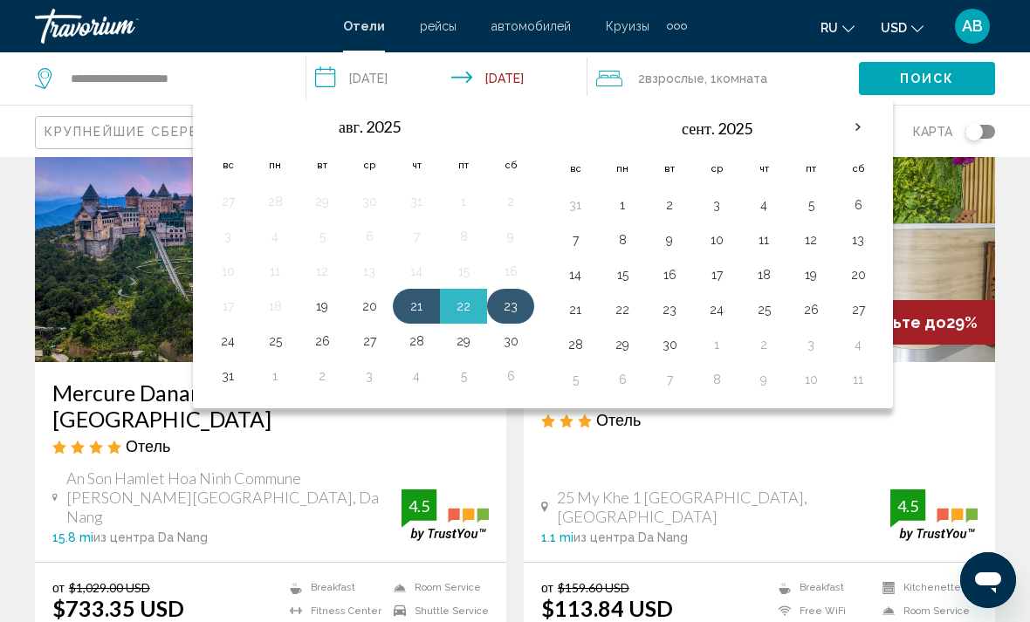
click at [524, 296] on button "23" at bounding box center [511, 306] width 28 height 24
click at [280, 350] on button "25" at bounding box center [275, 341] width 28 height 24
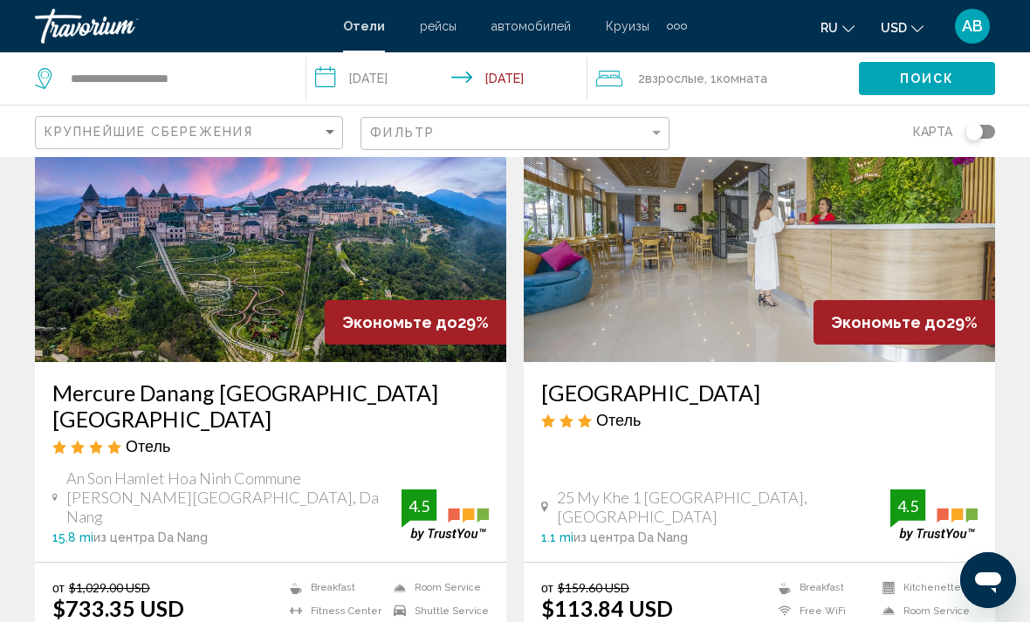
click at [399, 83] on input "**********" at bounding box center [449, 81] width 287 height 58
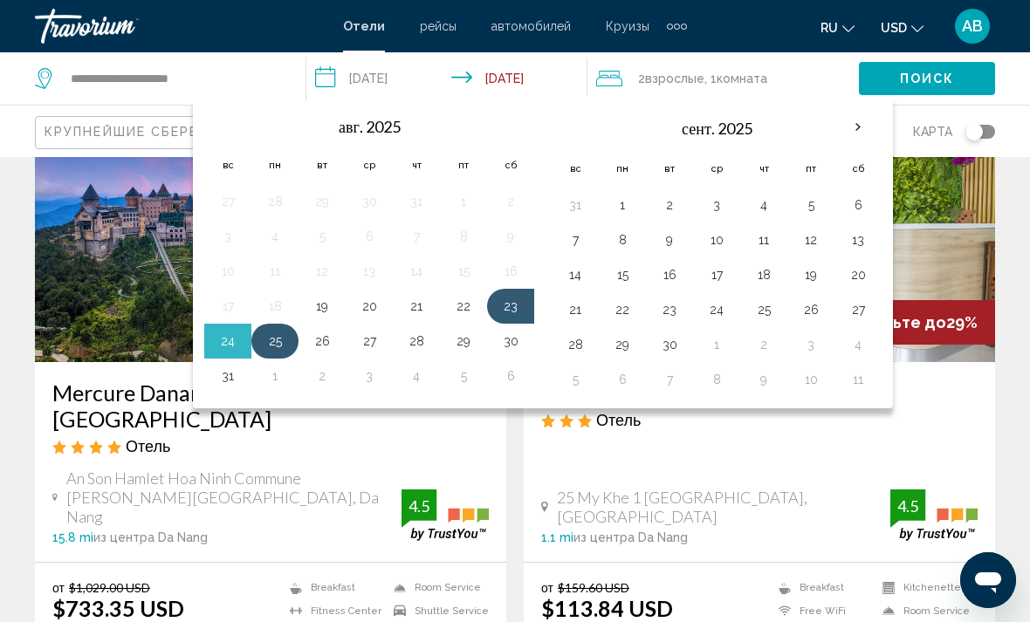
click at [283, 340] on button "25" at bounding box center [275, 341] width 28 height 24
click at [377, 348] on button "27" at bounding box center [369, 341] width 28 height 24
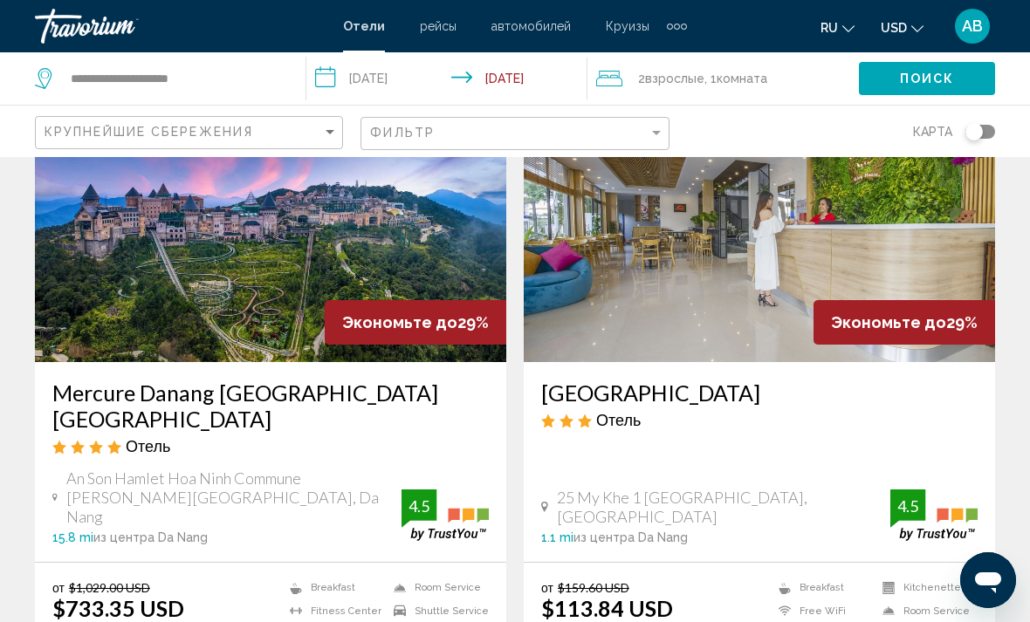
click at [926, 80] on span "Поиск" at bounding box center [927, 79] width 55 height 14
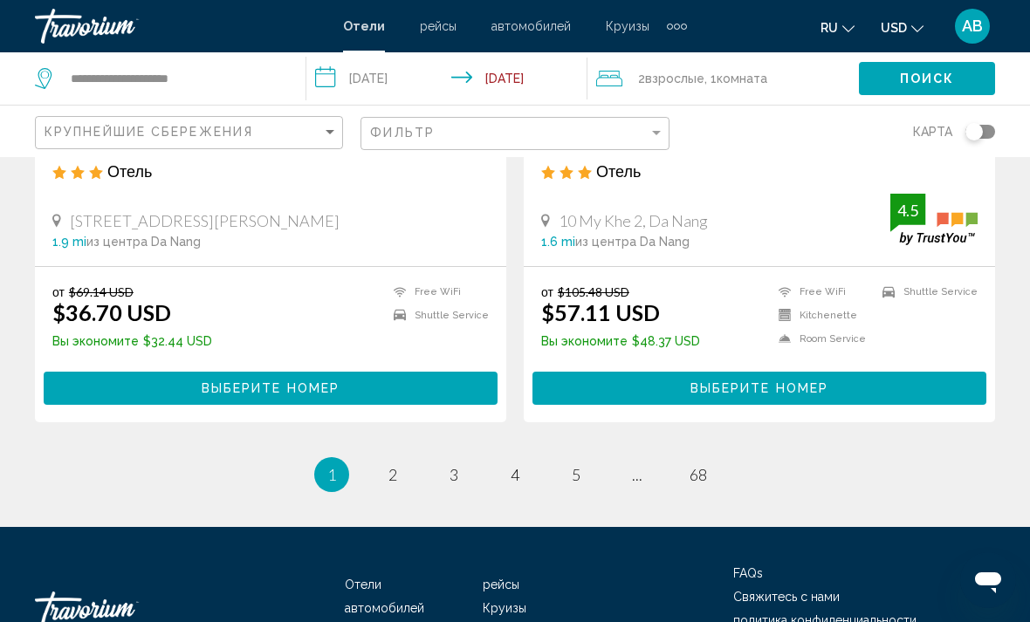
scroll to position [3560, 0]
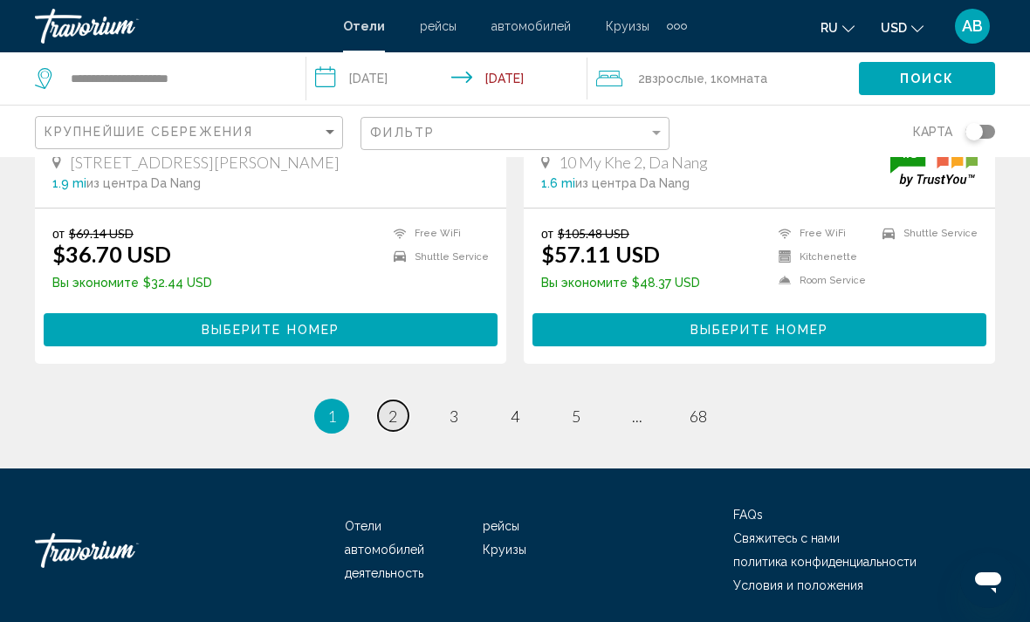
click at [395, 415] on span "2" at bounding box center [392, 416] width 9 height 19
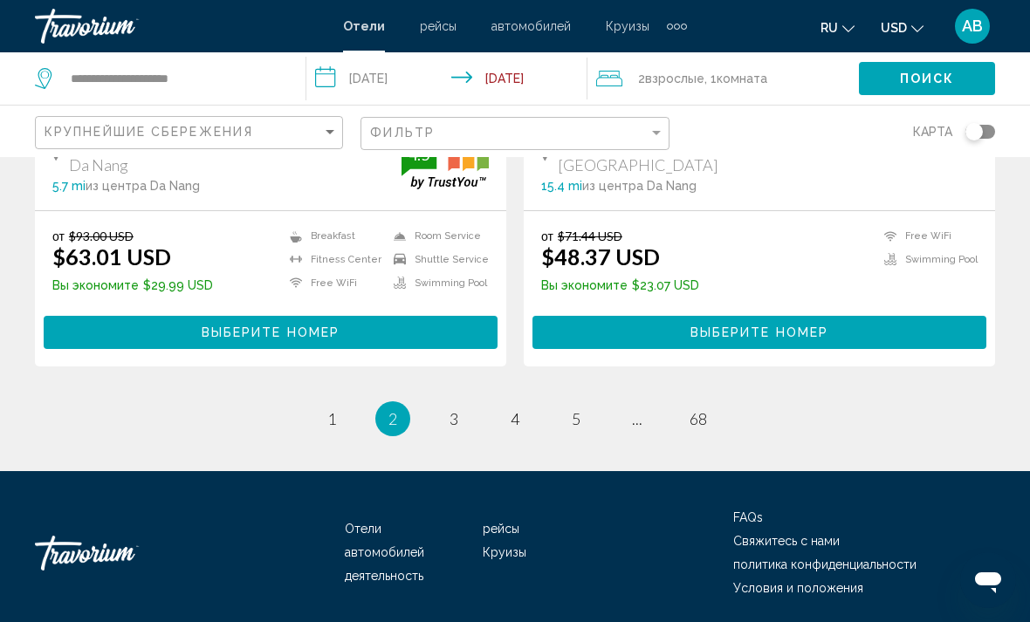
scroll to position [3560, 0]
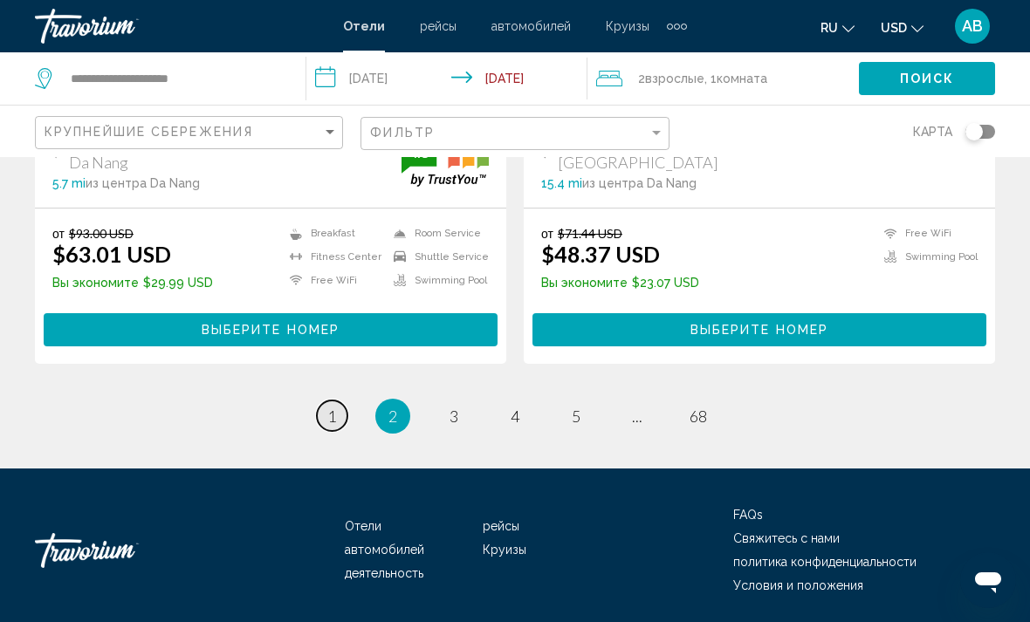
click at [335, 415] on span "1" at bounding box center [331, 416] width 9 height 19
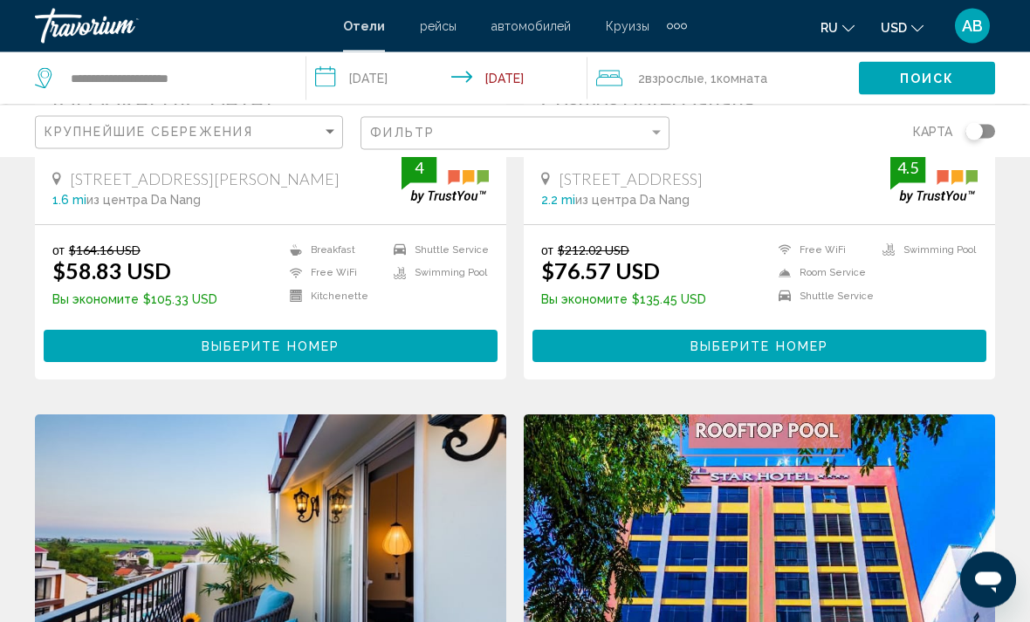
scroll to position [1069, 0]
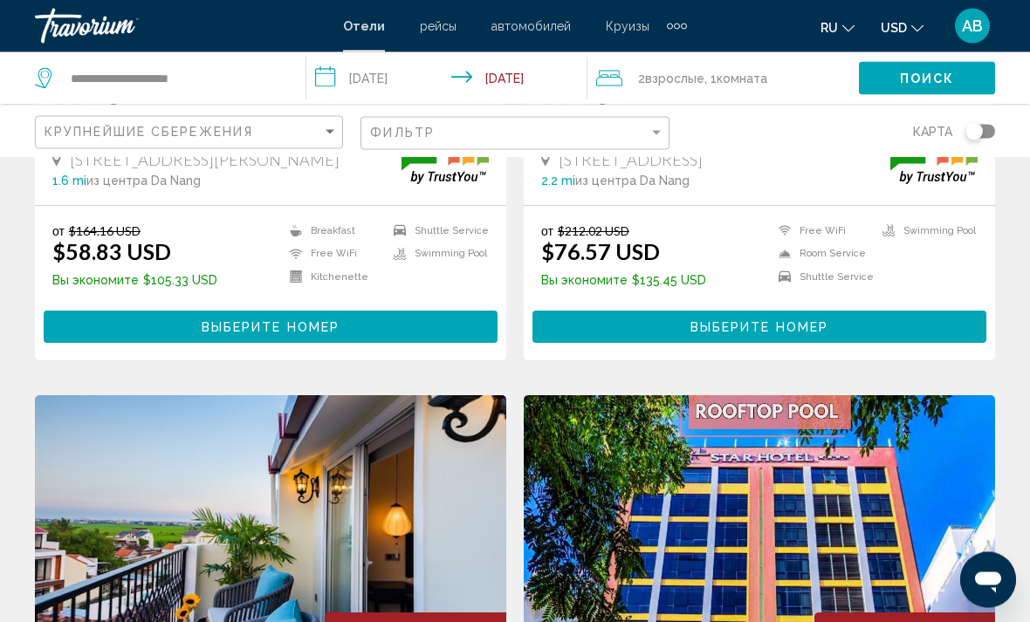
click at [329, 78] on input "**********" at bounding box center [449, 81] width 287 height 58
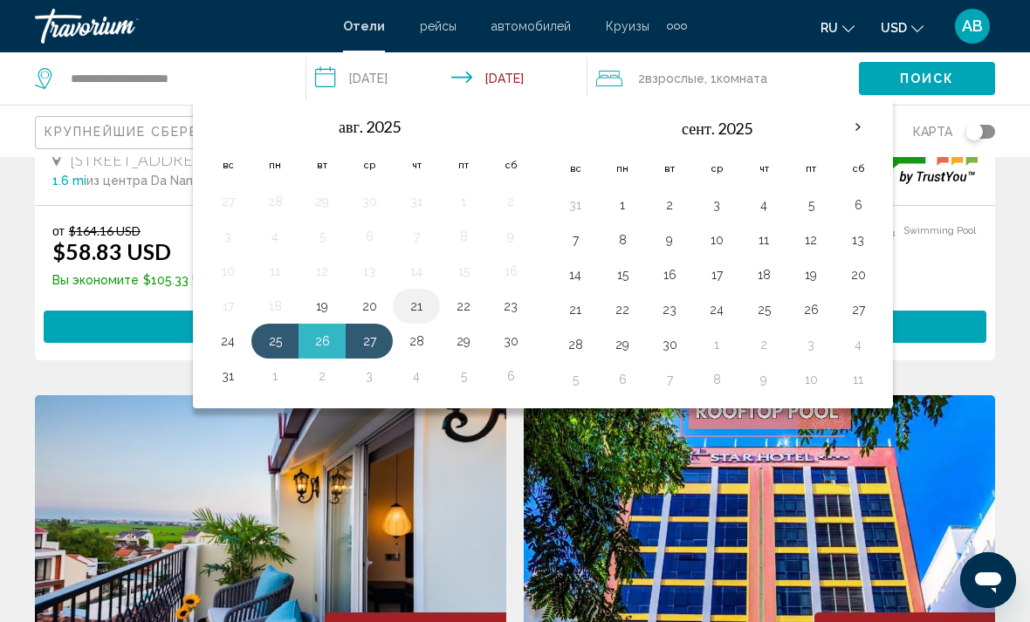
click at [428, 302] on button "21" at bounding box center [416, 306] width 28 height 24
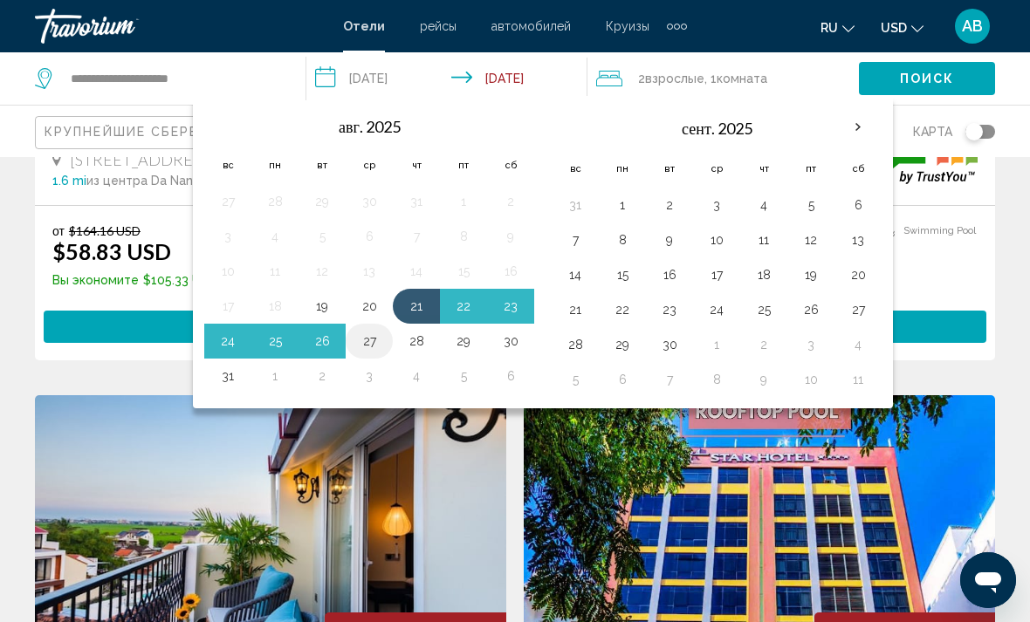
click at [377, 350] on button "27" at bounding box center [369, 341] width 28 height 24
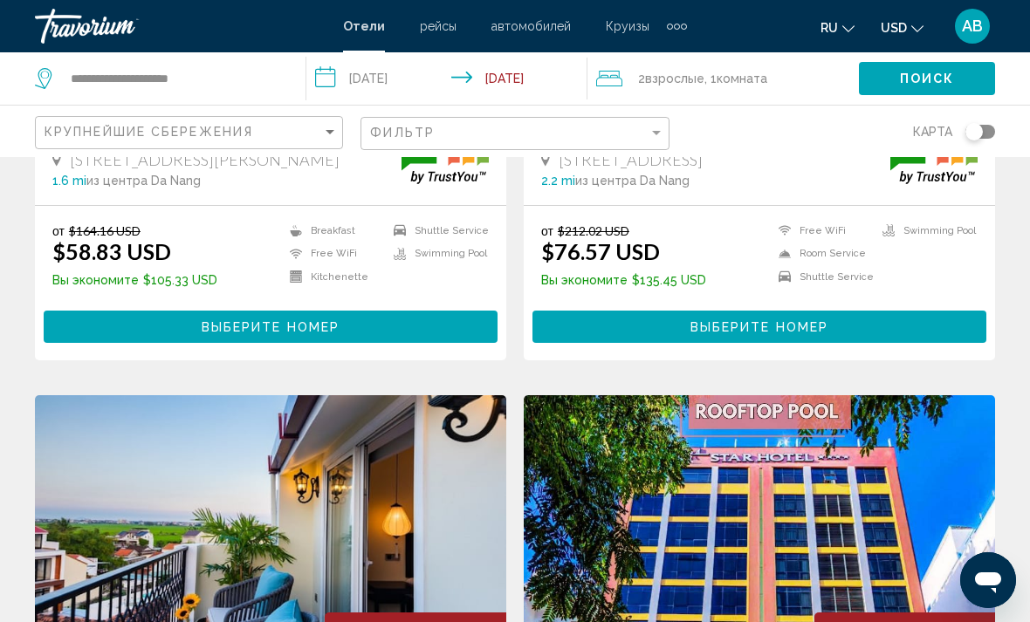
type input "**********"
click at [900, 79] on button "Поиск" at bounding box center [927, 78] width 136 height 32
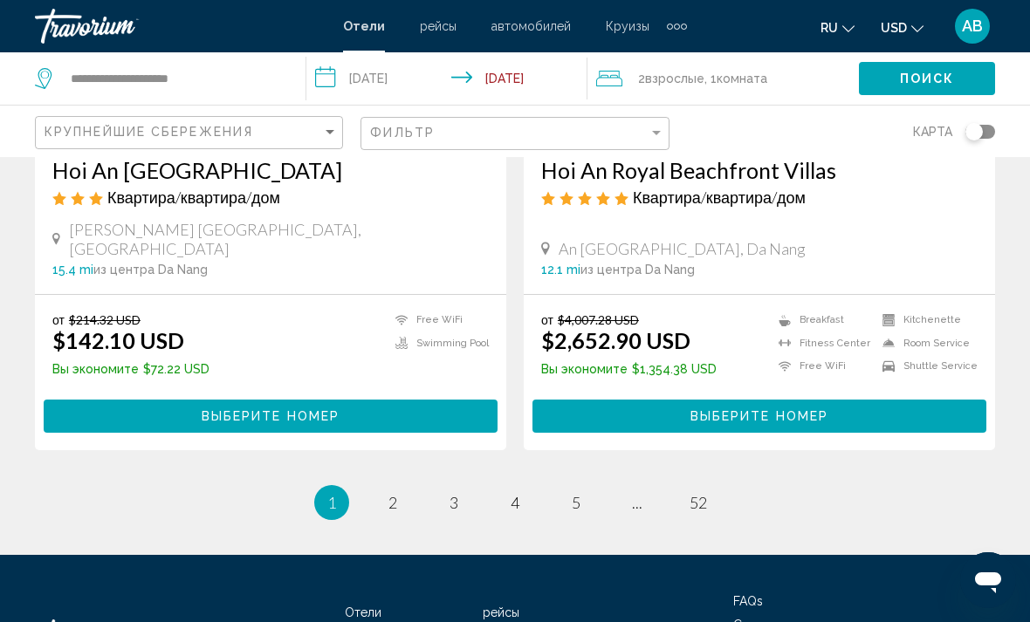
scroll to position [3544, 0]
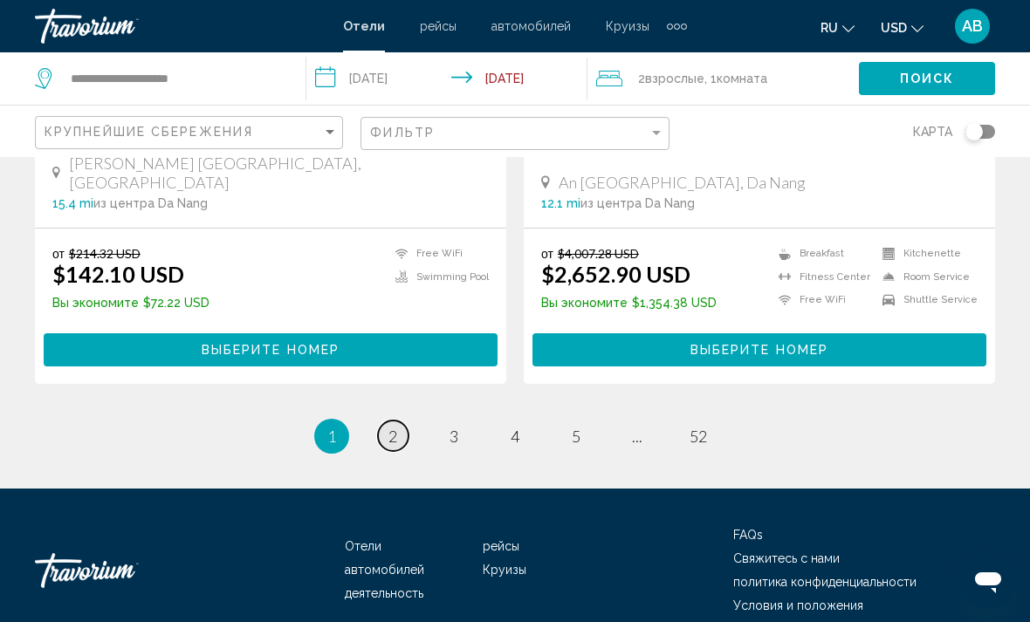
click at [396, 425] on link "page 2" at bounding box center [393, 436] width 31 height 31
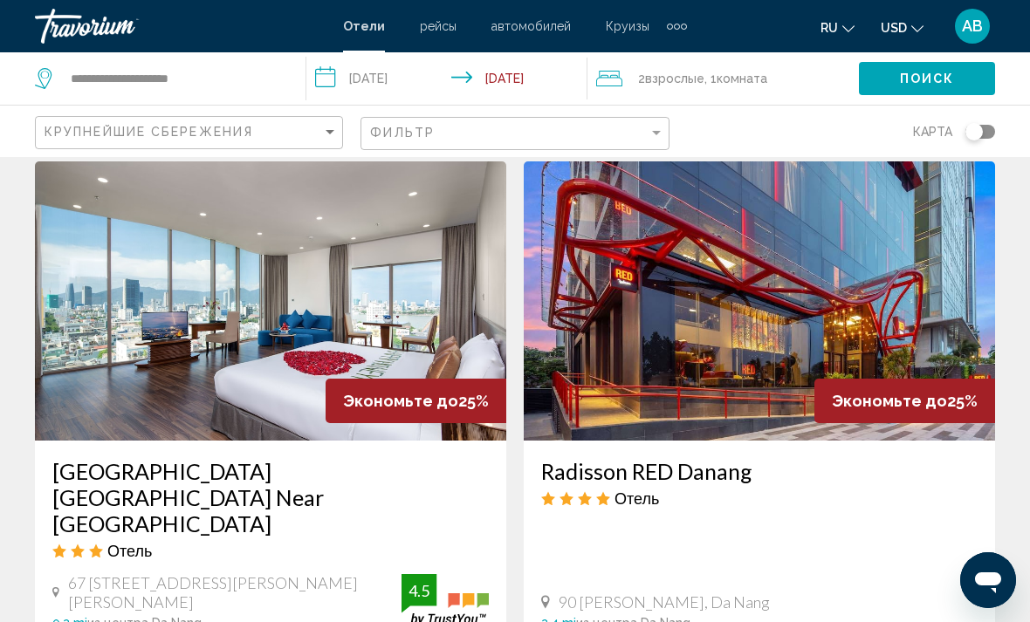
scroll to position [1975, 0]
